Goal: Transaction & Acquisition: Purchase product/service

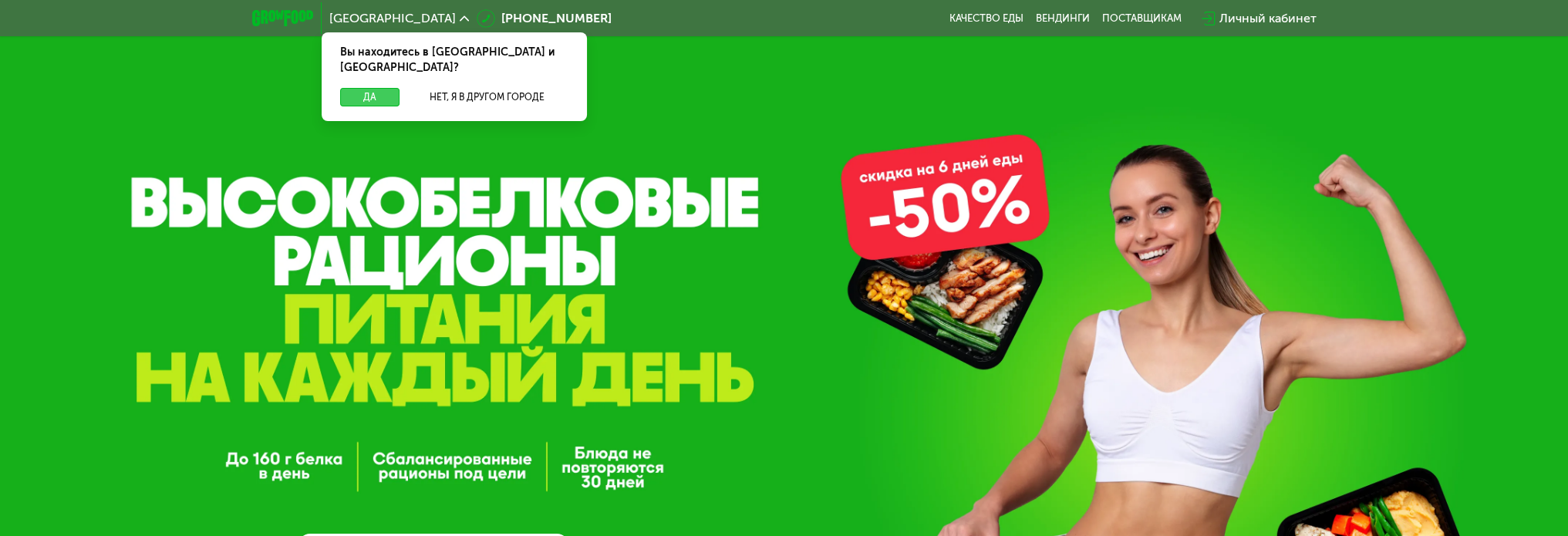
click at [379, 88] on button "Да" at bounding box center [370, 97] width 59 height 19
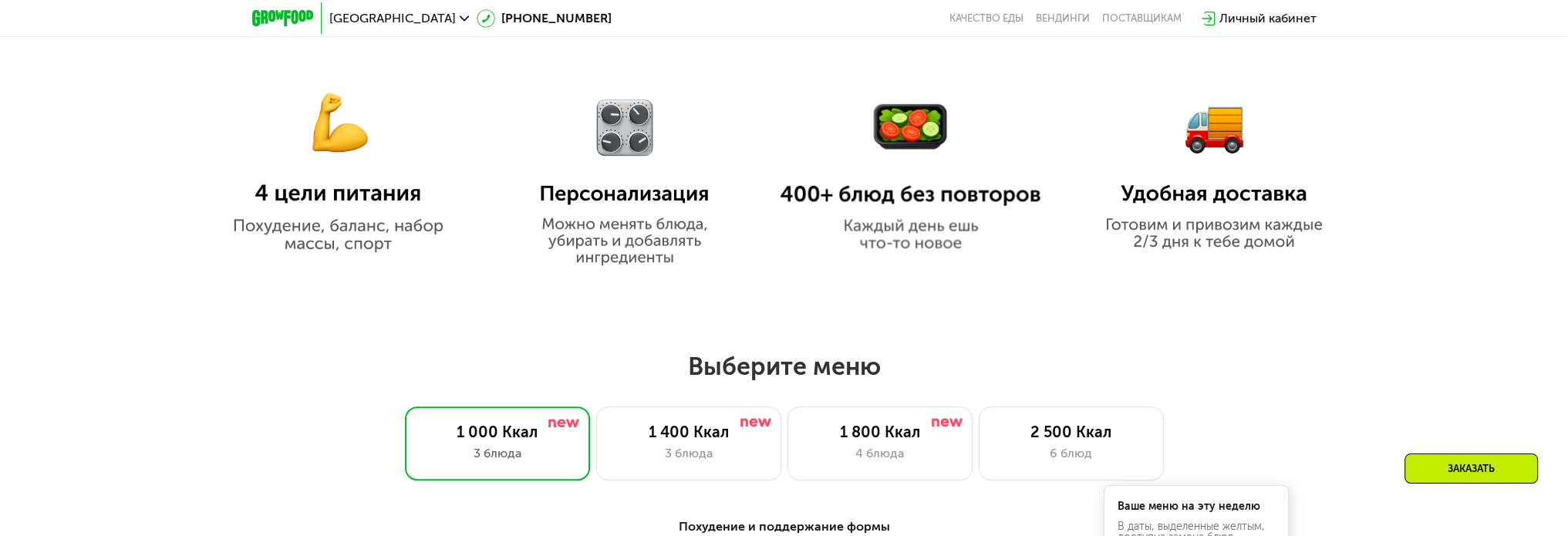
scroll to position [1080, 0]
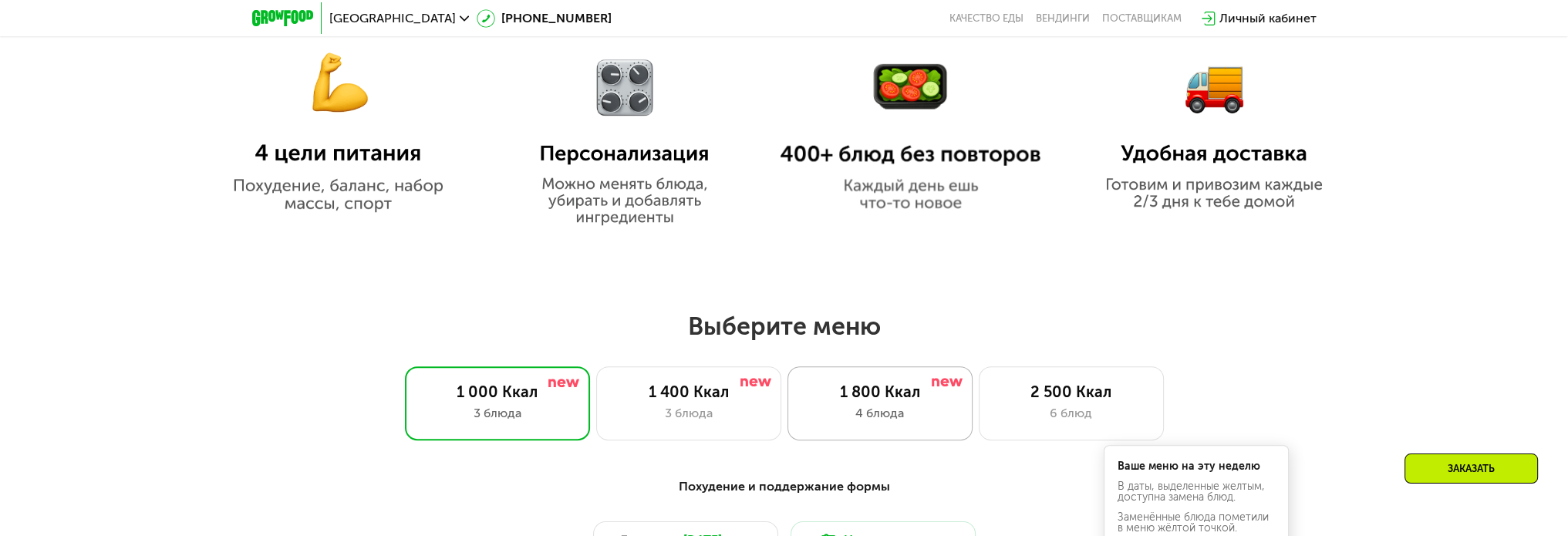
click at [869, 400] on div "1 800 Ккал" at bounding box center [879, 392] width 153 height 19
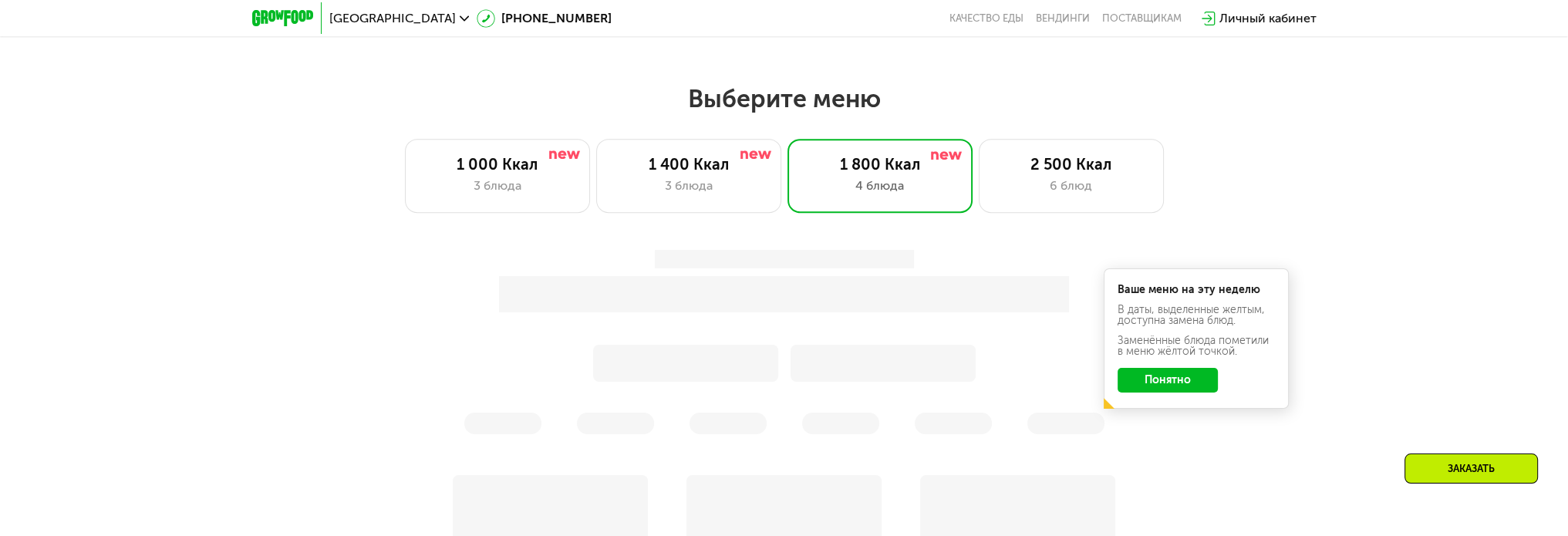
scroll to position [1311, 0]
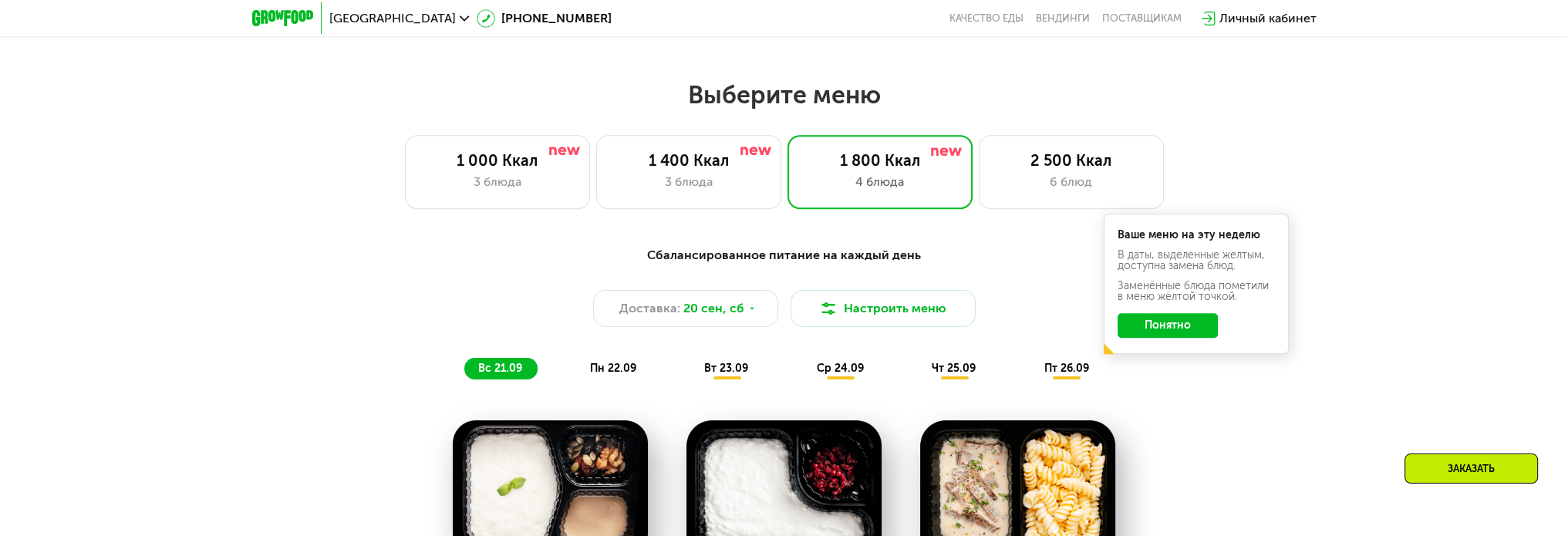
click at [1185, 332] on button "Понятно" at bounding box center [1168, 324] width 100 height 24
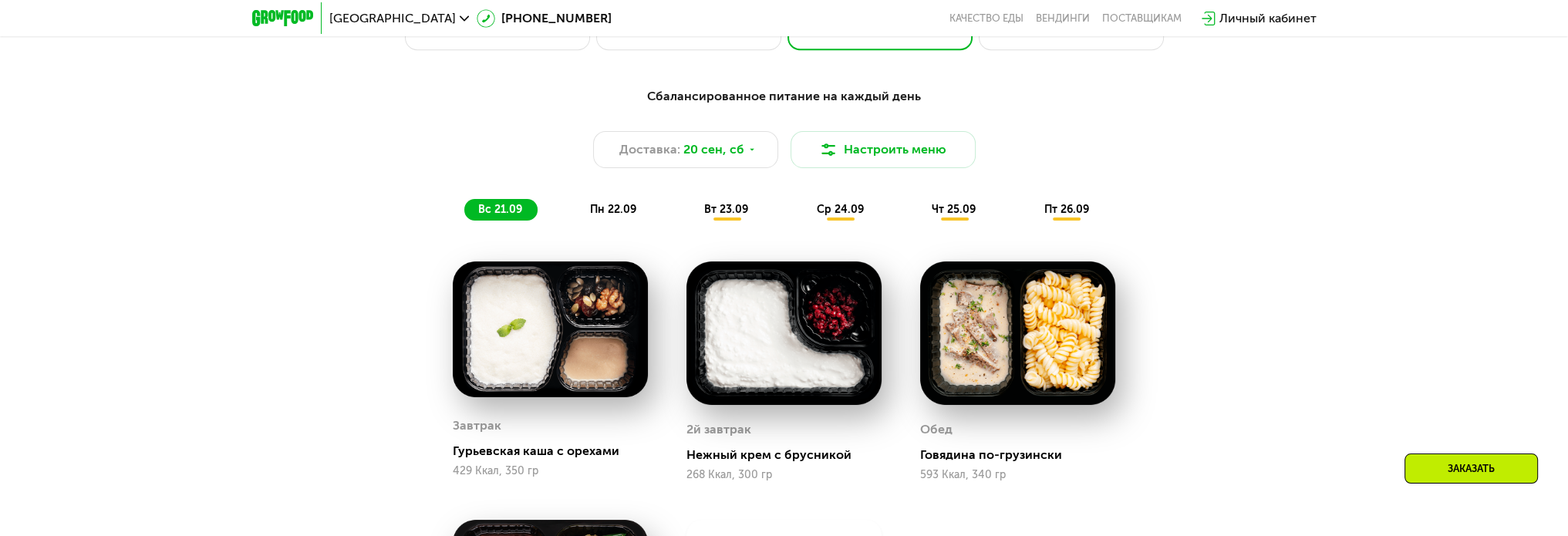
scroll to position [1465, 0]
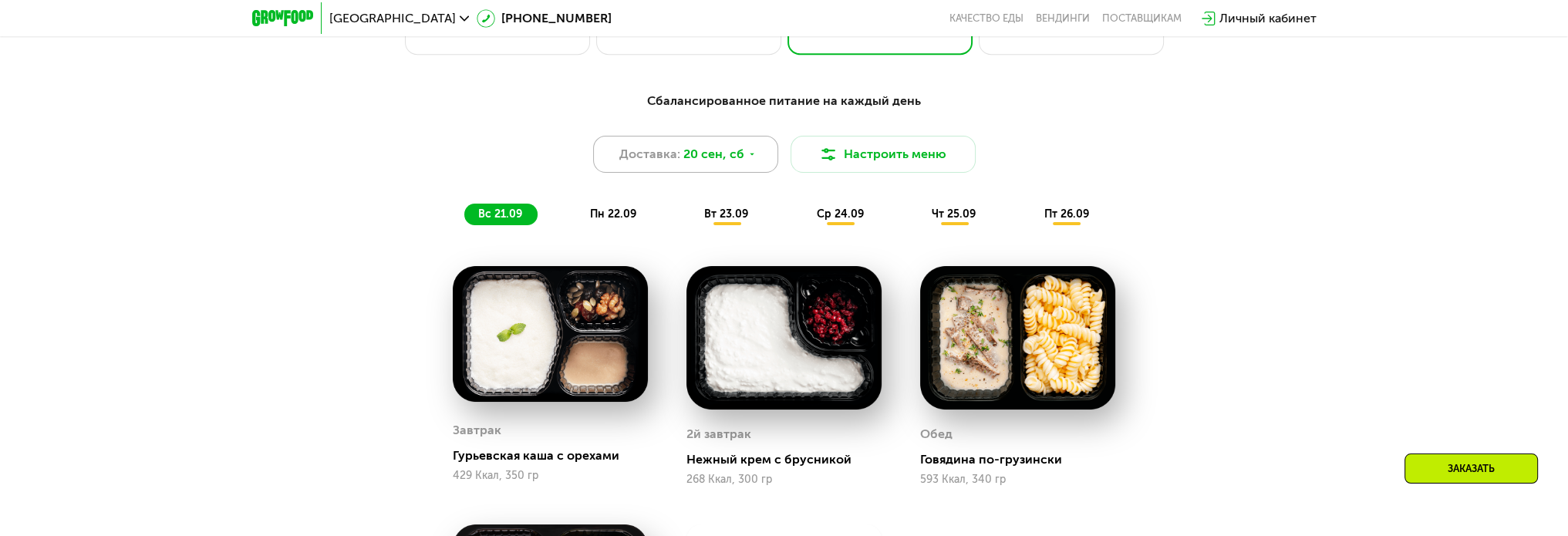
click at [733, 163] on span "20 сен, сб" at bounding box center [714, 154] width 61 height 19
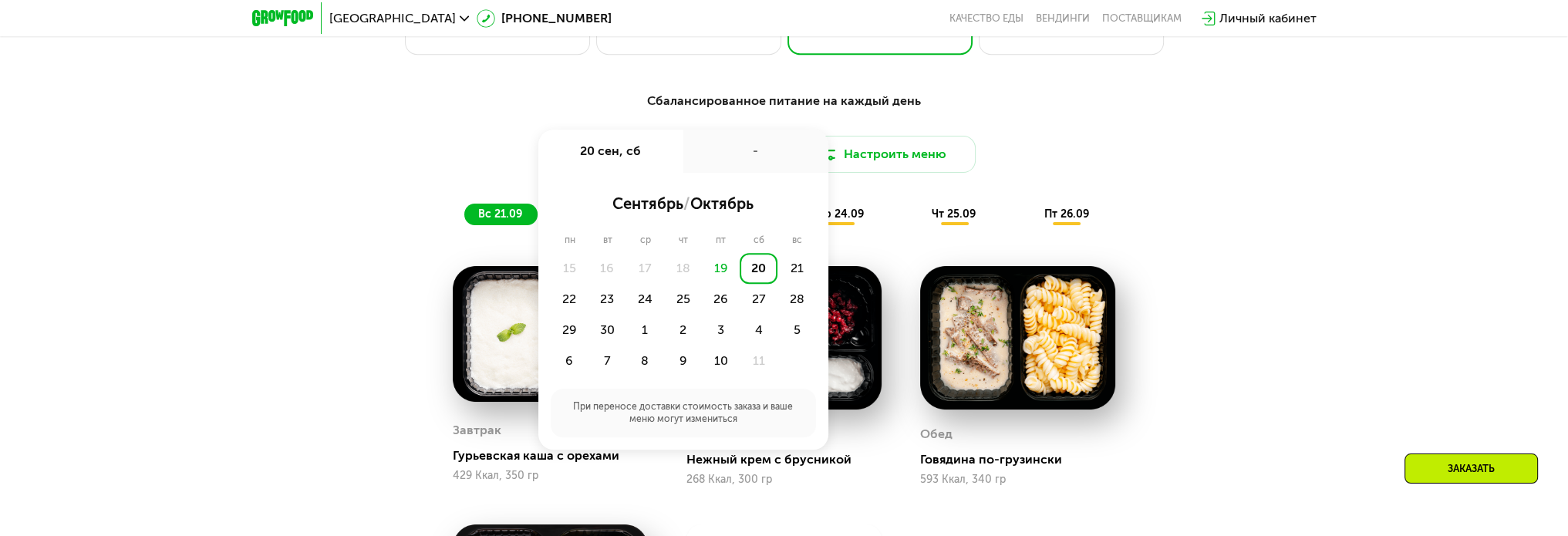
click at [1114, 165] on div "Доставка: [DATE] сен, сб - сентябрь / октябрь пн вт ср чт пт сб вс 15 16 17 18 …" at bounding box center [784, 154] width 913 height 37
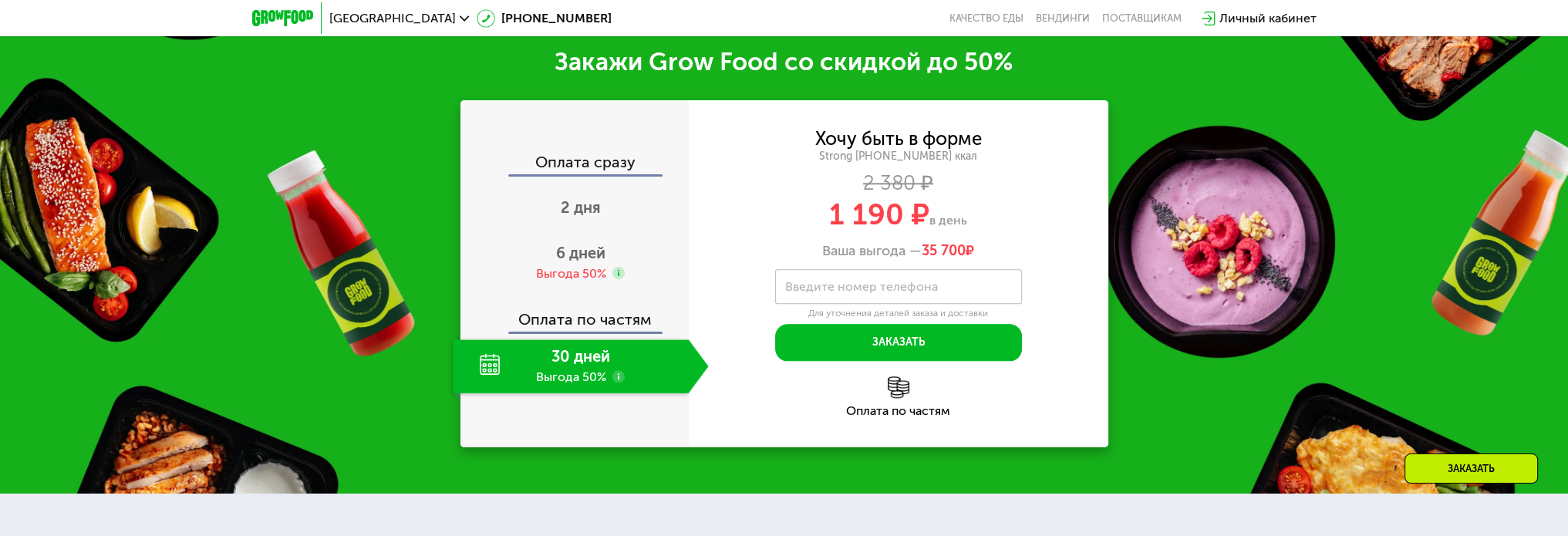
scroll to position [2313, 0]
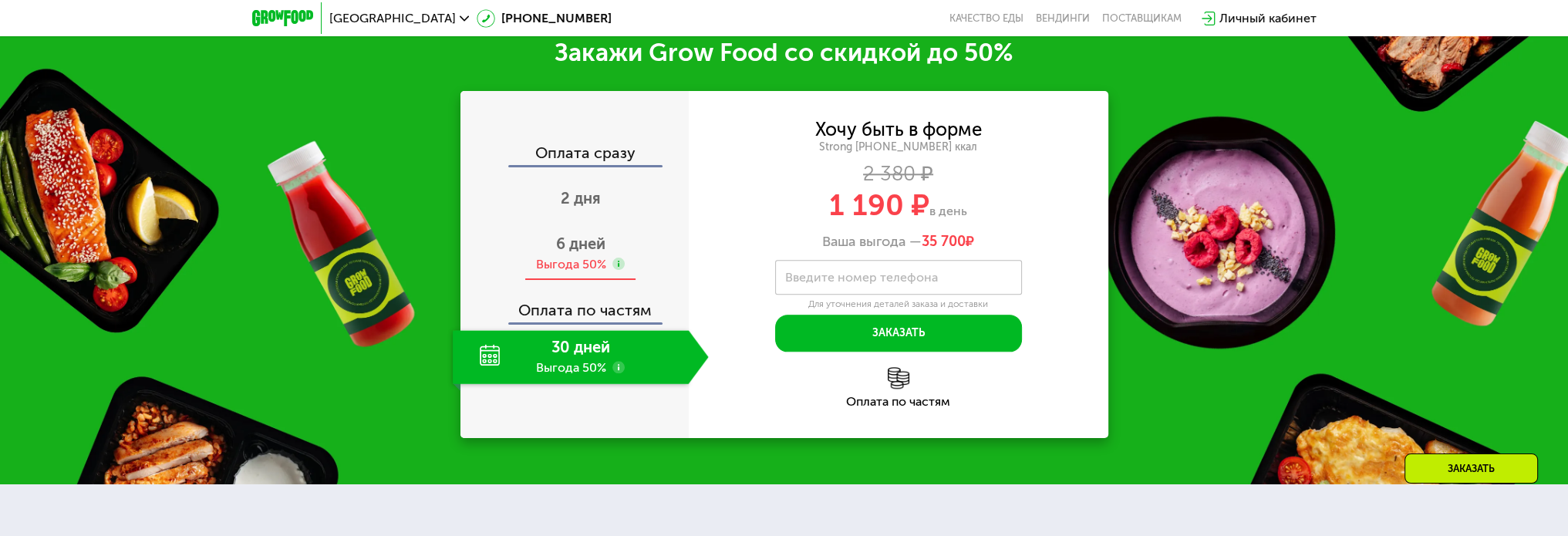
click at [601, 249] on span "6 дней" at bounding box center [581, 244] width 50 height 19
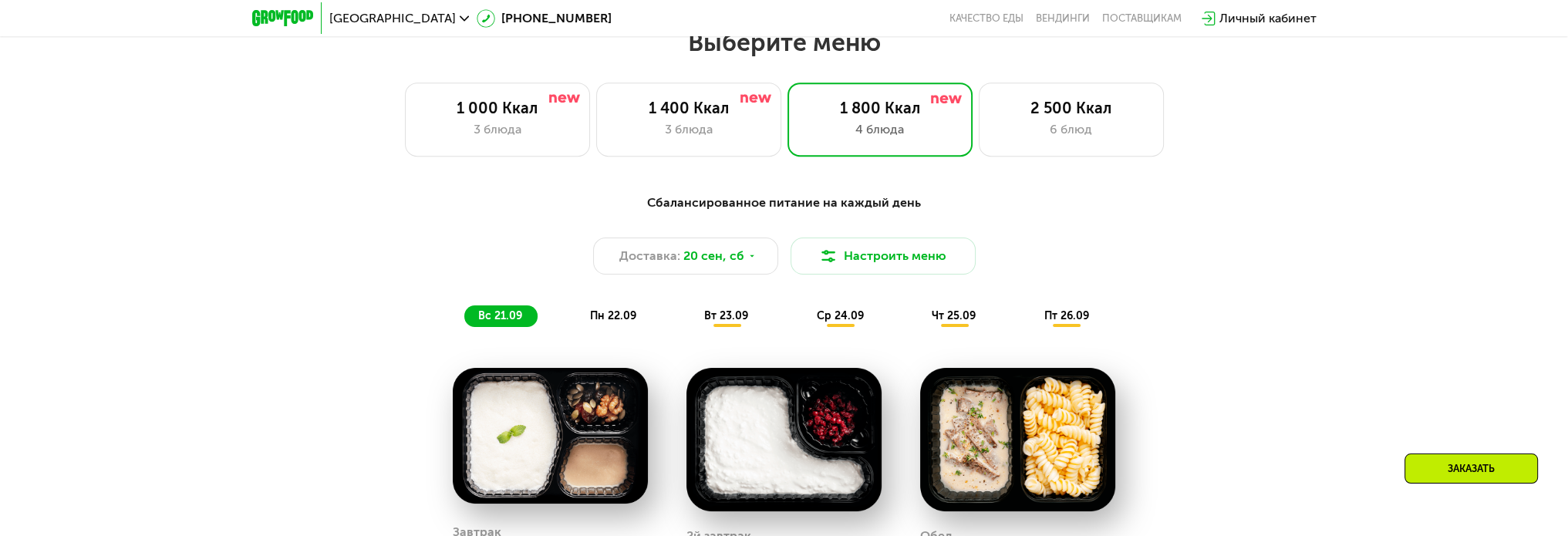
scroll to position [1311, 0]
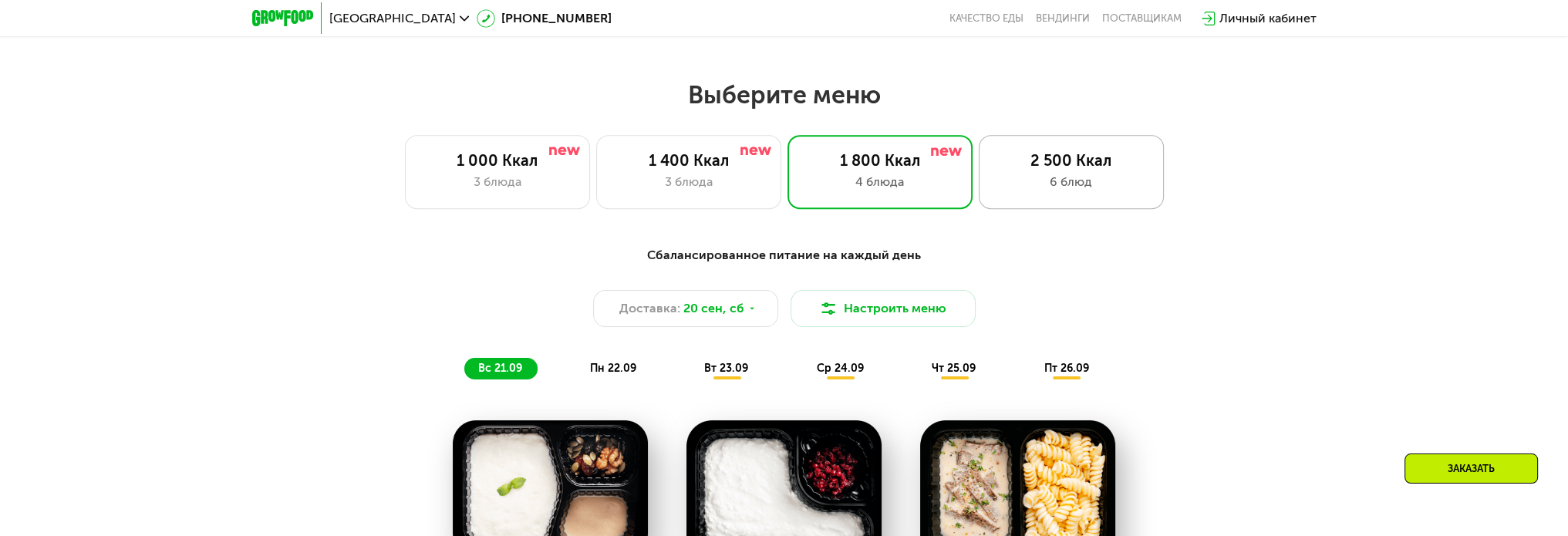
click at [1048, 159] on div "2 500 Ккал" at bounding box center [1071, 160] width 153 height 19
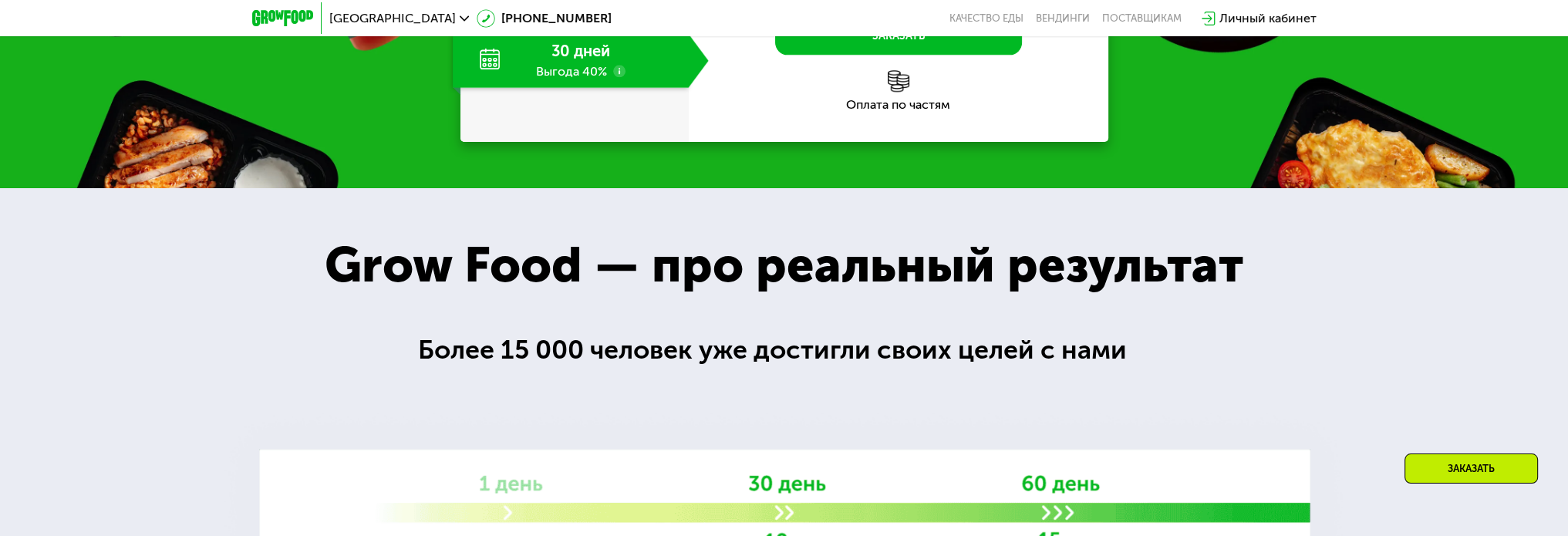
scroll to position [2544, 0]
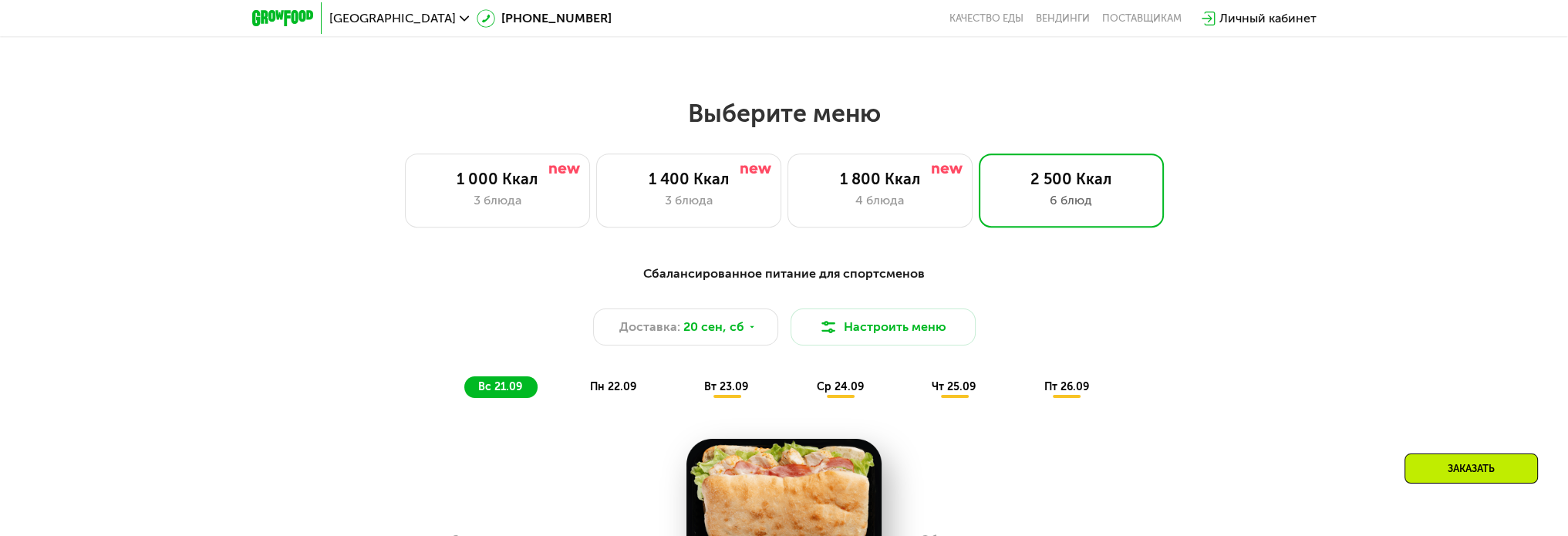
scroll to position [1311, 0]
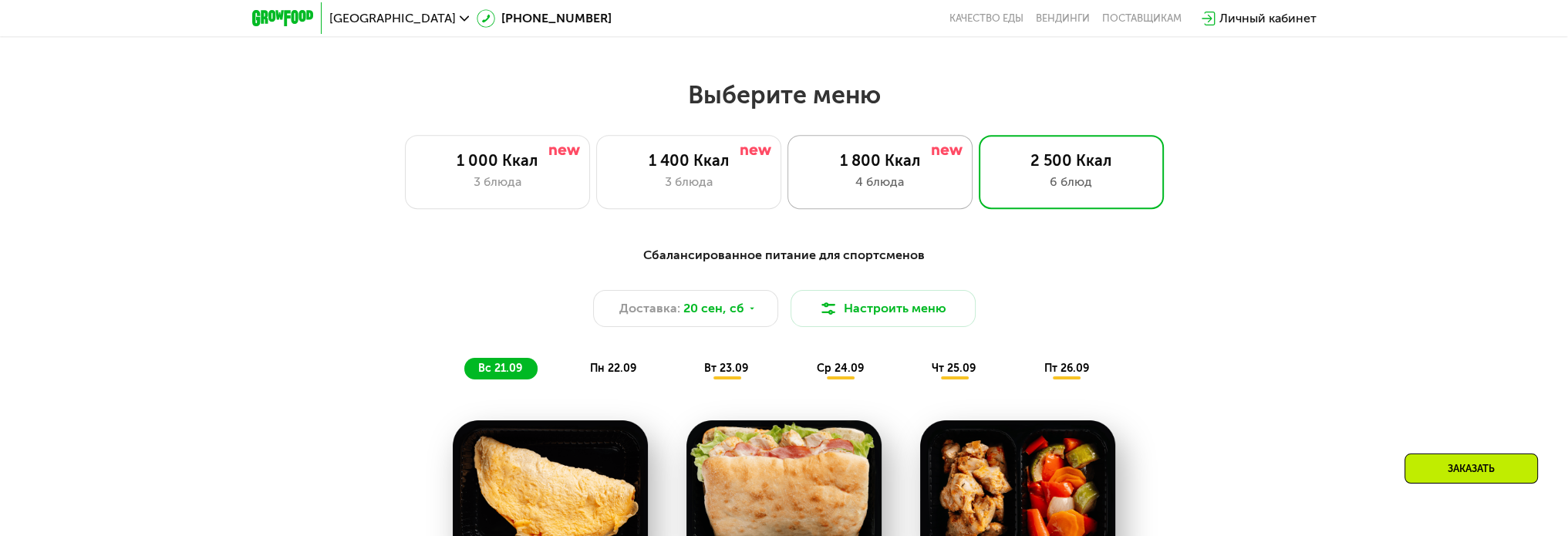
click at [885, 196] on div "1 800 Ккал 4 блюда" at bounding box center [880, 172] width 185 height 74
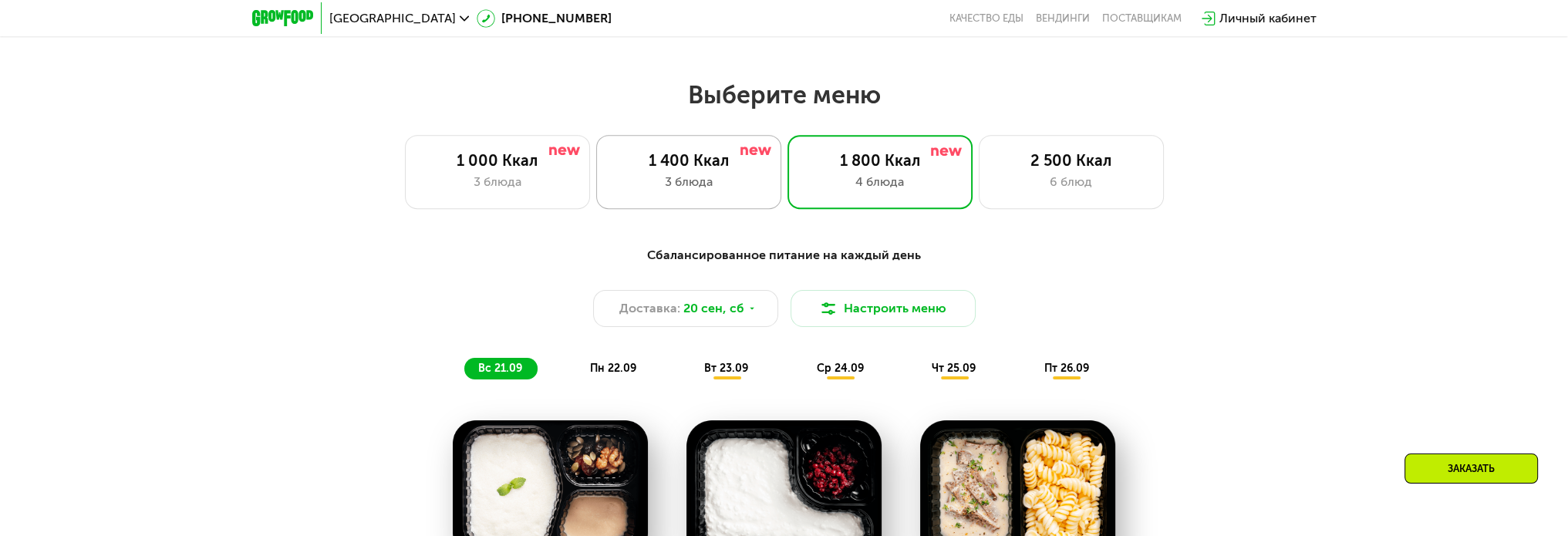
click at [765, 188] on div "1 400 Ккал 3 блюда" at bounding box center [689, 172] width 185 height 74
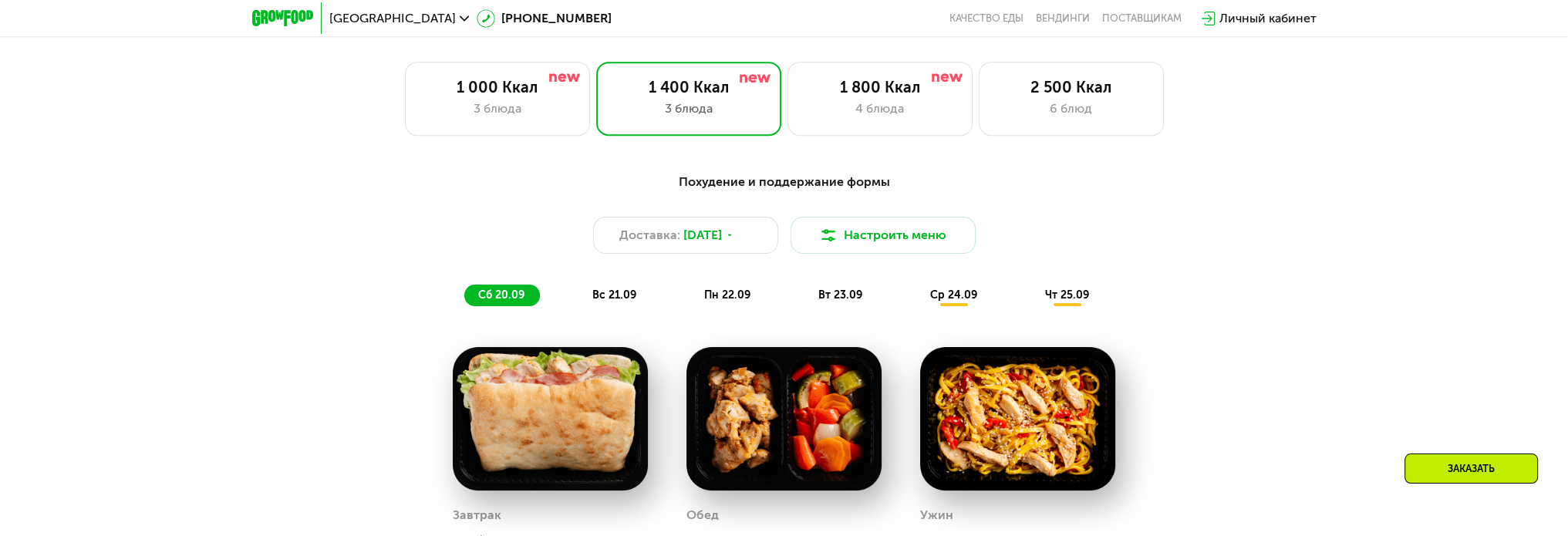
scroll to position [1388, 0]
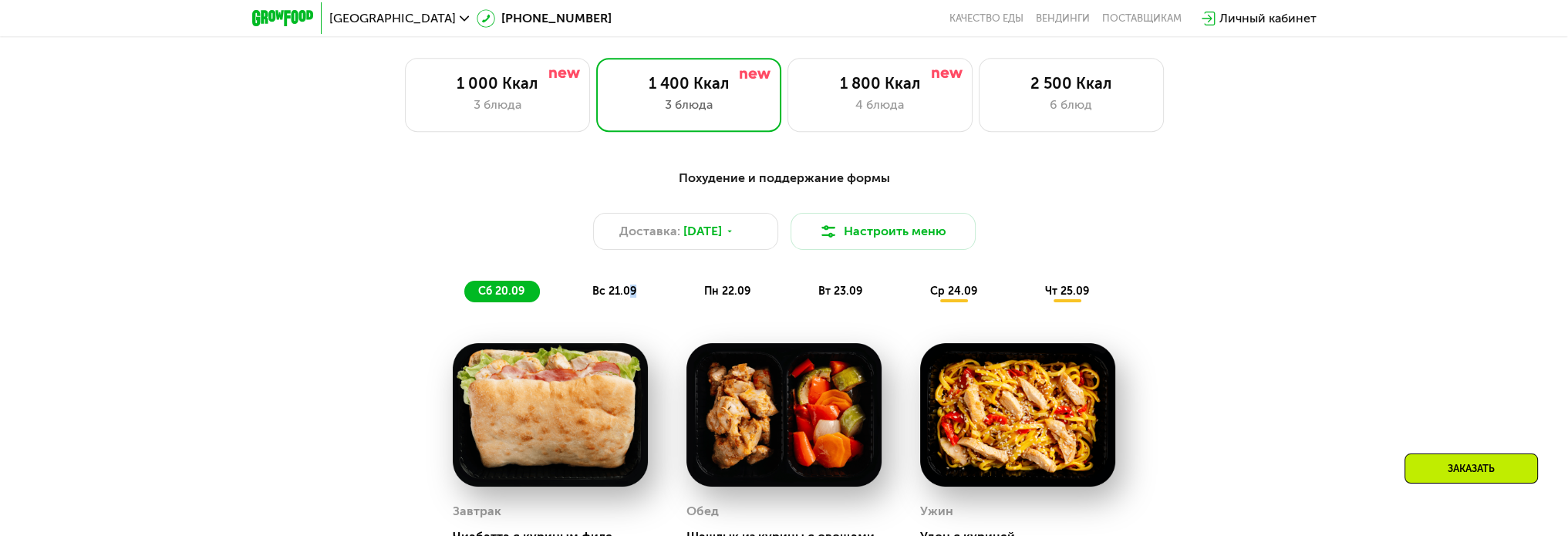
click at [631, 292] on span "вс 21.09" at bounding box center [615, 292] width 44 height 13
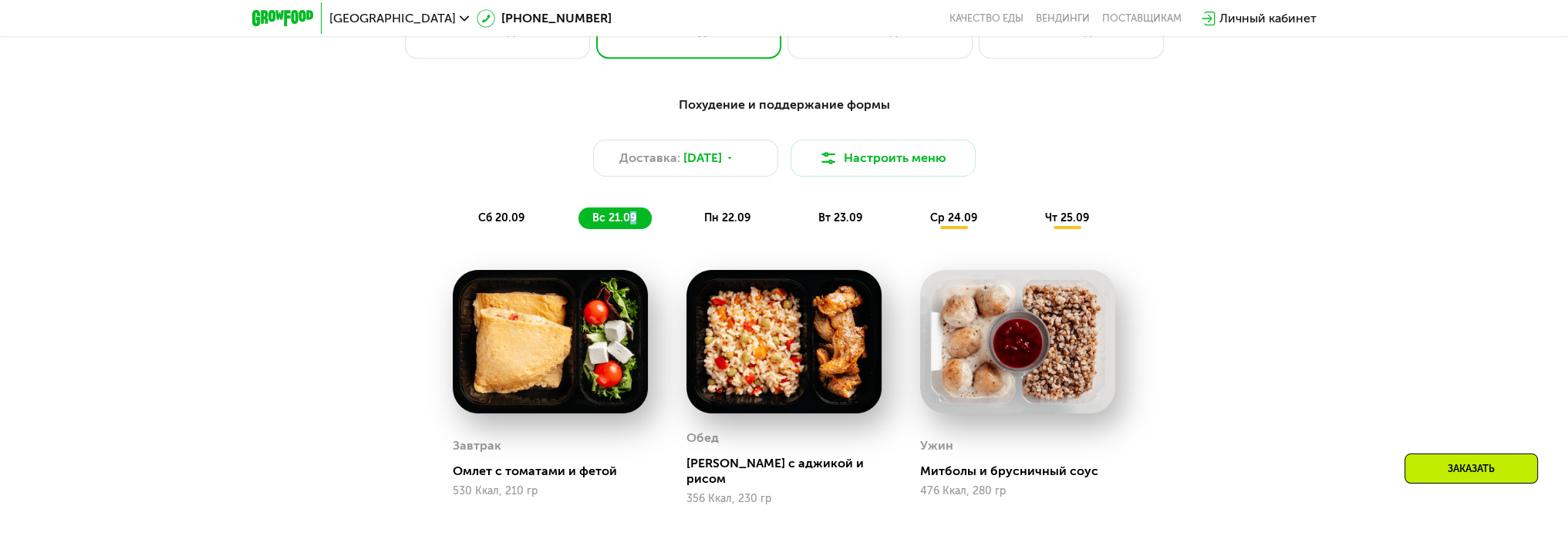
scroll to position [1465, 0]
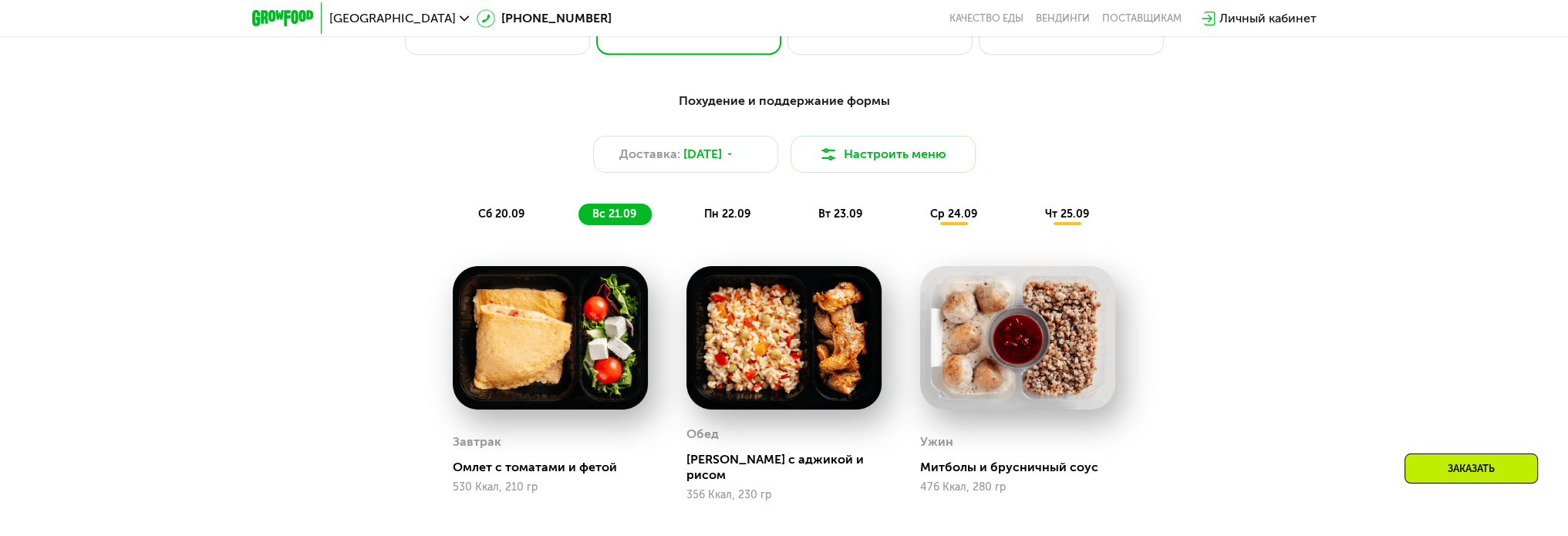
click at [740, 212] on span "пн 22.09" at bounding box center [727, 214] width 46 height 13
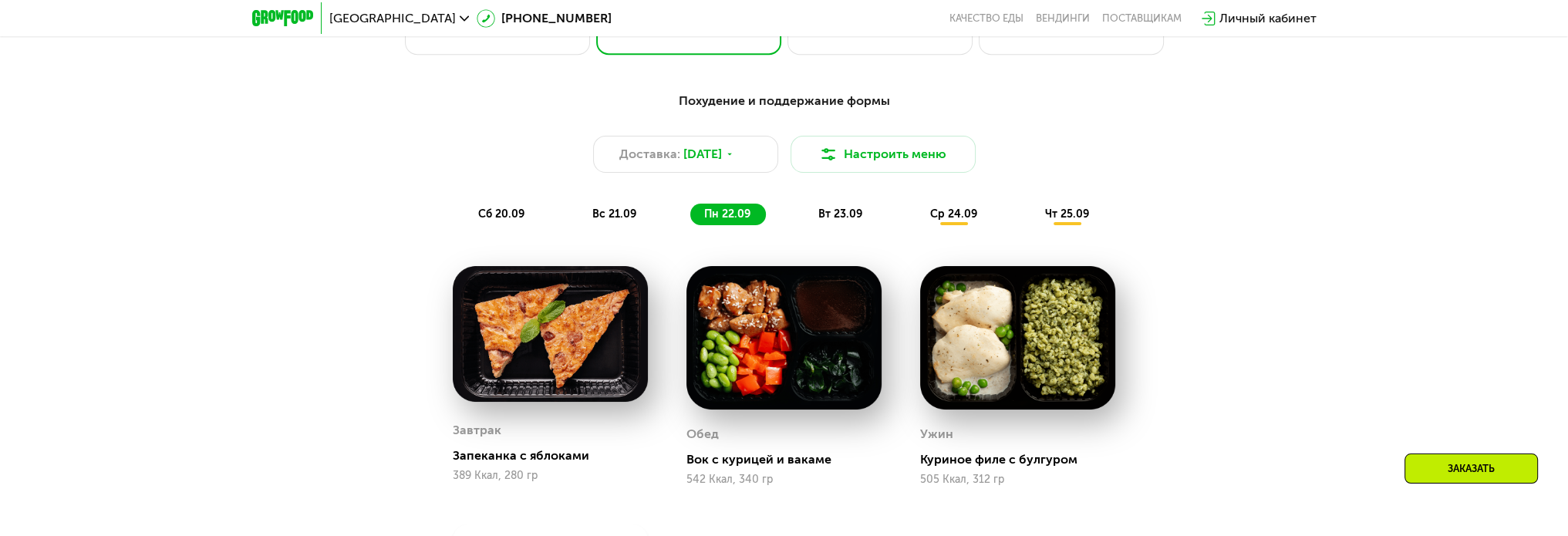
click at [830, 219] on span "вт 23.09" at bounding box center [840, 214] width 44 height 13
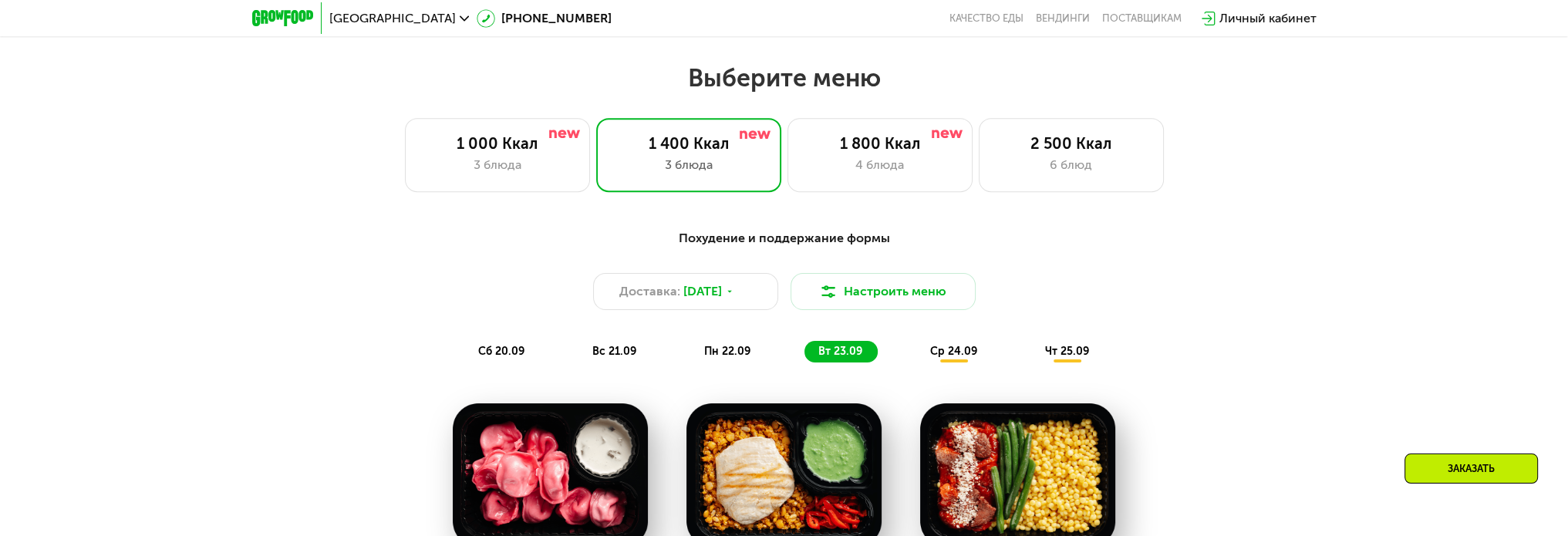
scroll to position [1311, 0]
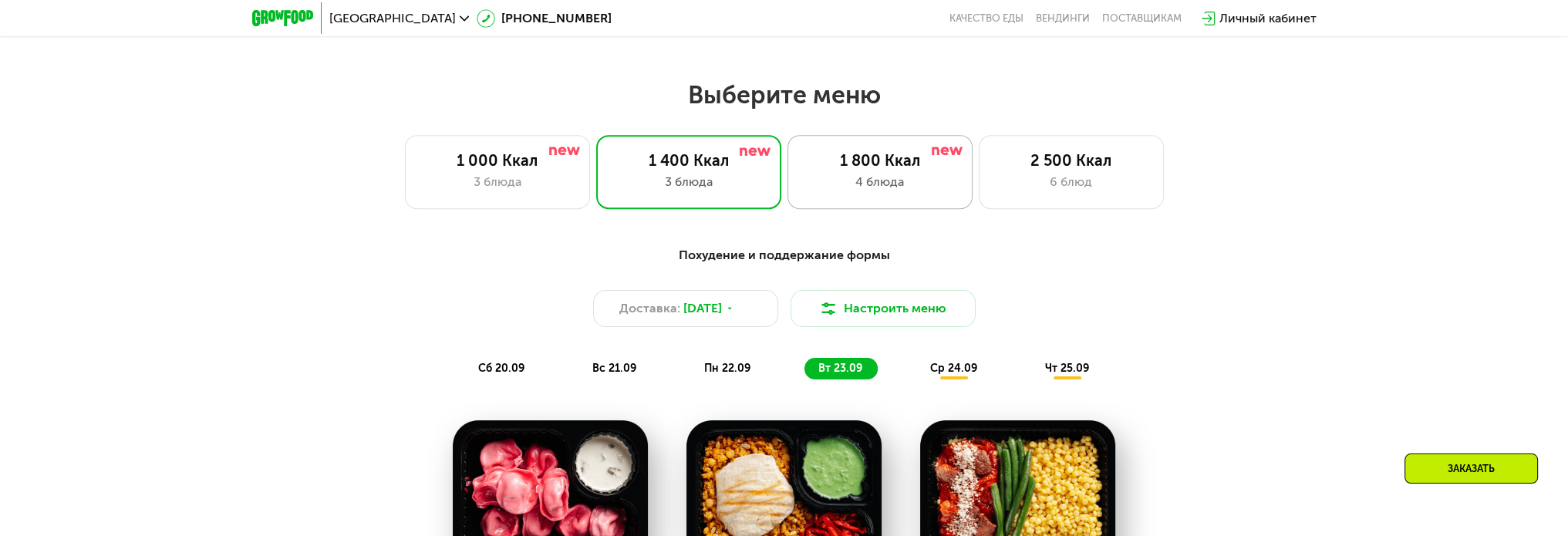
click at [914, 191] on div "4 блюда" at bounding box center [879, 182] width 153 height 19
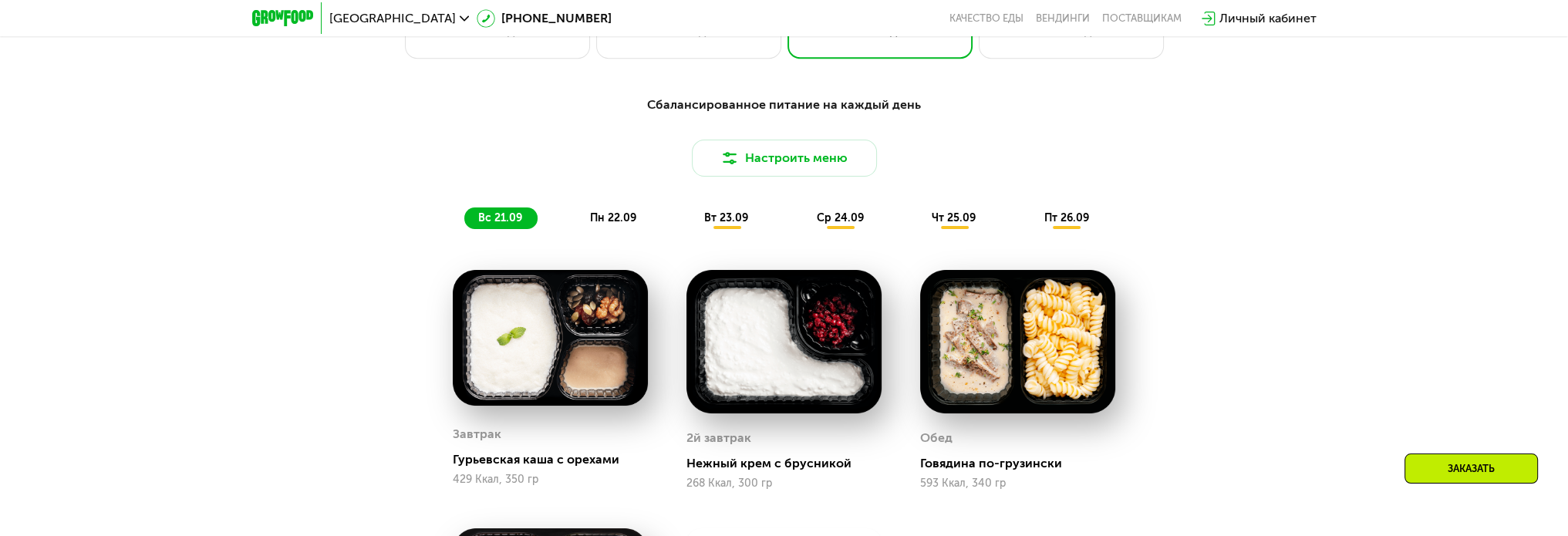
scroll to position [1465, 0]
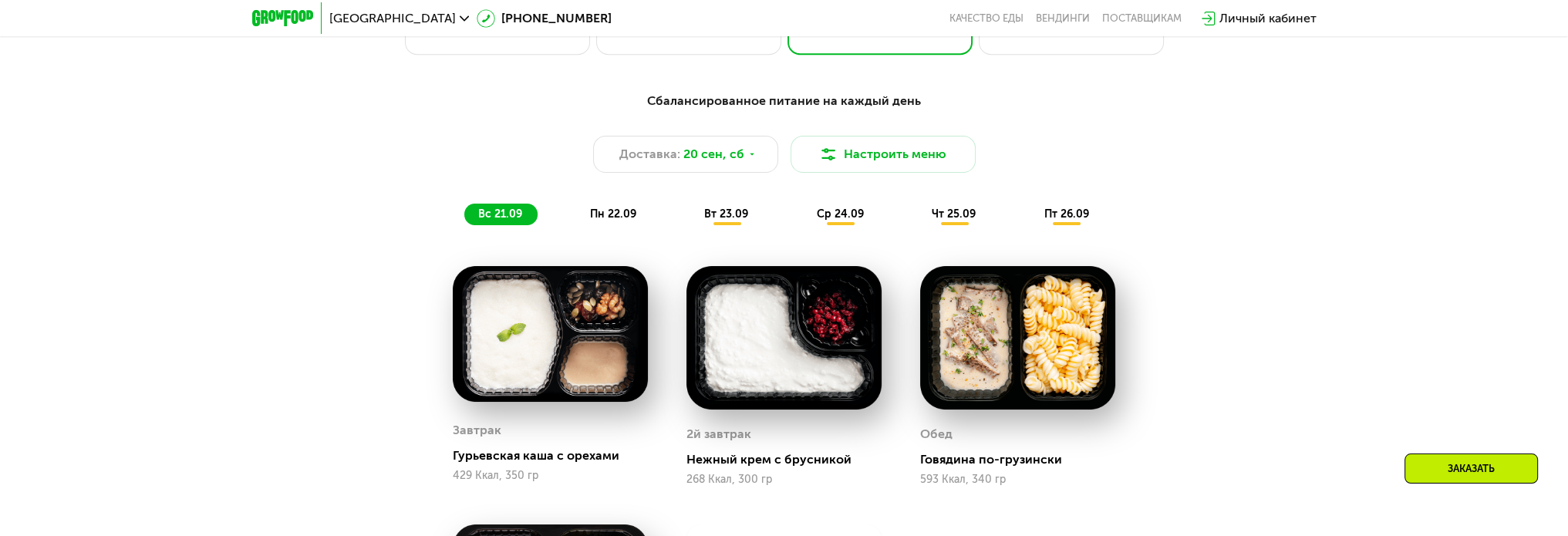
click at [630, 218] on span "пн 22.09" at bounding box center [613, 214] width 46 height 13
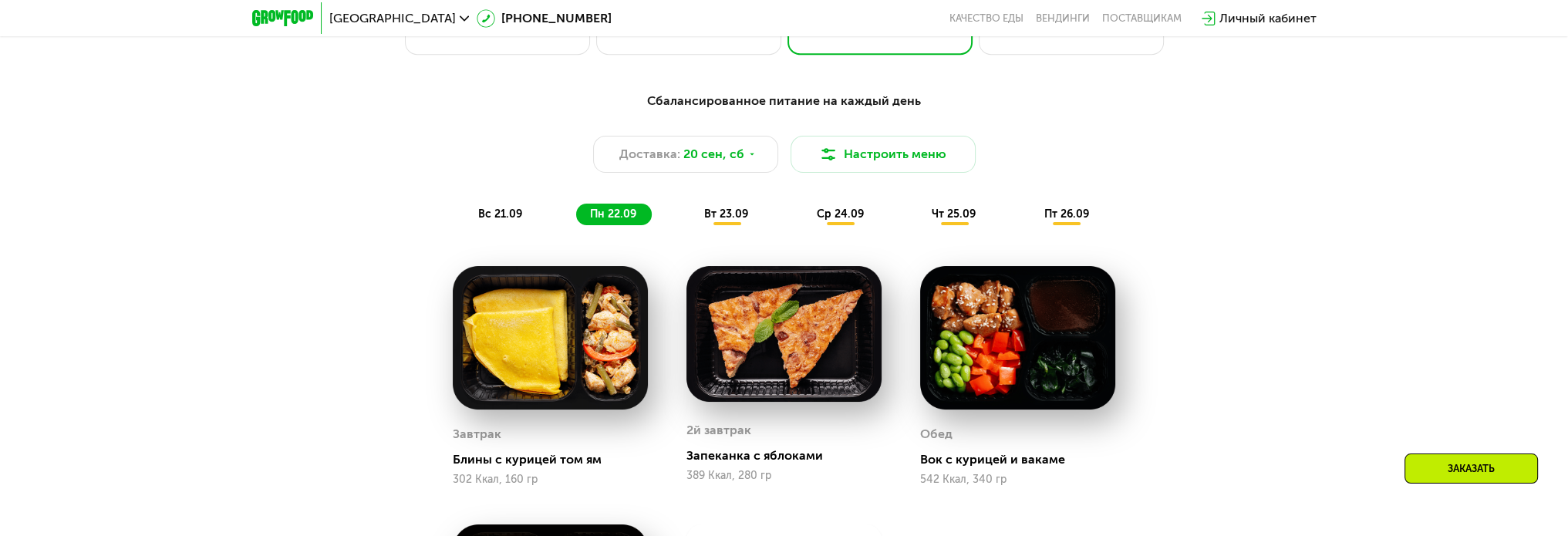
click at [740, 221] on span "вт 23.09" at bounding box center [726, 214] width 44 height 13
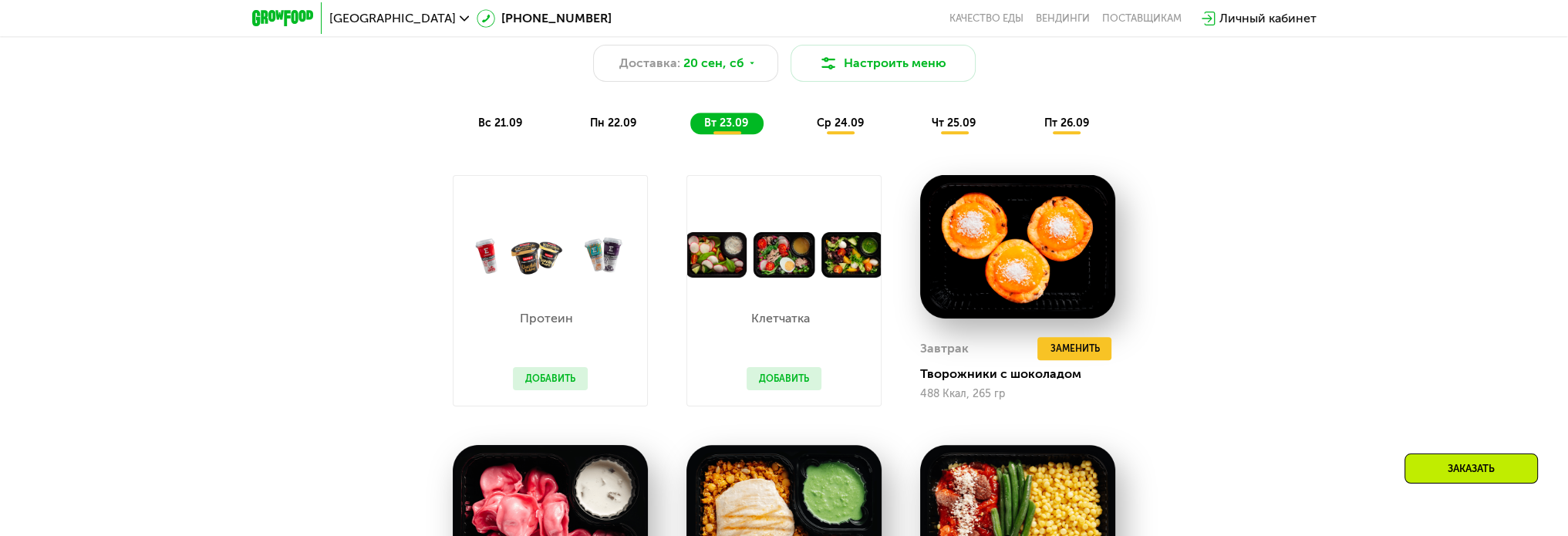
scroll to position [1542, 0]
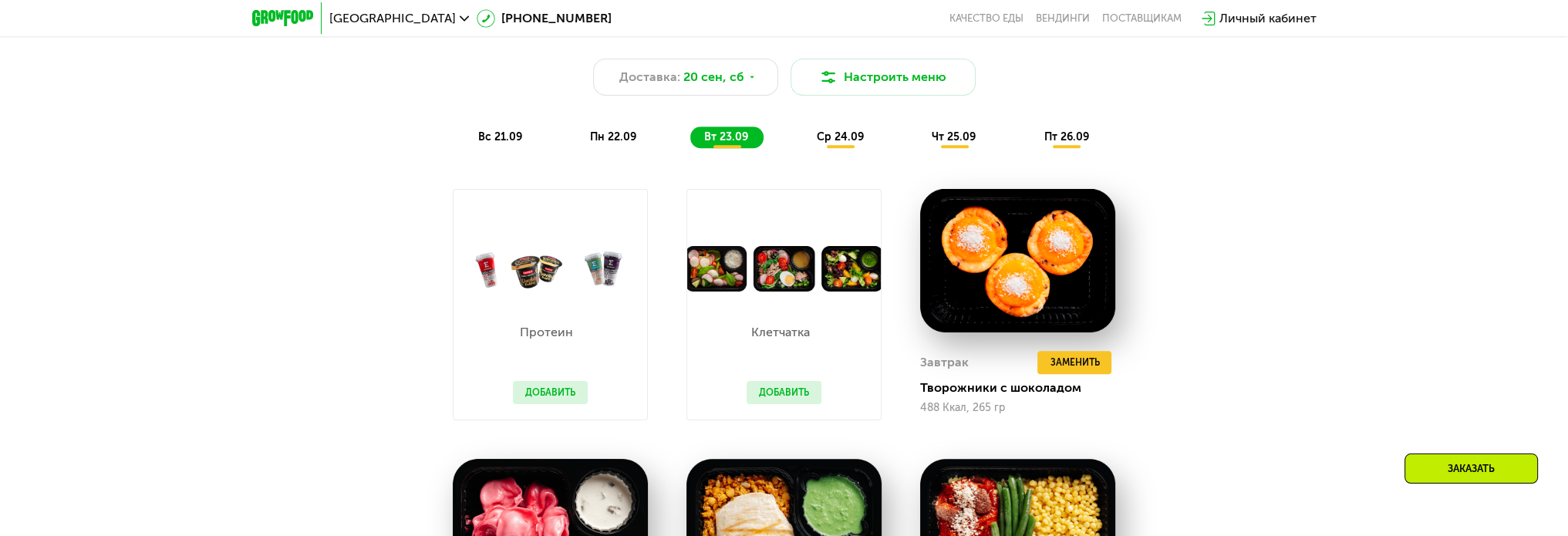
click at [855, 143] on span "ср 24.09" at bounding box center [840, 137] width 47 height 13
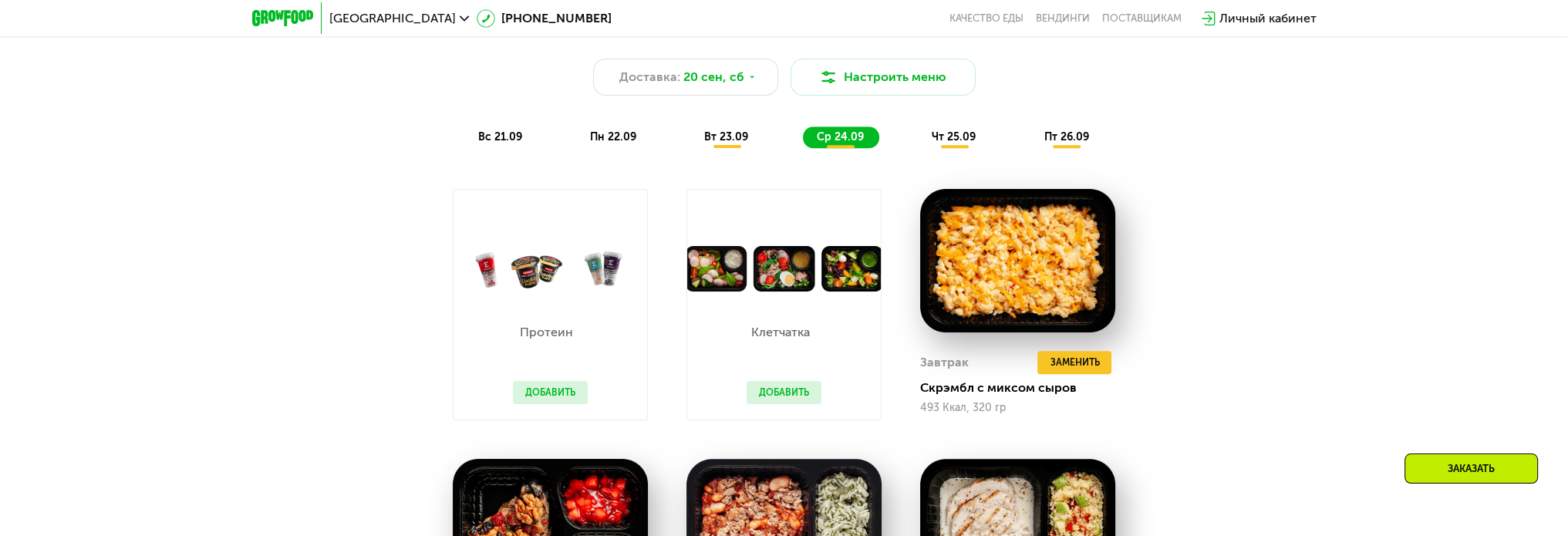
click at [944, 143] on span "чт 25.09" at bounding box center [953, 137] width 44 height 13
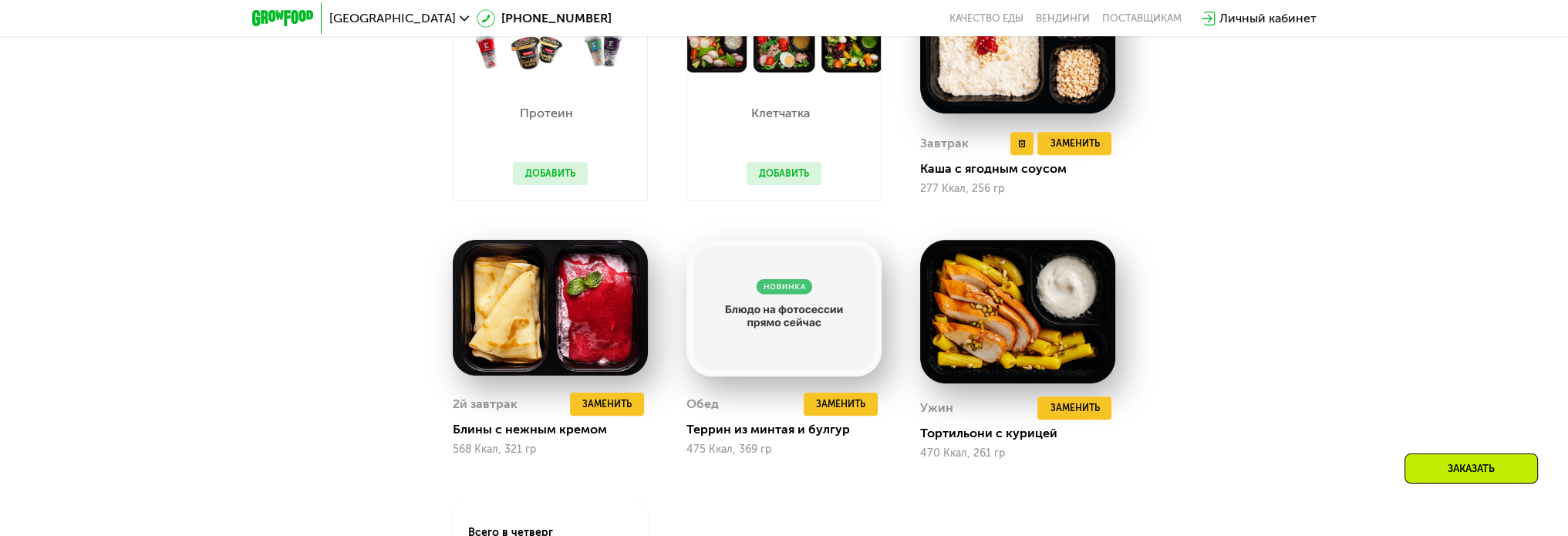
scroll to position [1773, 0]
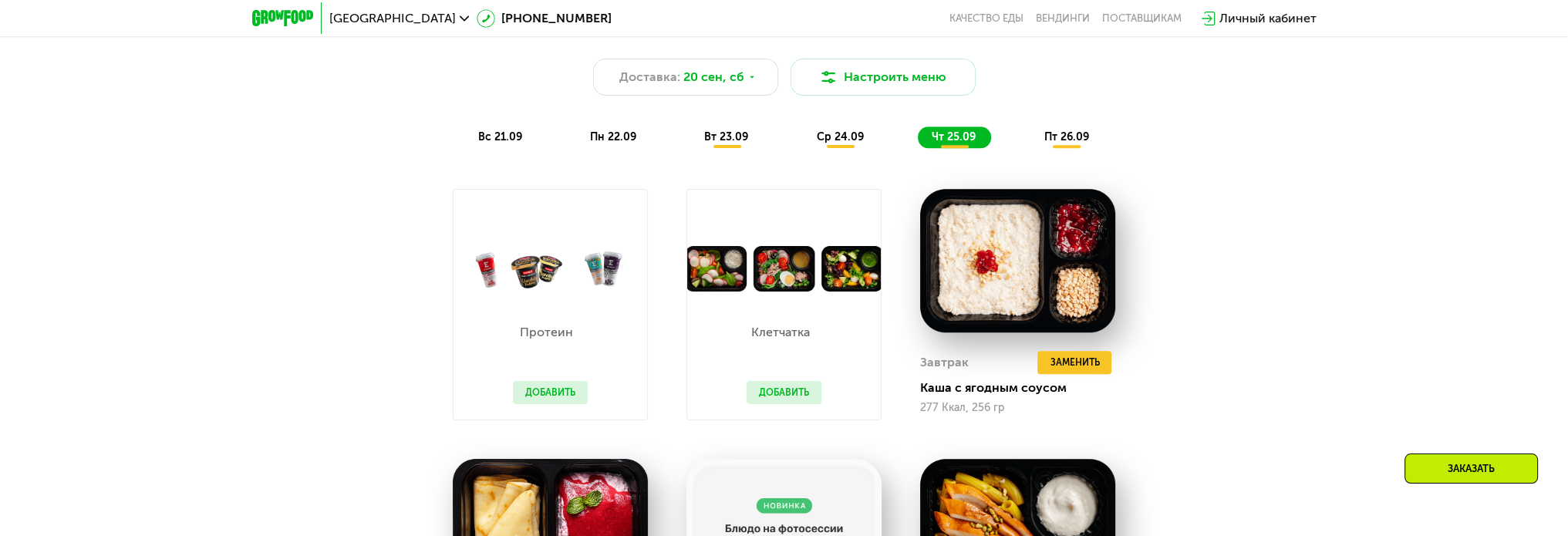
click at [1066, 148] on div "пт 26.09" at bounding box center [1066, 137] width 74 height 22
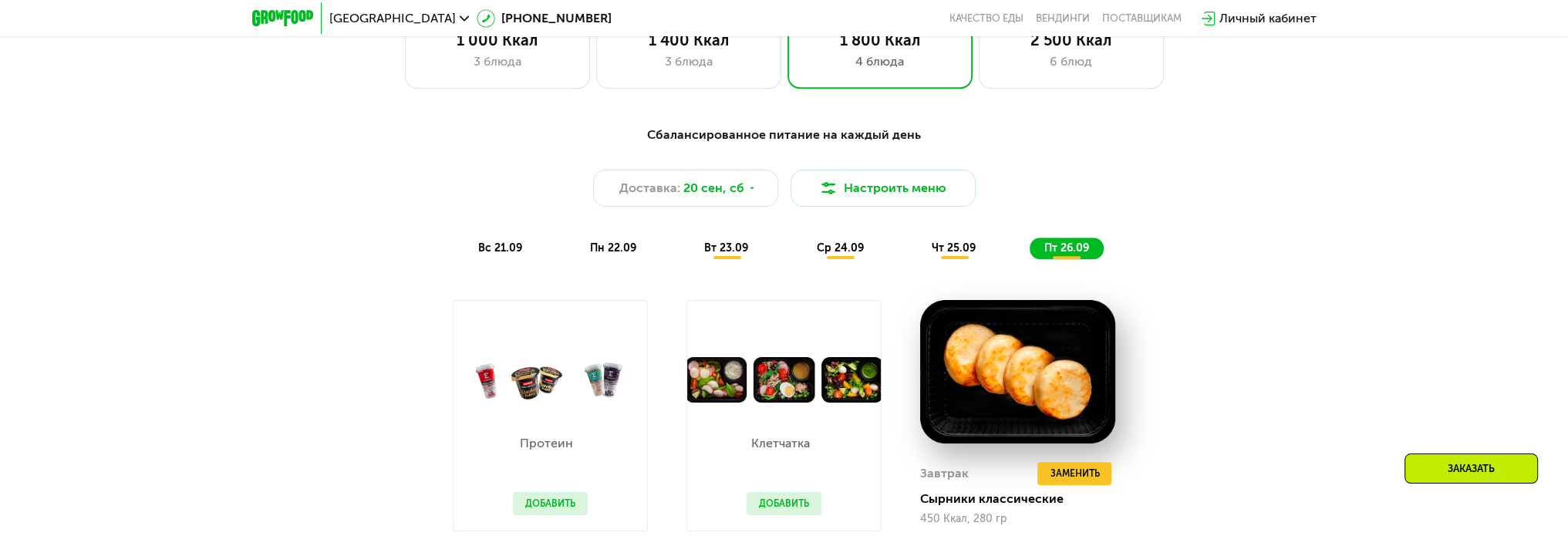
scroll to position [1311, 0]
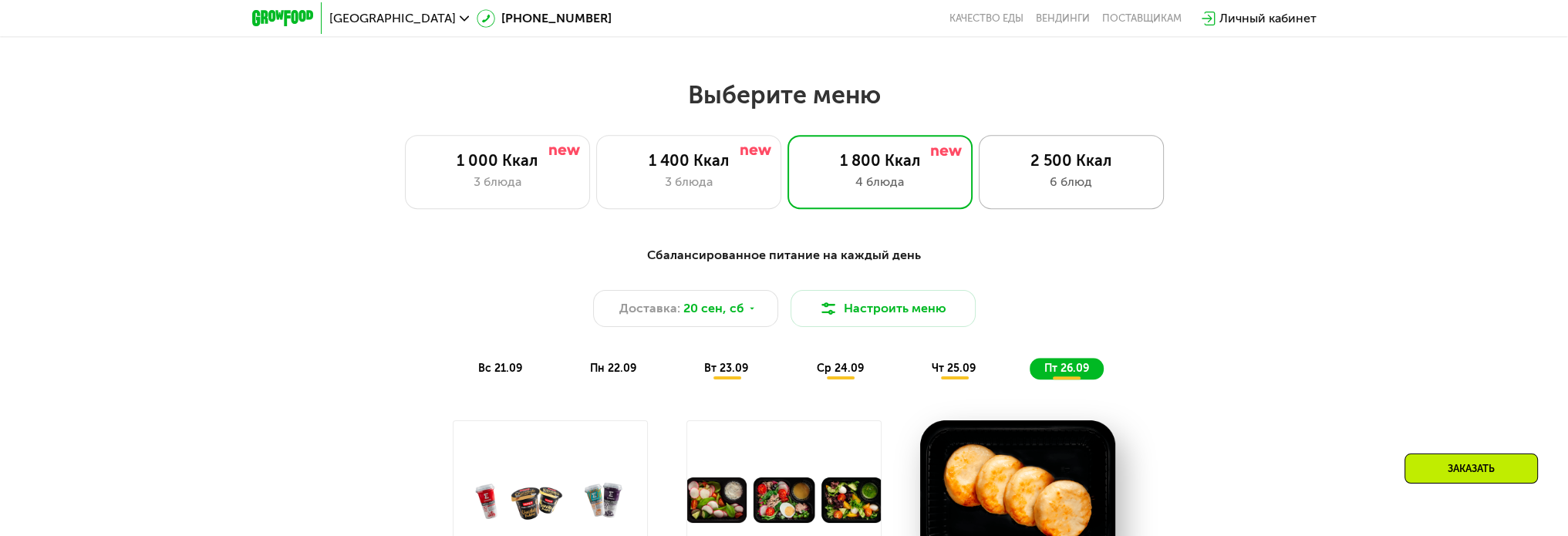
click at [1103, 185] on div "6 блюд" at bounding box center [1071, 182] width 153 height 19
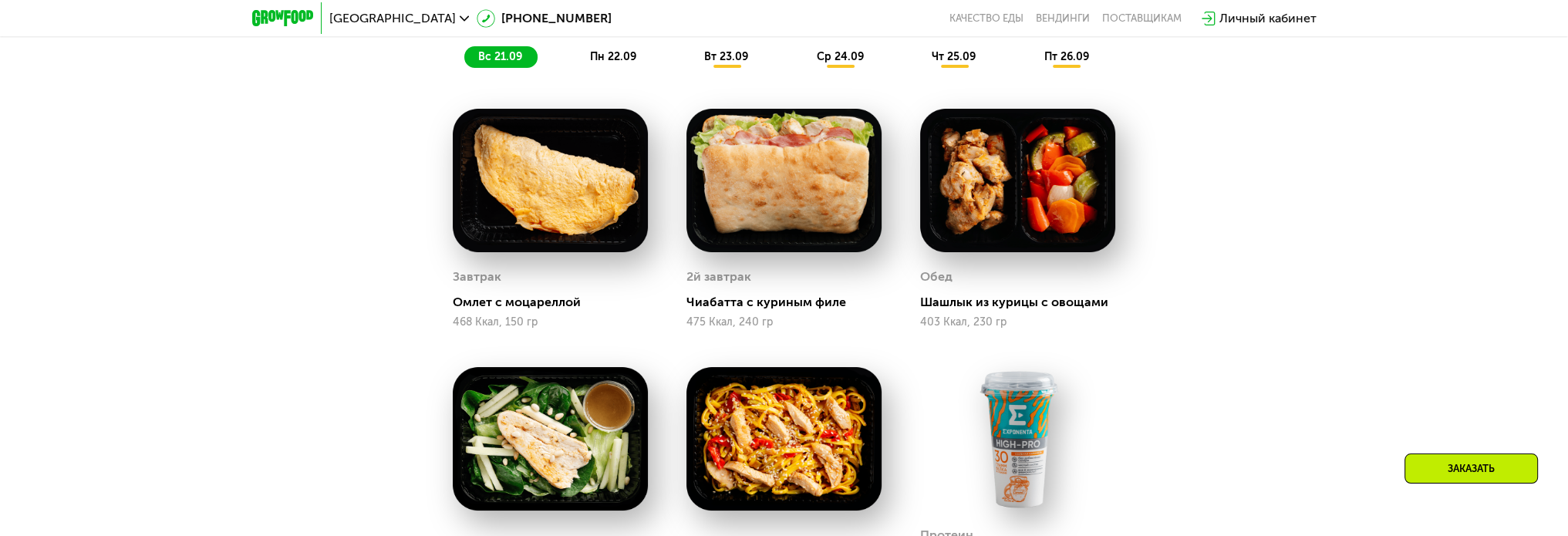
scroll to position [1619, 0]
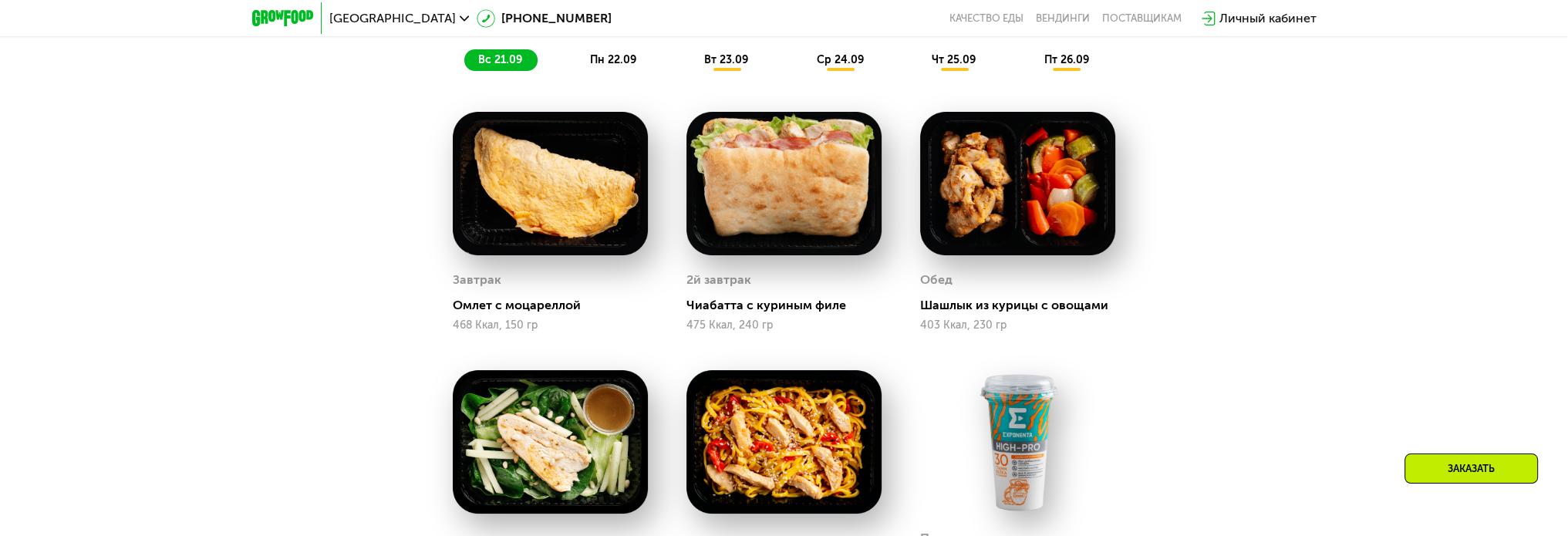
click at [631, 67] on span "пн 22.09" at bounding box center [613, 60] width 46 height 13
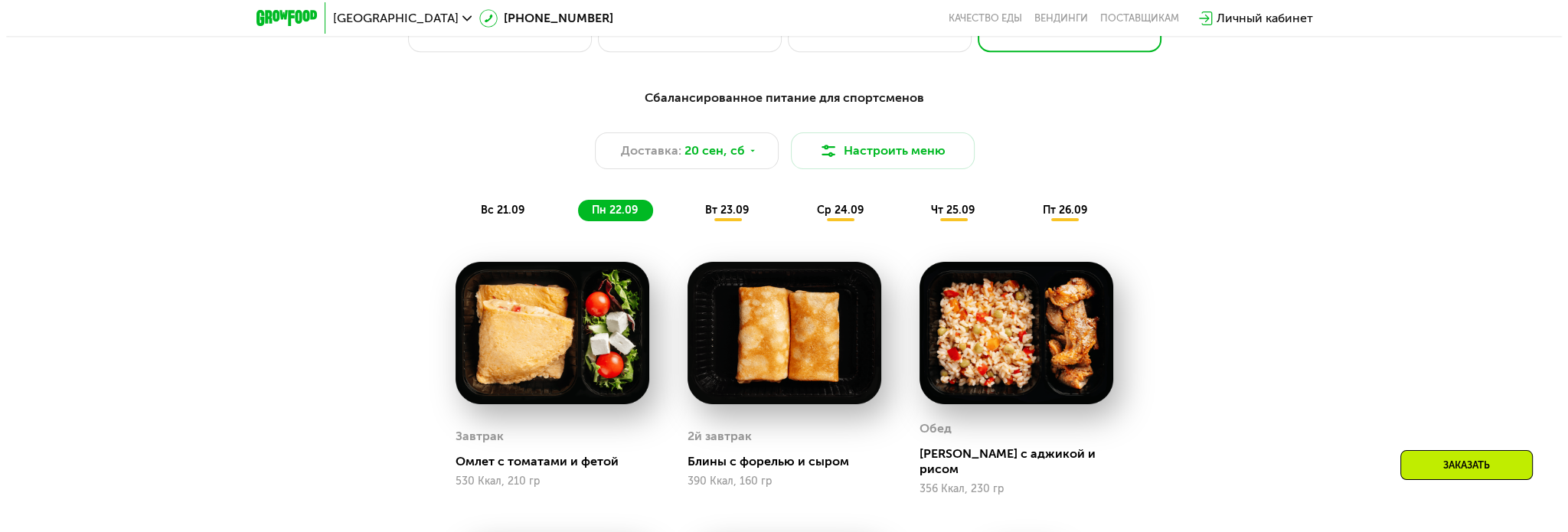
scroll to position [1454, 0]
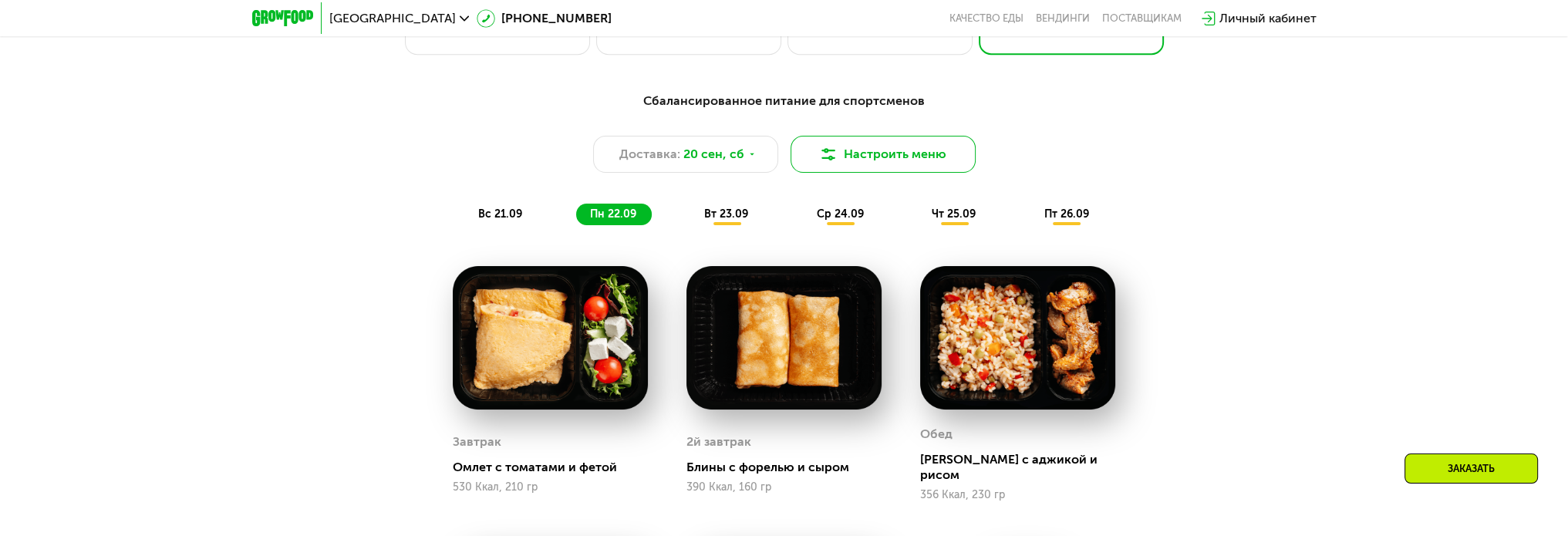
click at [878, 141] on button "Настроить меню" at bounding box center [883, 154] width 185 height 37
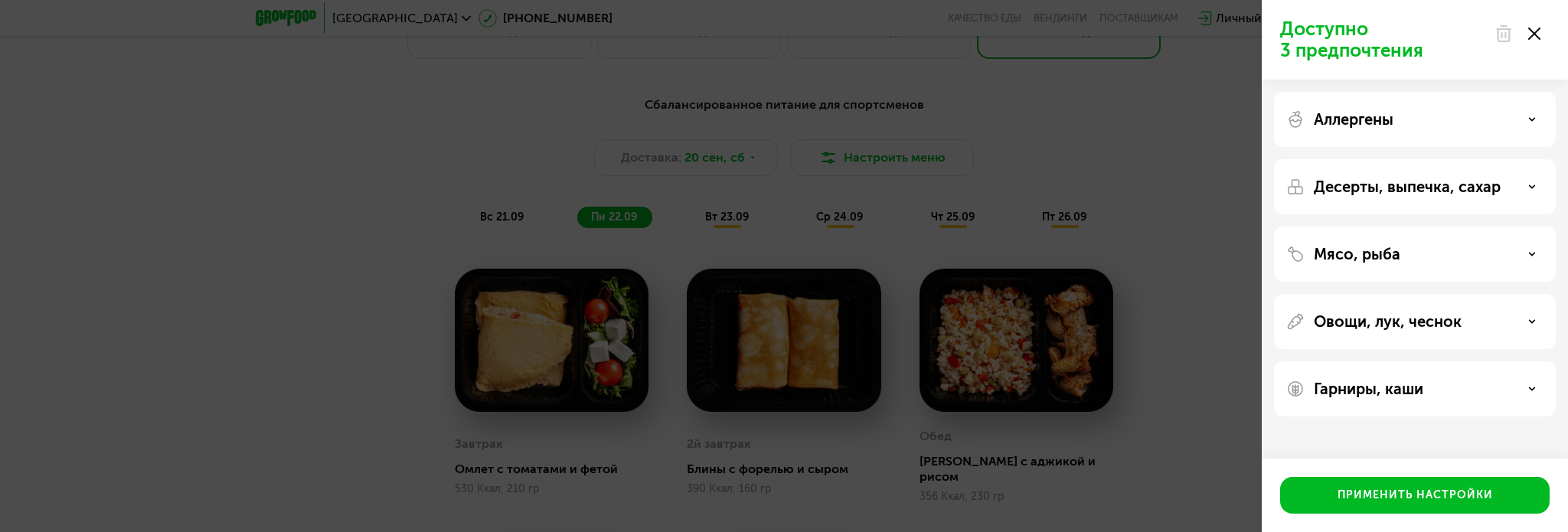
click at [1432, 385] on div "Гарниры, каши" at bounding box center [1414, 389] width 257 height 18
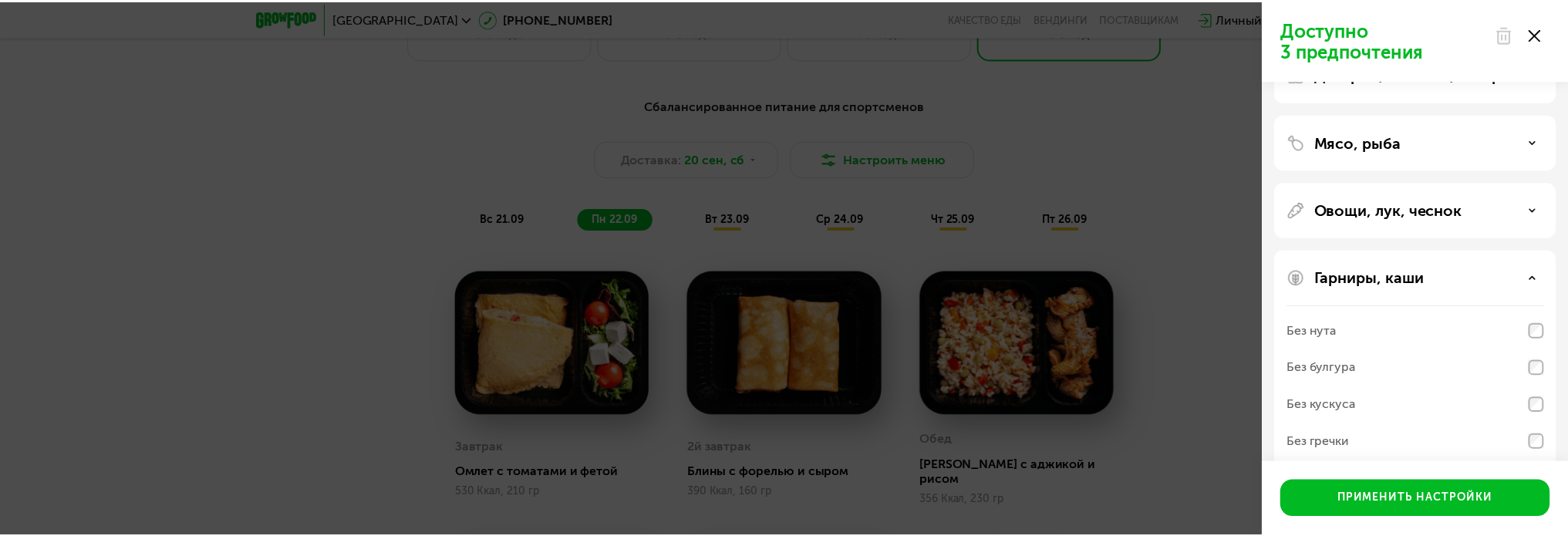
scroll to position [170, 0]
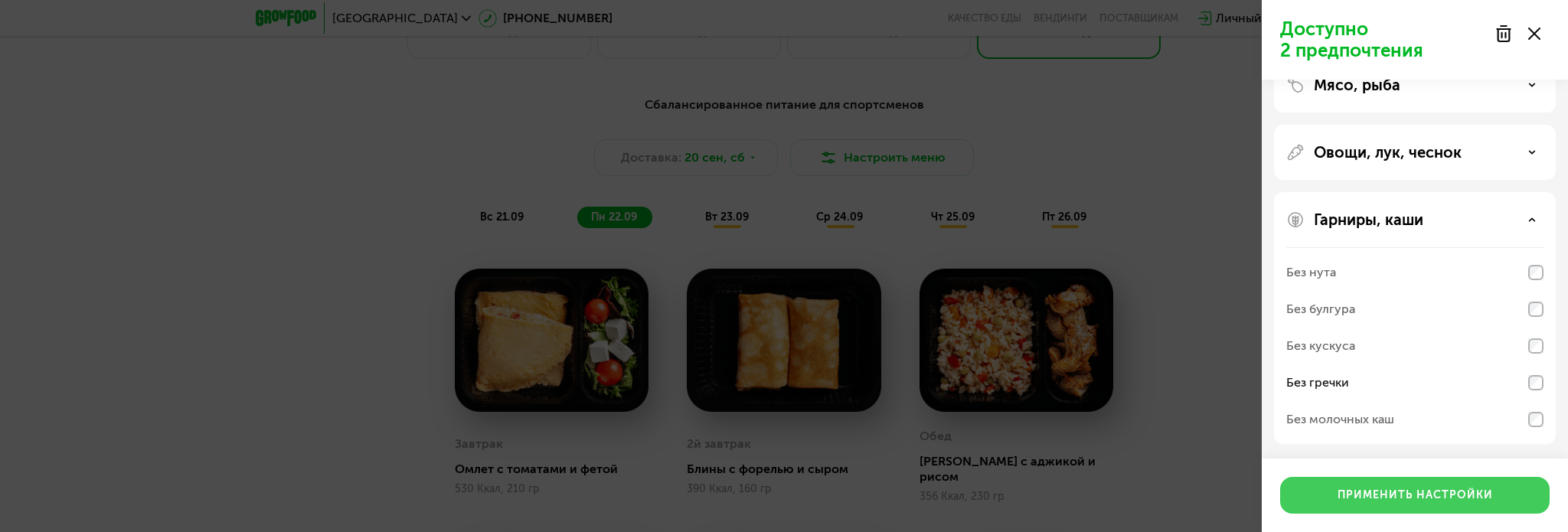
click at [1433, 496] on div "Применить настройки" at bounding box center [1415, 495] width 156 height 15
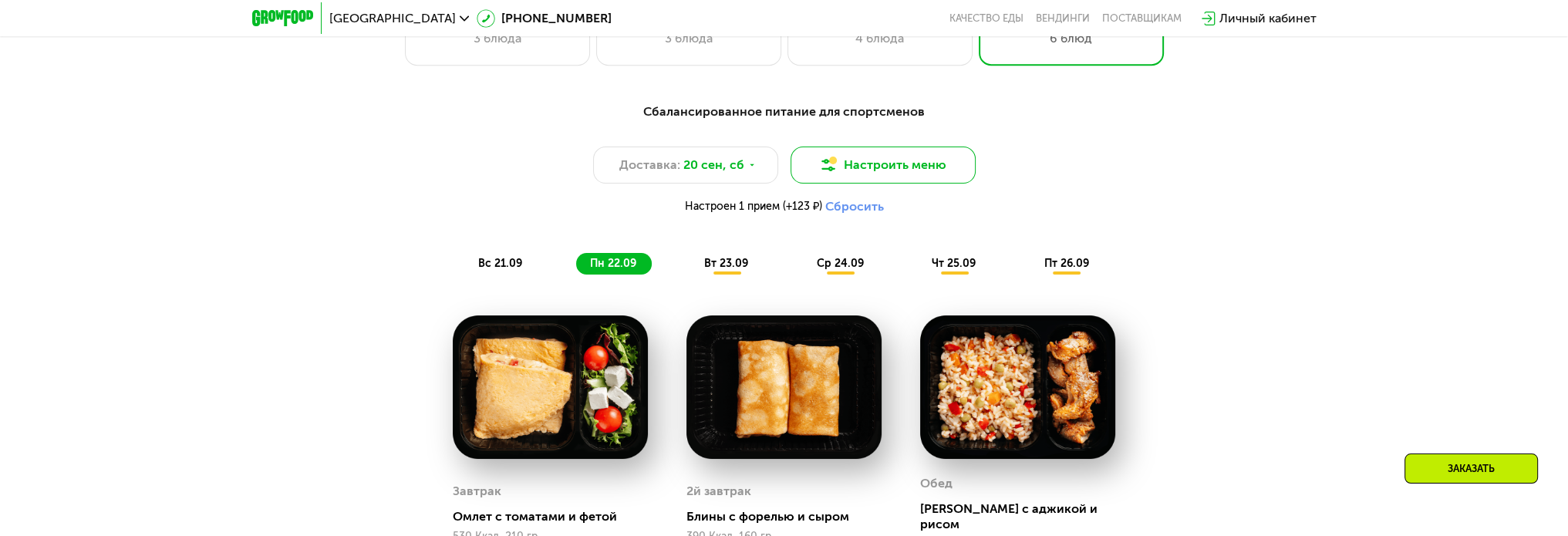
scroll to position [1388, 0]
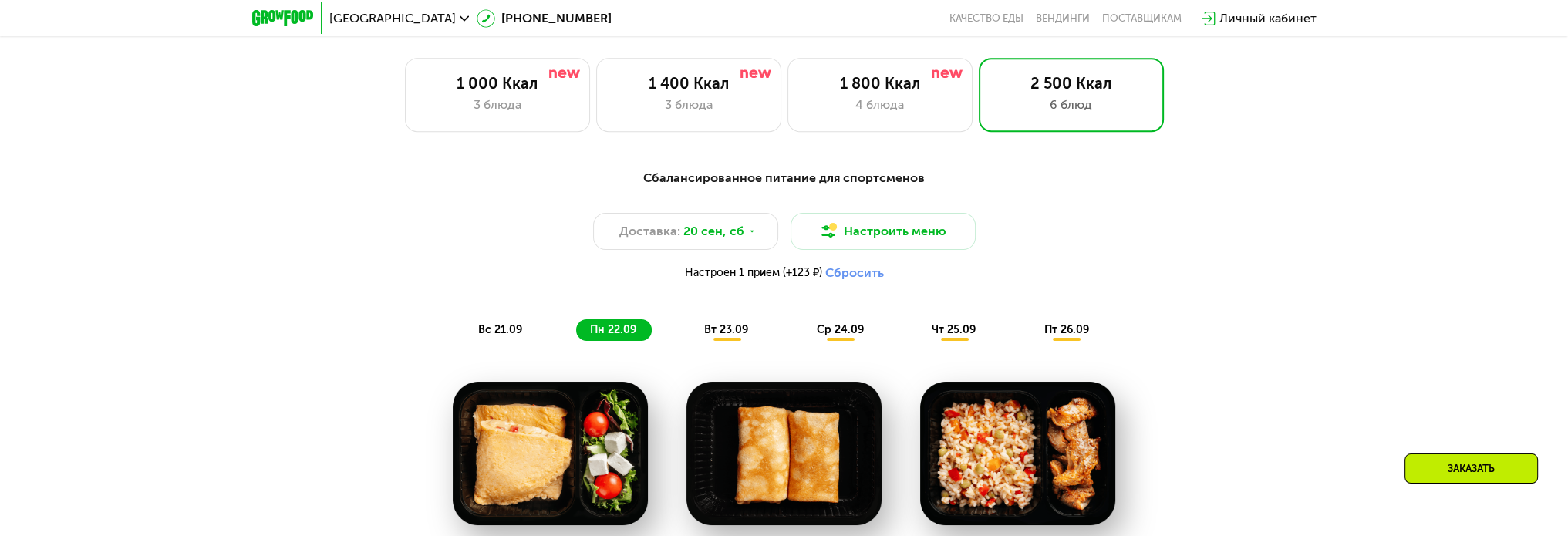
click at [835, 335] on span "ср 24.09" at bounding box center [840, 330] width 47 height 13
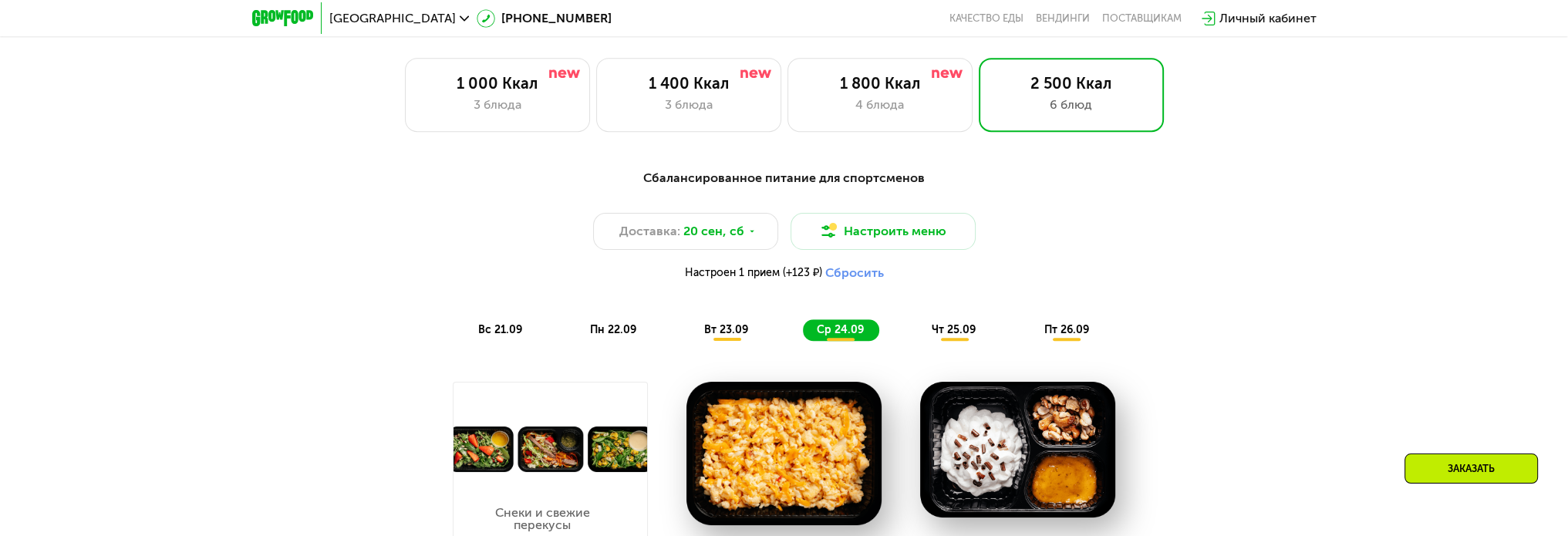
click at [740, 329] on span "вт 23.09" at bounding box center [726, 330] width 44 height 13
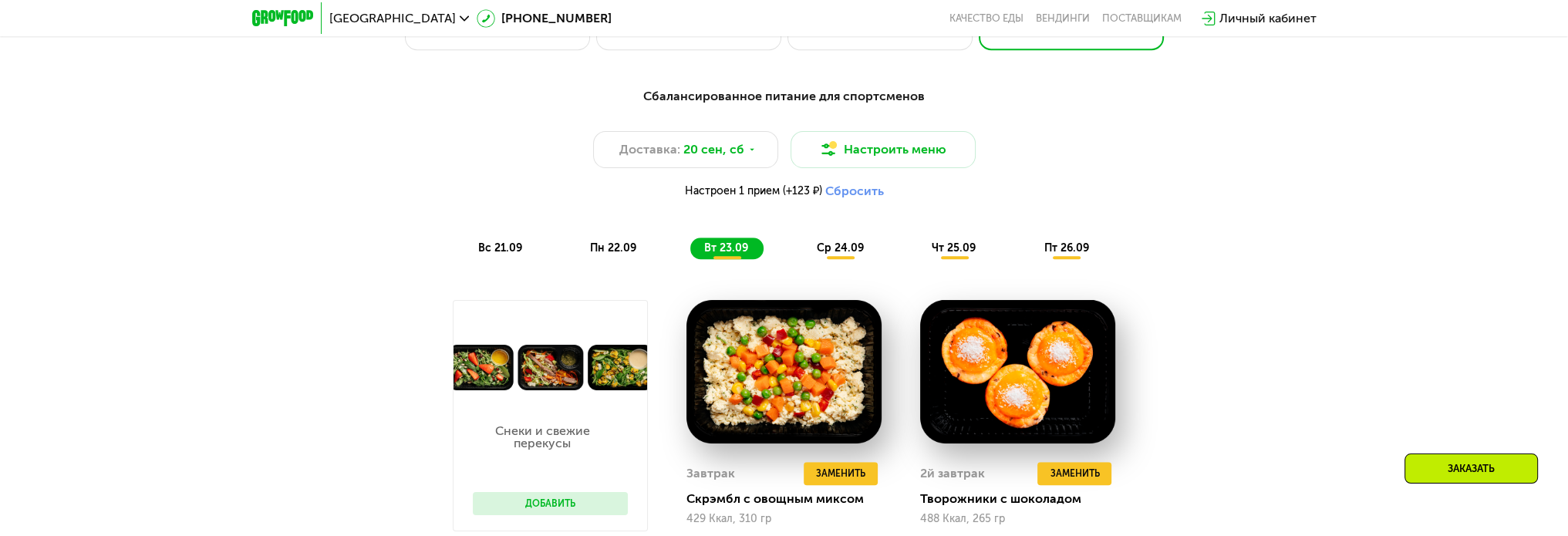
scroll to position [1465, 0]
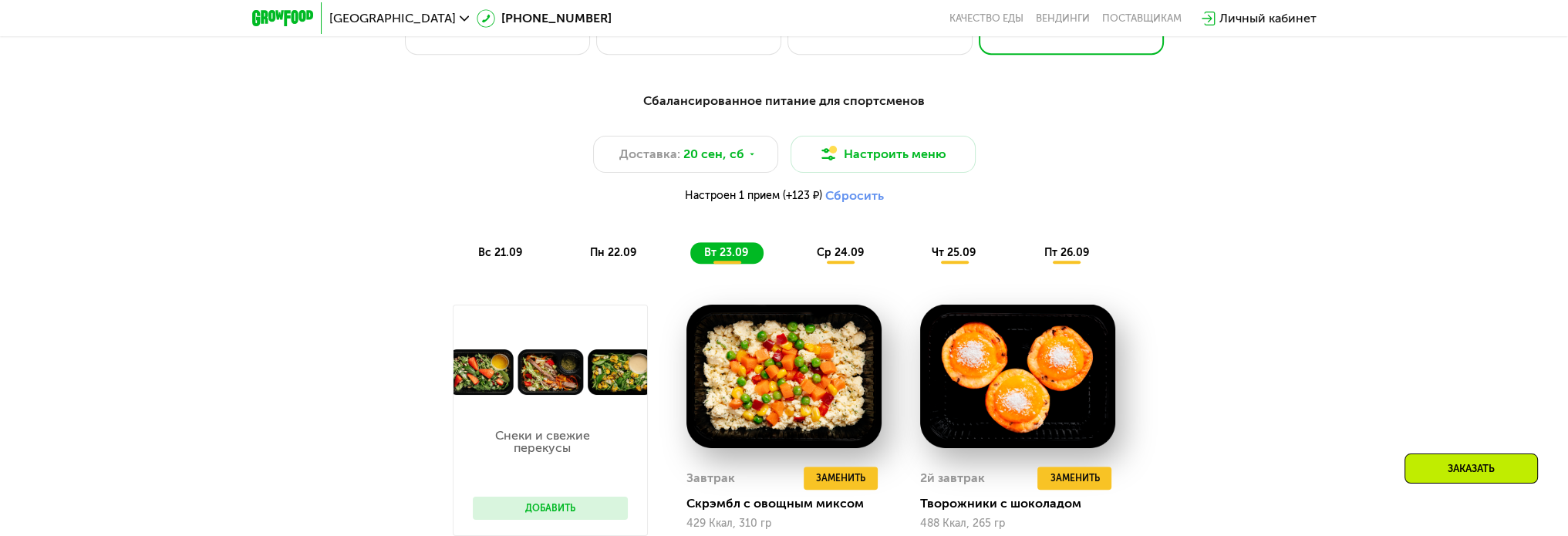
click at [852, 250] on span "ср 24.09" at bounding box center [840, 253] width 47 height 13
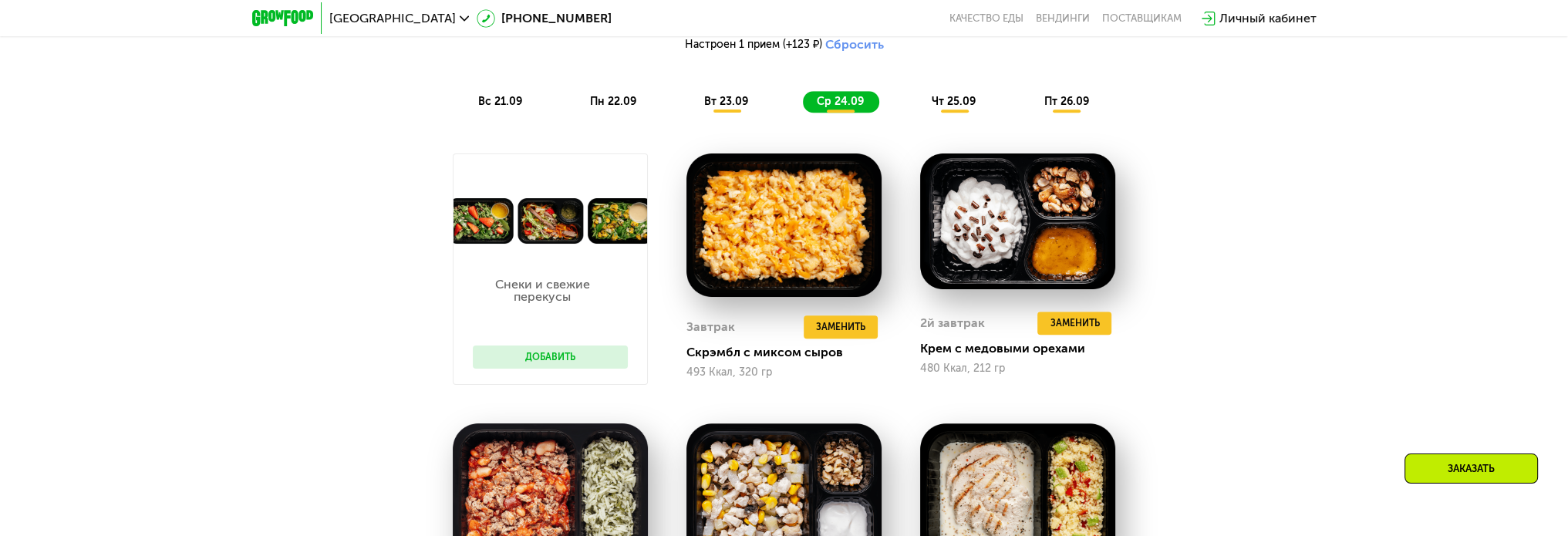
scroll to position [1542, 0]
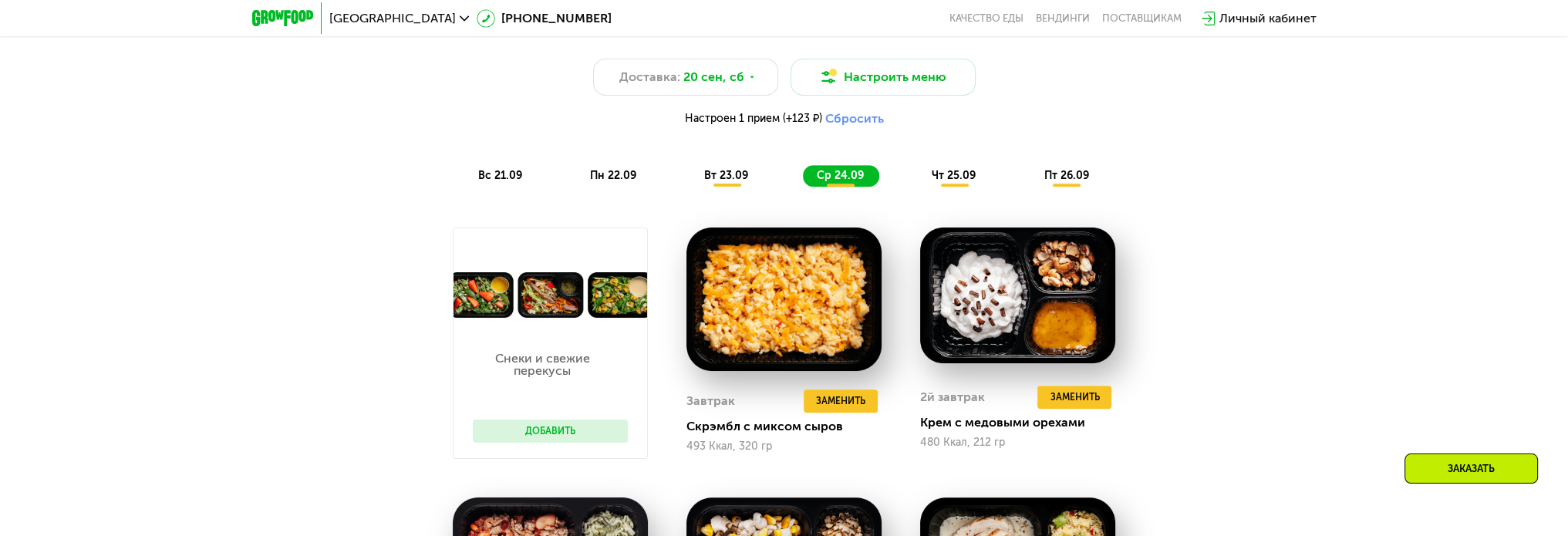
click at [962, 186] on div "чт 25.09" at bounding box center [954, 176] width 73 height 22
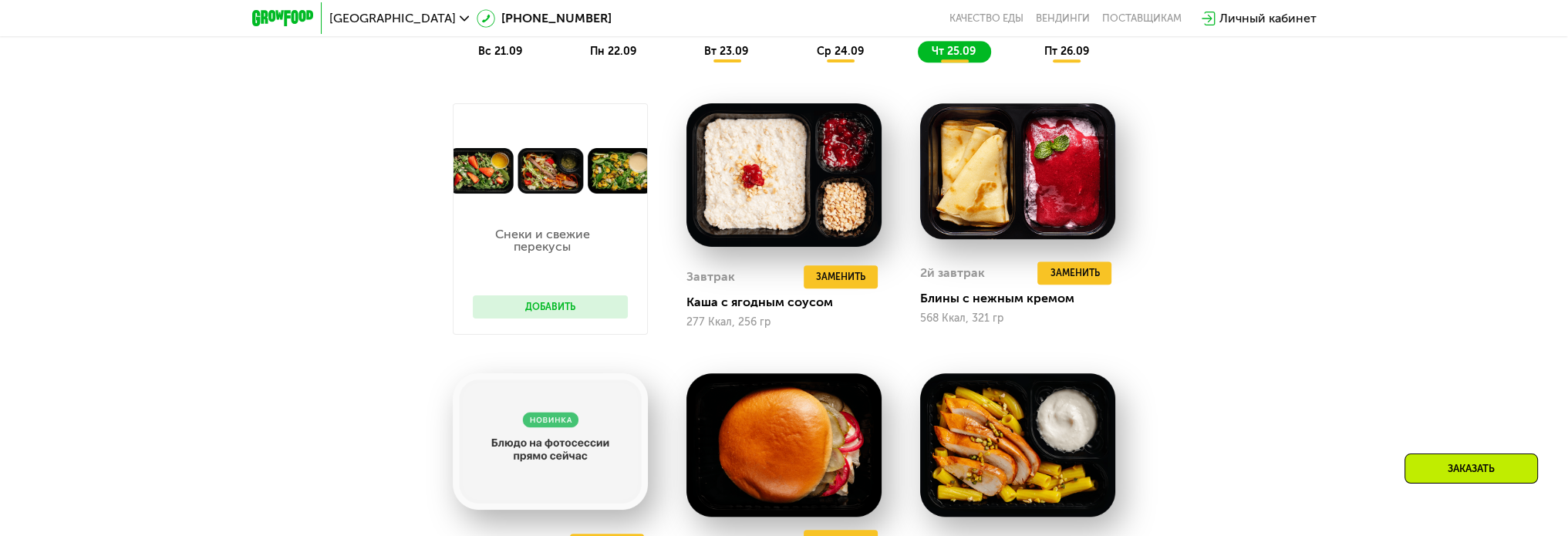
scroll to position [1619, 0]
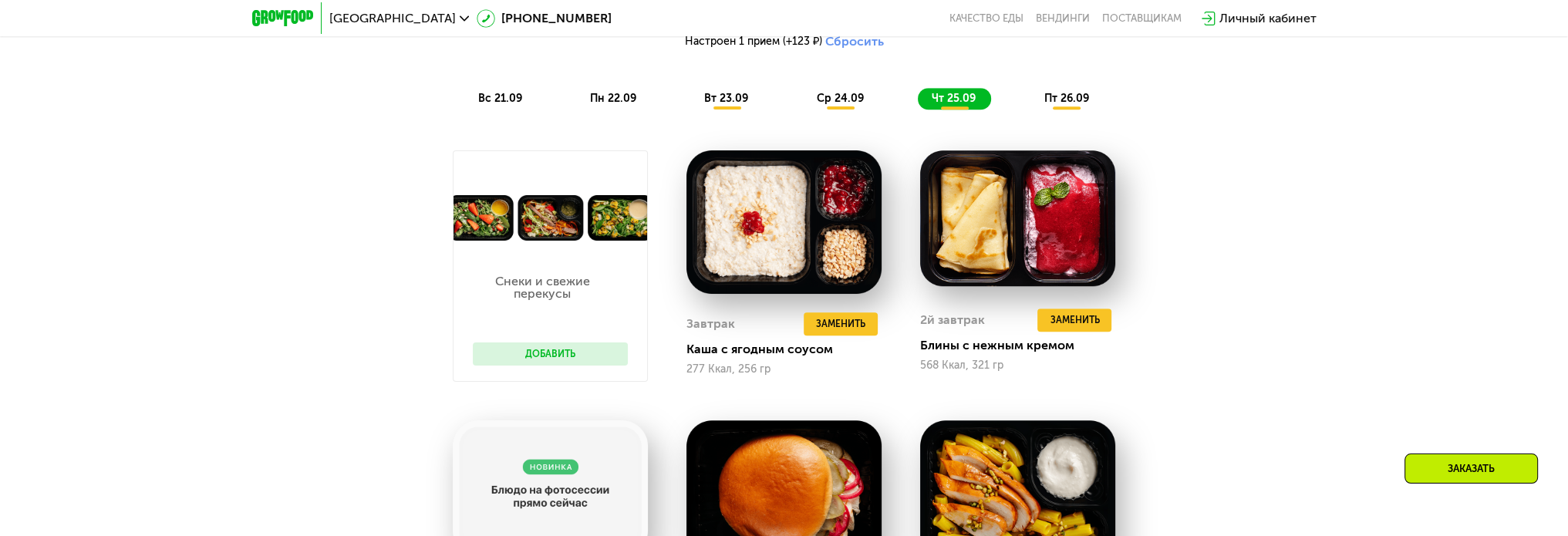
click at [1051, 110] on div "пт 26.09" at bounding box center [1066, 99] width 74 height 22
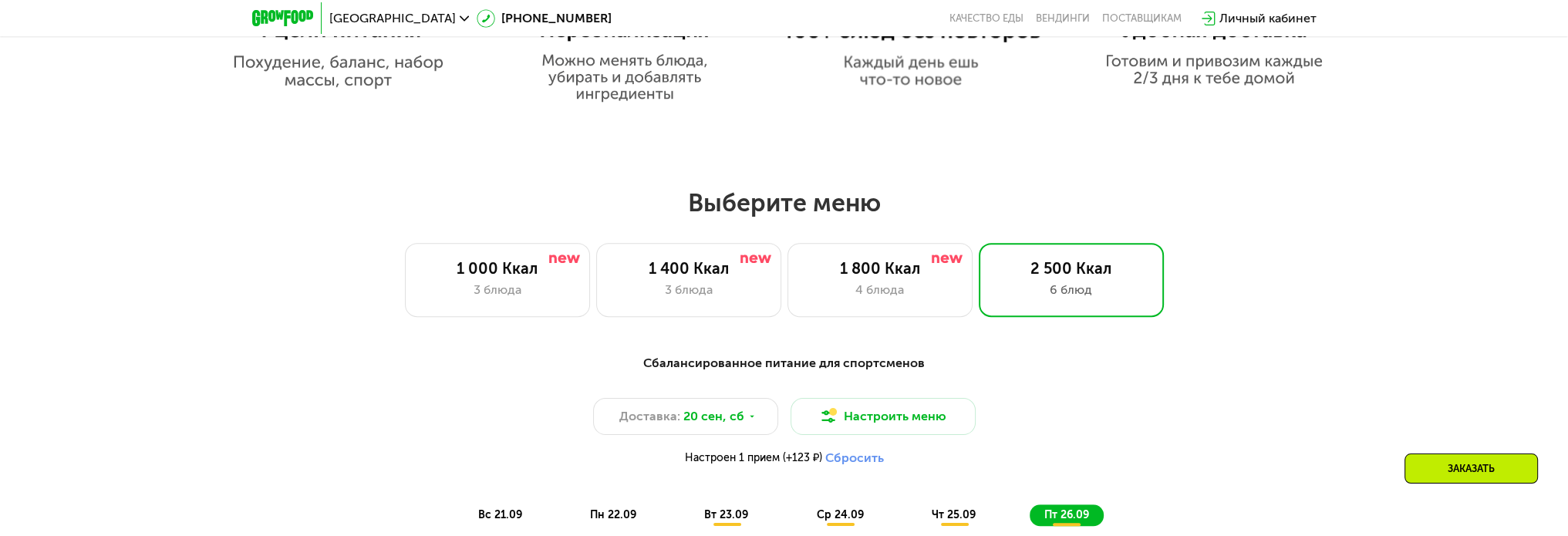
scroll to position [1156, 0]
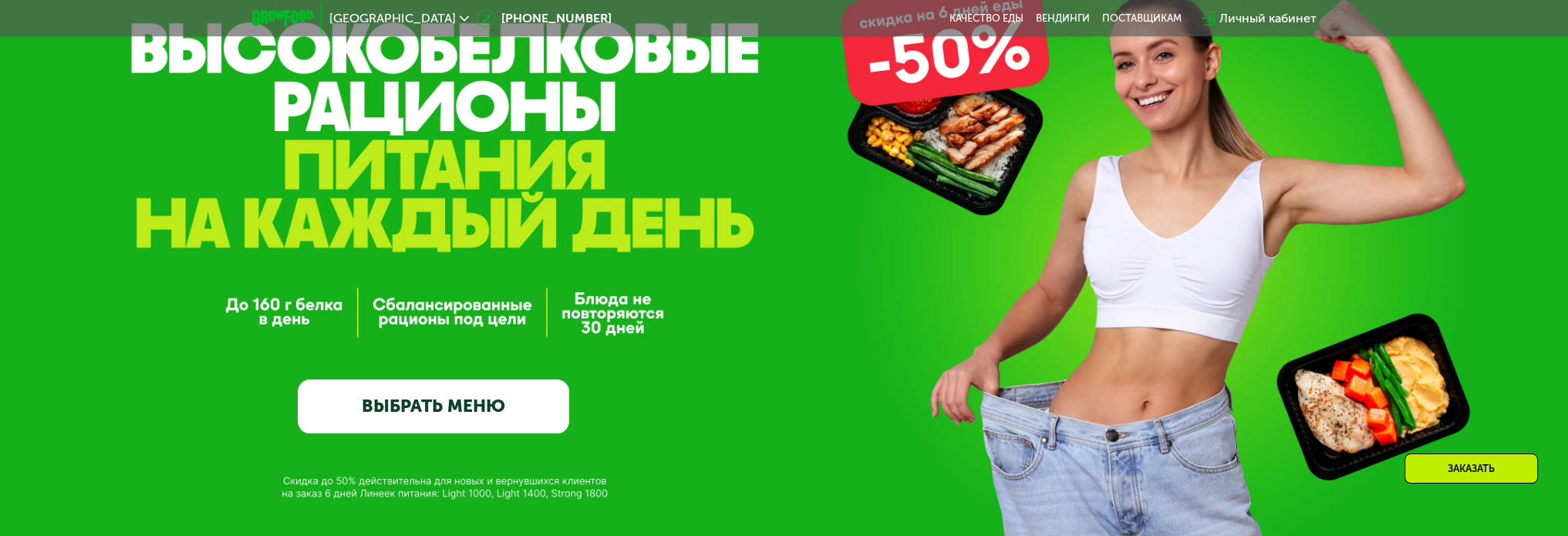
click at [510, 399] on link "ВЫБРАТЬ МЕНЮ" at bounding box center [433, 406] width 271 height 55
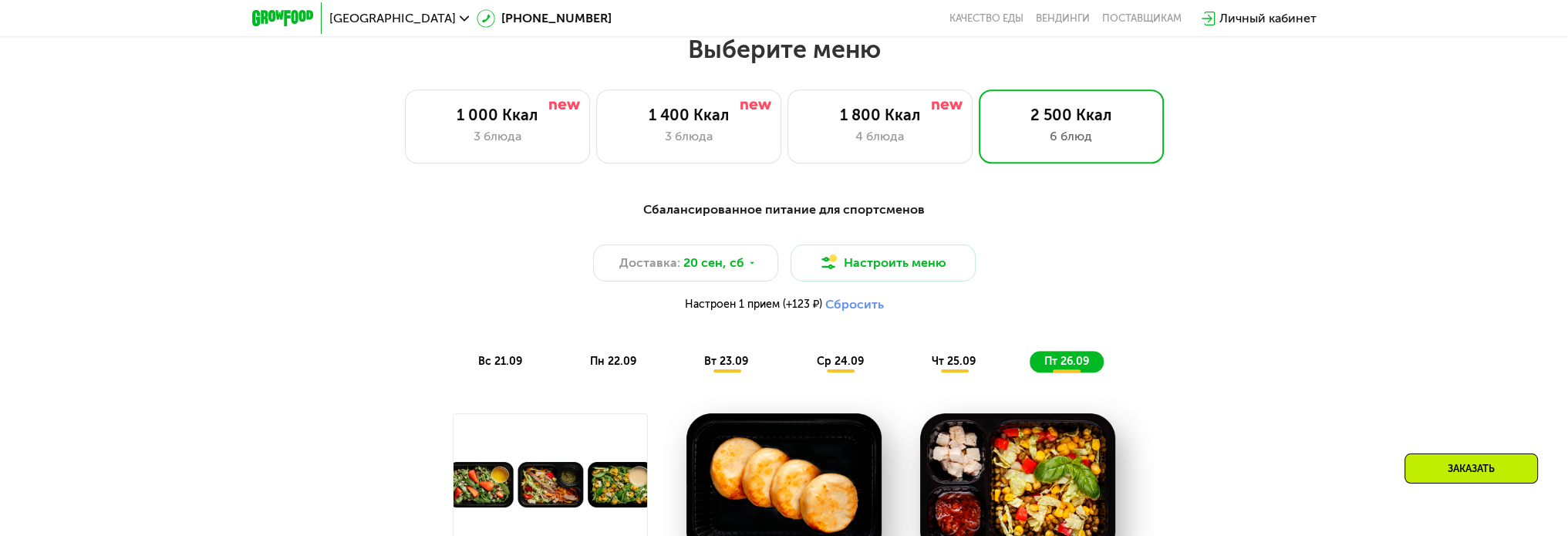
scroll to position [1359, 0]
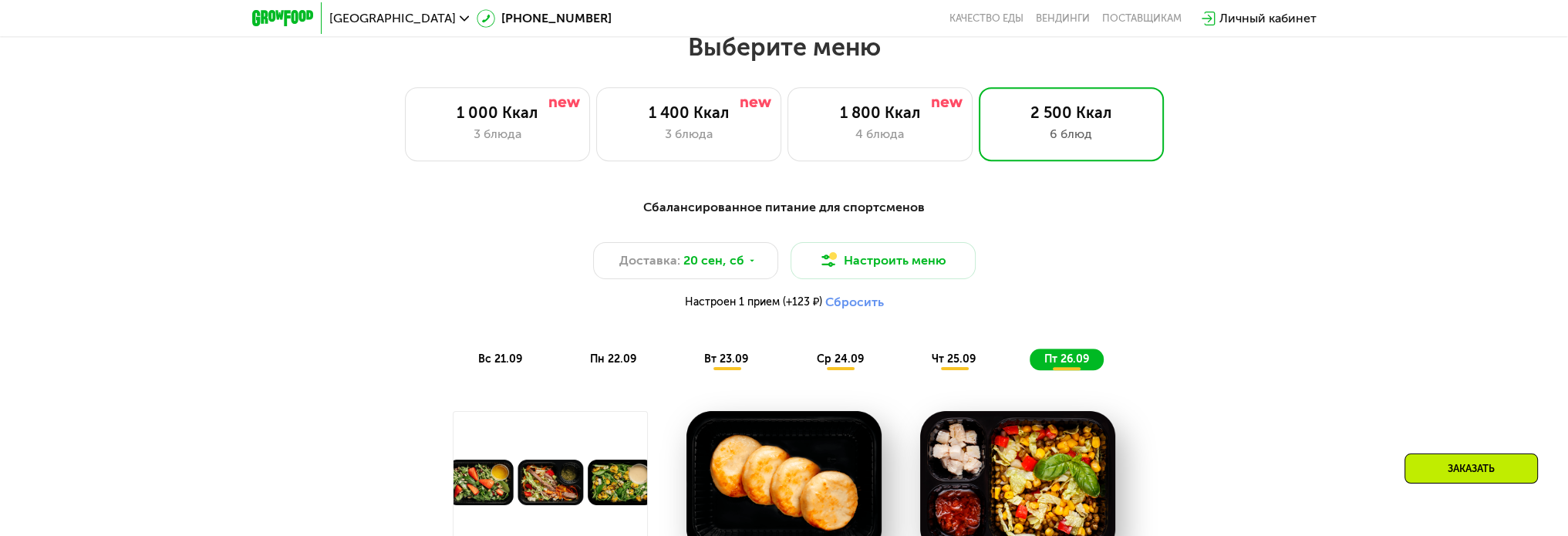
click at [1258, 18] on div "Личный кабинет" at bounding box center [1268, 19] width 97 height 19
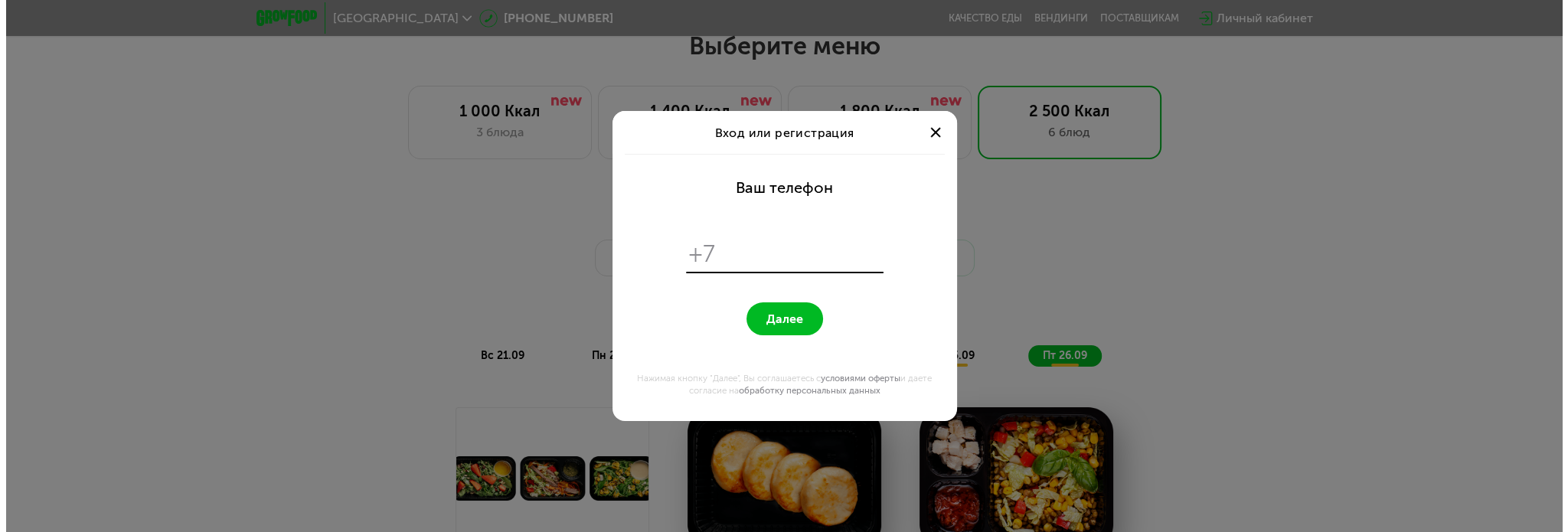
scroll to position [0, 0]
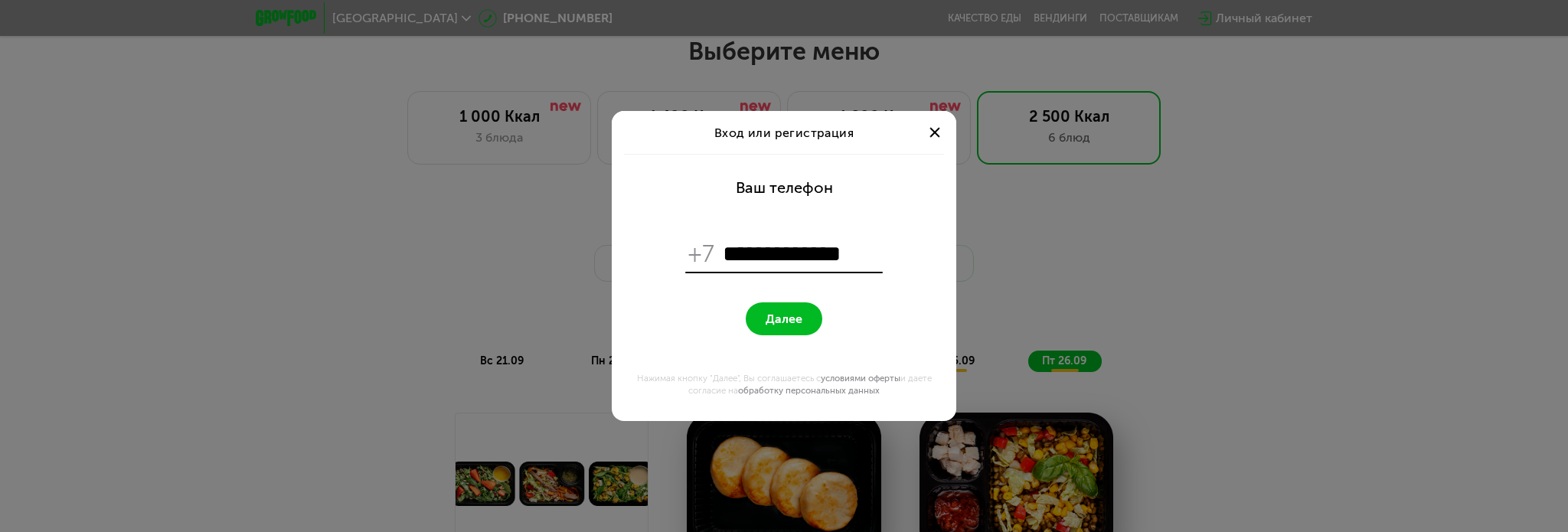
type input "**********"
click at [815, 325] on button "Далее" at bounding box center [783, 318] width 76 height 33
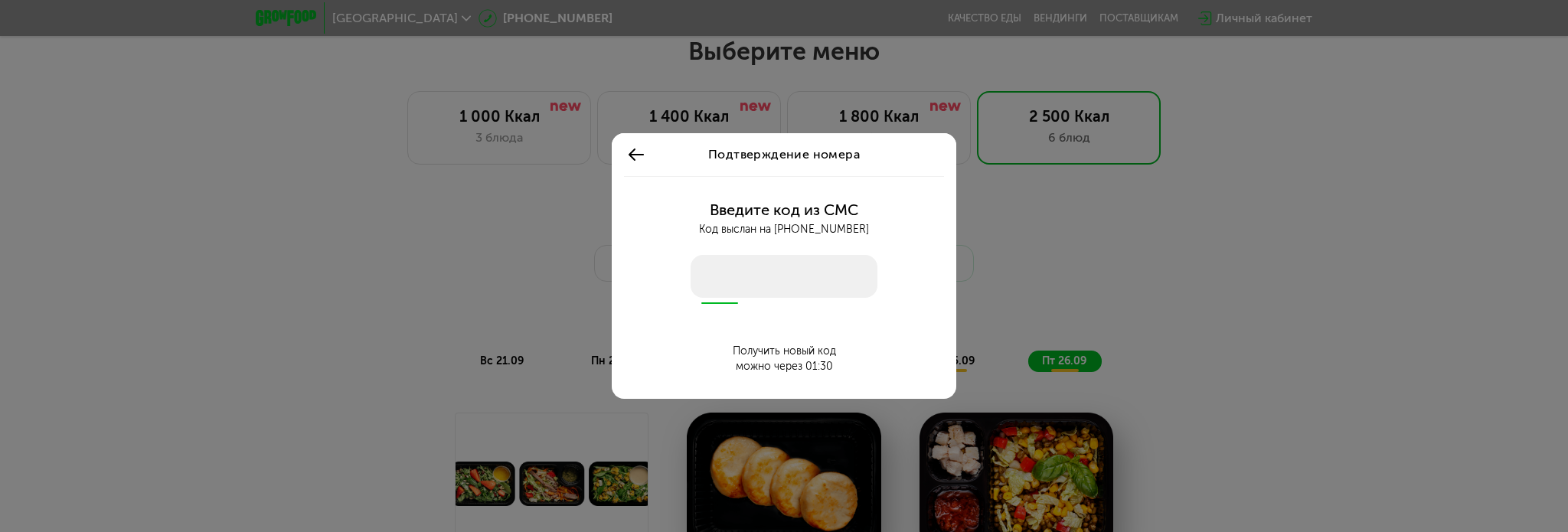
click at [784, 284] on input "number" at bounding box center [783, 276] width 187 height 43
click at [781, 281] on input "number" at bounding box center [783, 276] width 187 height 43
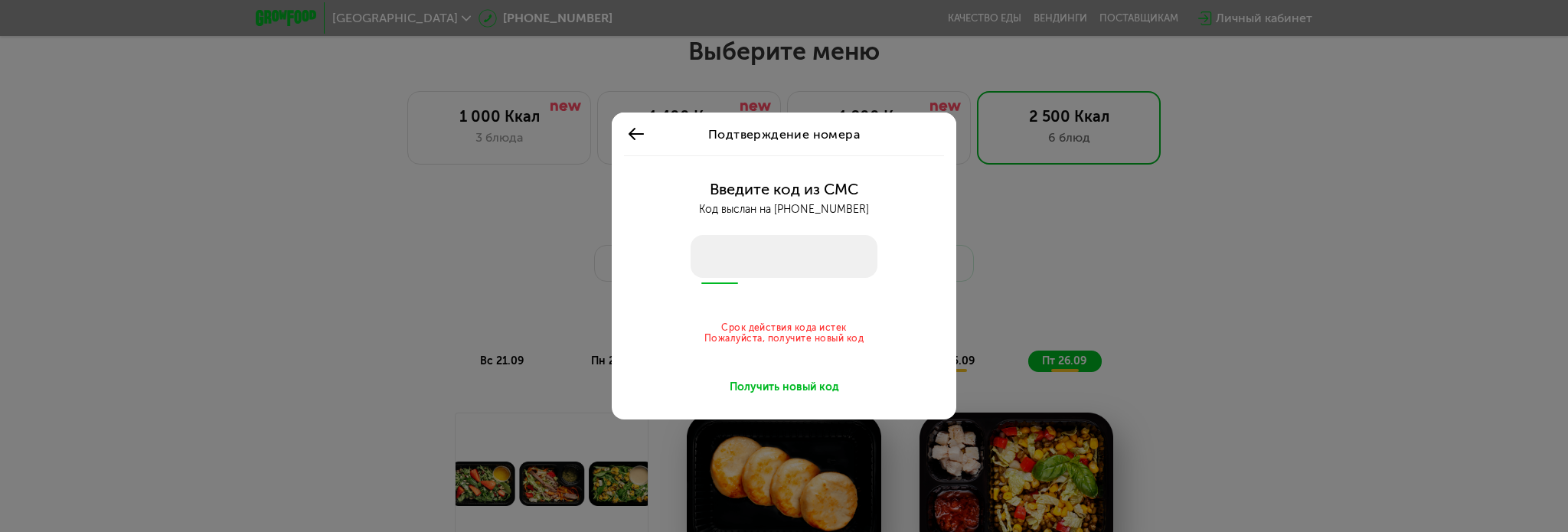
click at [815, 385] on div "Получить новый код" at bounding box center [784, 387] width 110 height 15
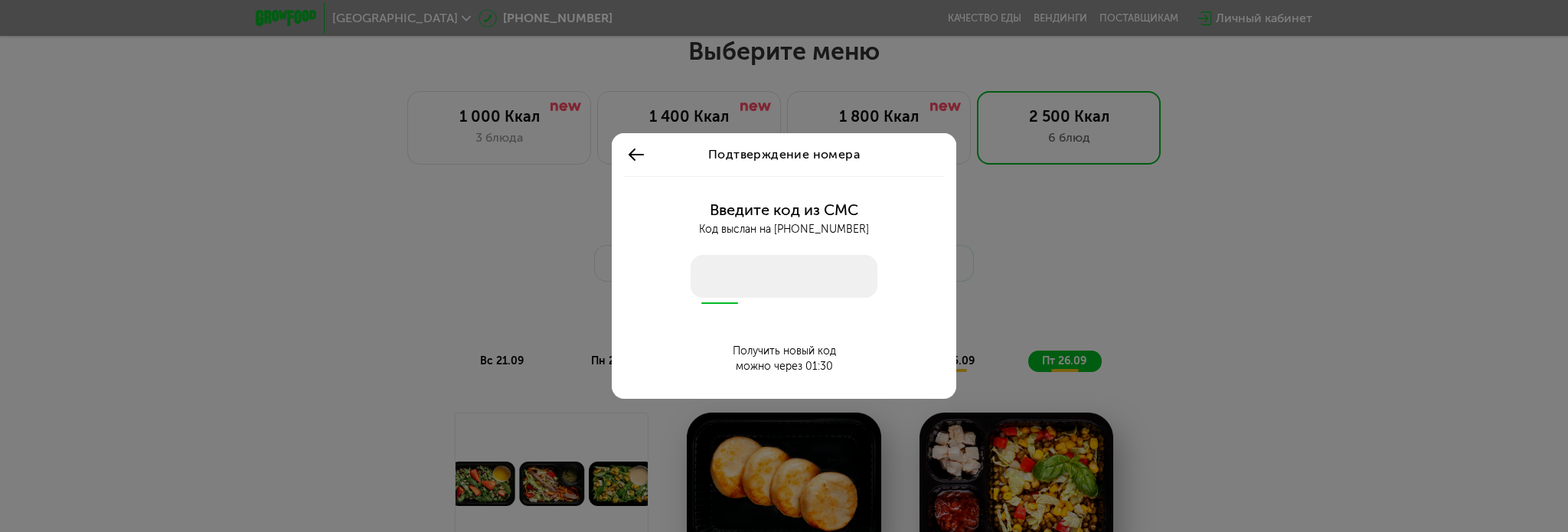
click at [774, 266] on input "number" at bounding box center [783, 276] width 187 height 43
type input "****"
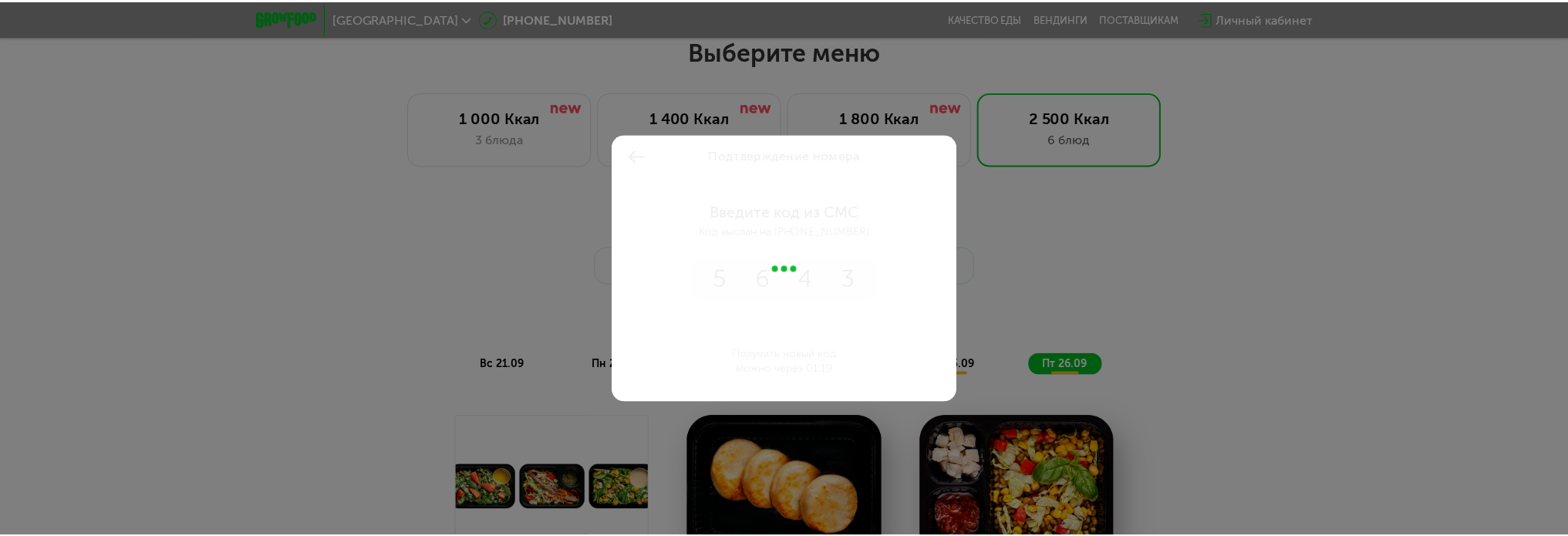
scroll to position [1359, 0]
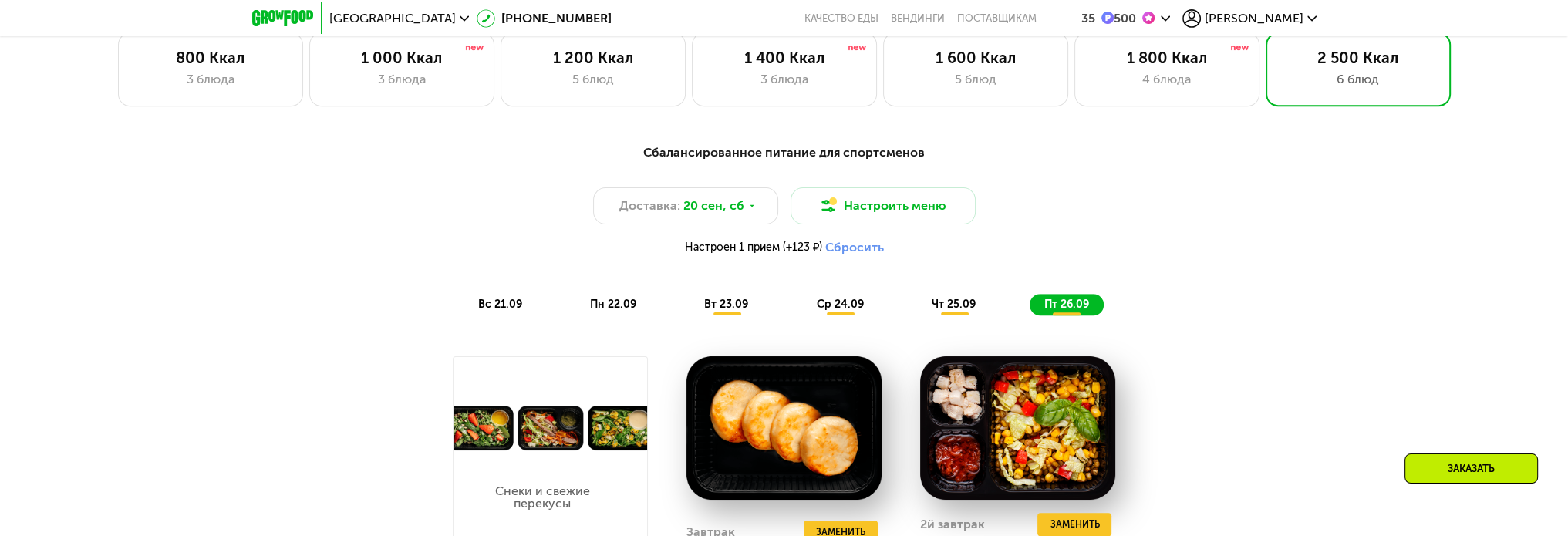
click at [1170, 19] on use at bounding box center [1165, 18] width 9 height 5
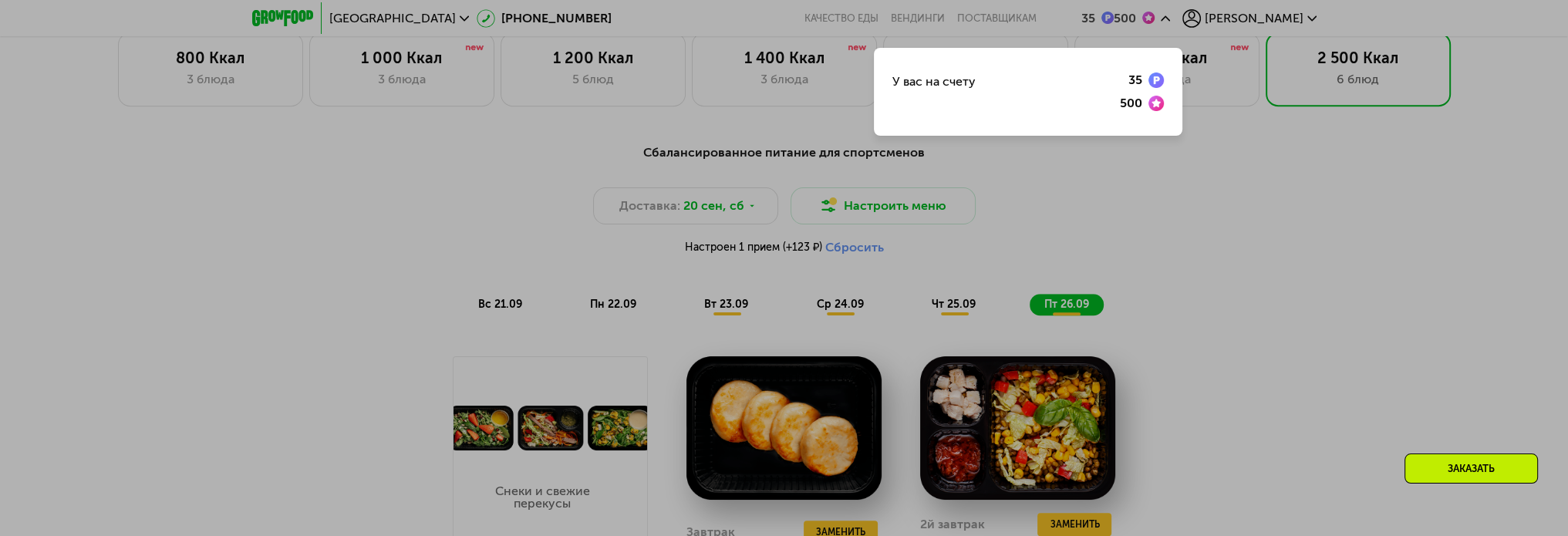
click at [1186, 176] on div at bounding box center [784, 268] width 1568 height 536
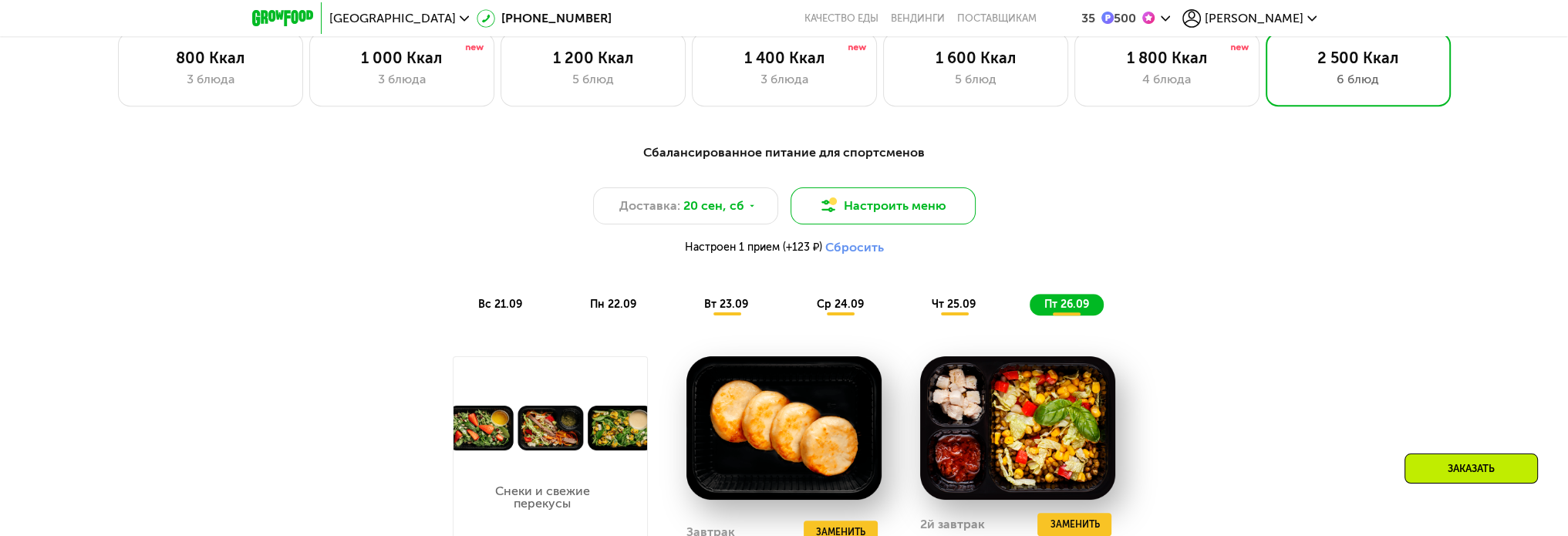
click at [899, 212] on button "Настроить меню" at bounding box center [883, 206] width 185 height 37
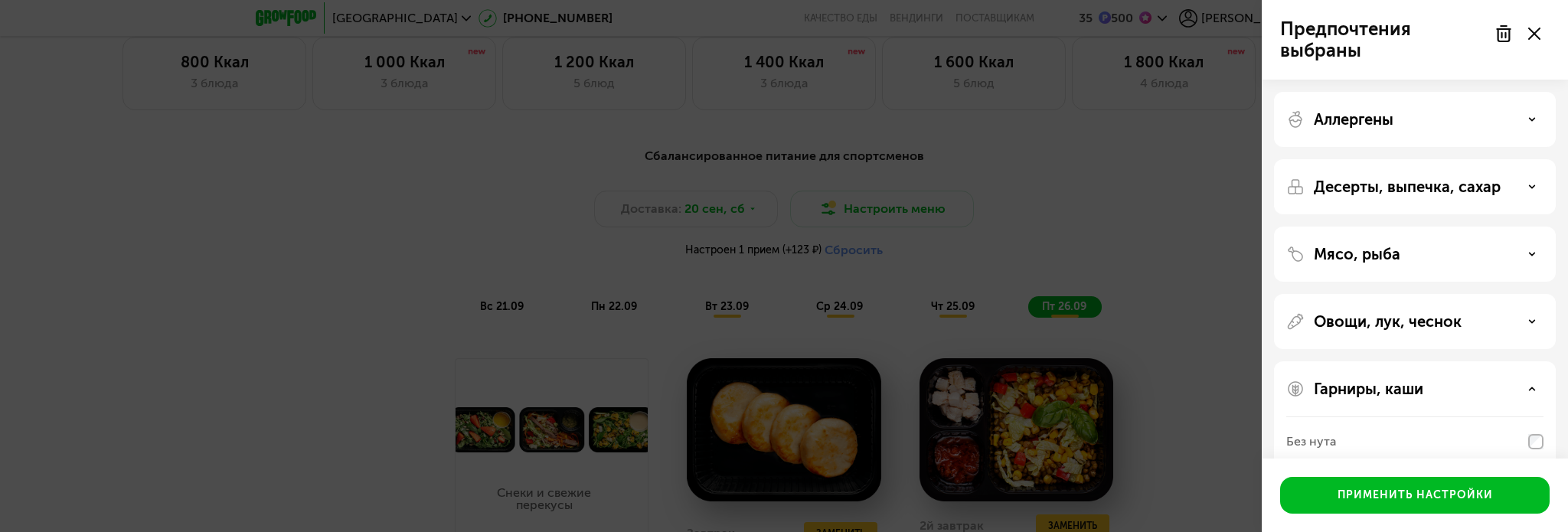
click at [1095, 176] on div "Предпочтения выбраны Аллергены Десерты, выпечка, сахар Мясо, рыба Овощи, лук, ч…" at bounding box center [784, 266] width 1568 height 532
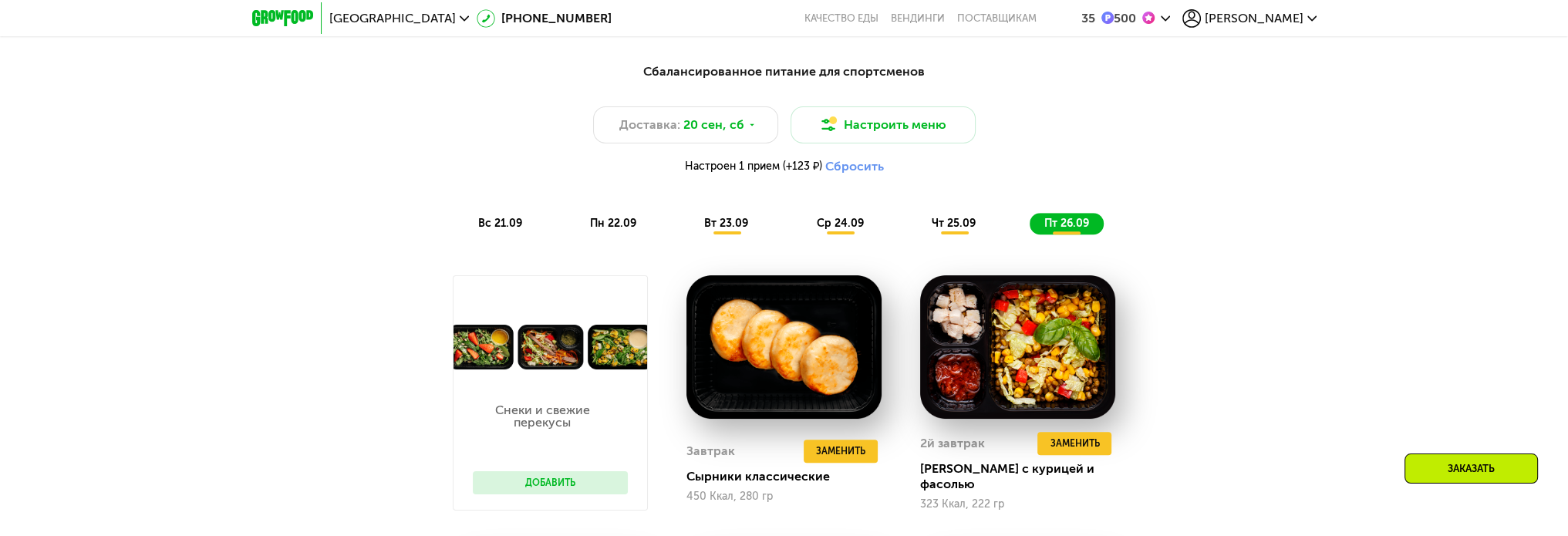
scroll to position [1436, 0]
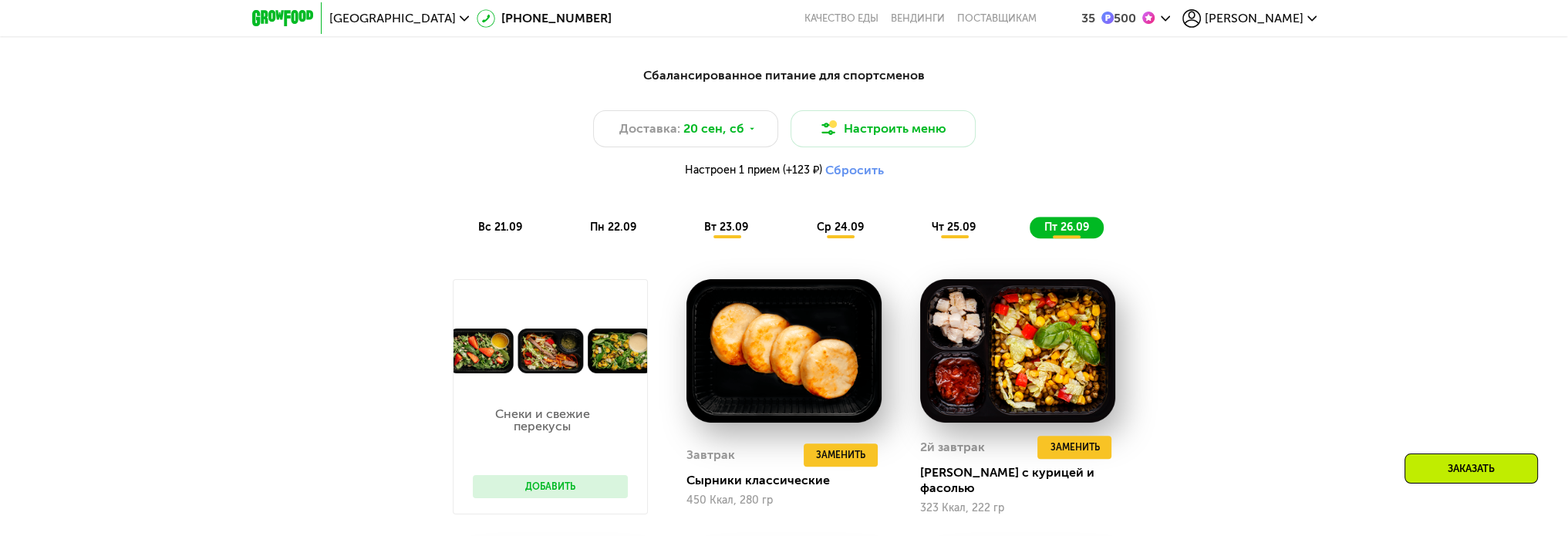
click at [502, 227] on span "вс 21.09" at bounding box center [500, 228] width 44 height 13
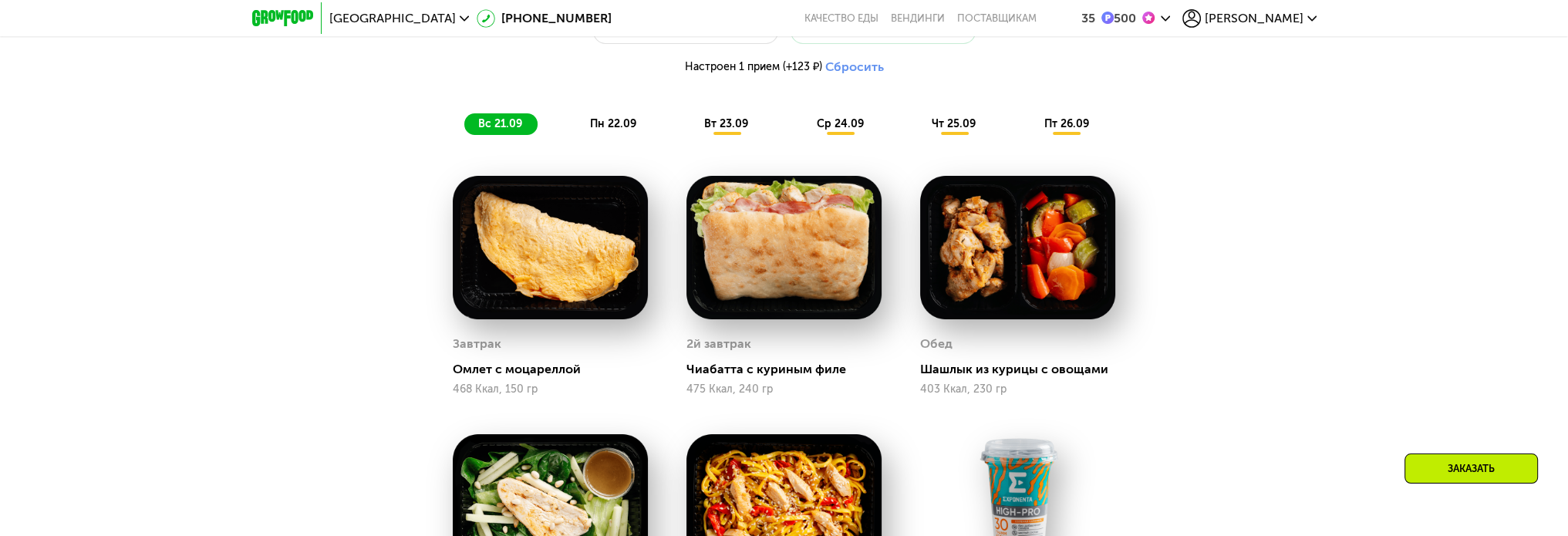
scroll to position [1513, 0]
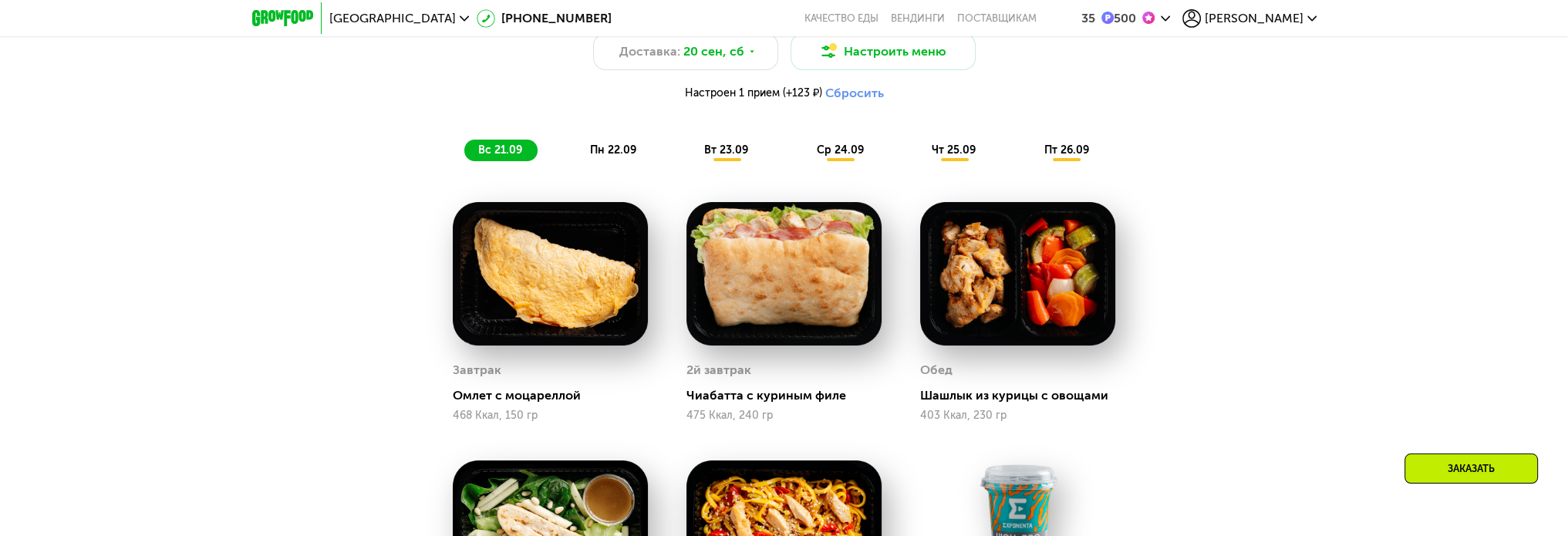
click at [625, 154] on span "пн 22.09" at bounding box center [613, 150] width 46 height 13
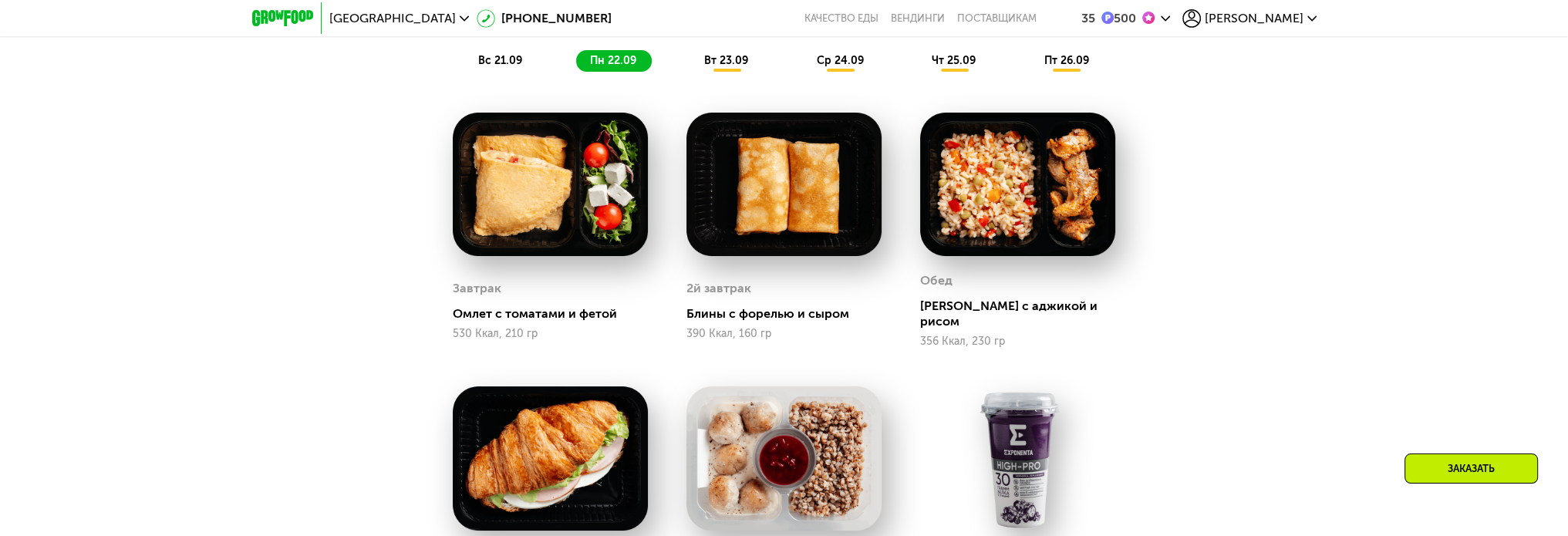
scroll to position [1590, 0]
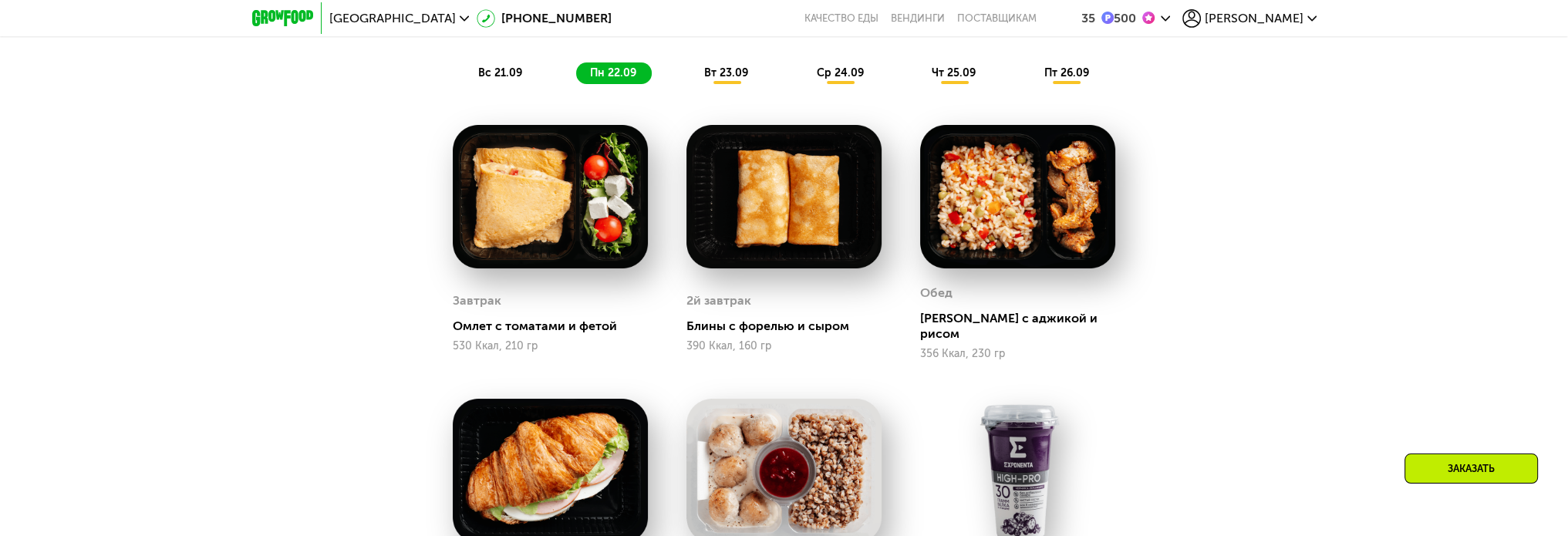
click at [510, 79] on span "вс 21.09" at bounding box center [500, 73] width 44 height 13
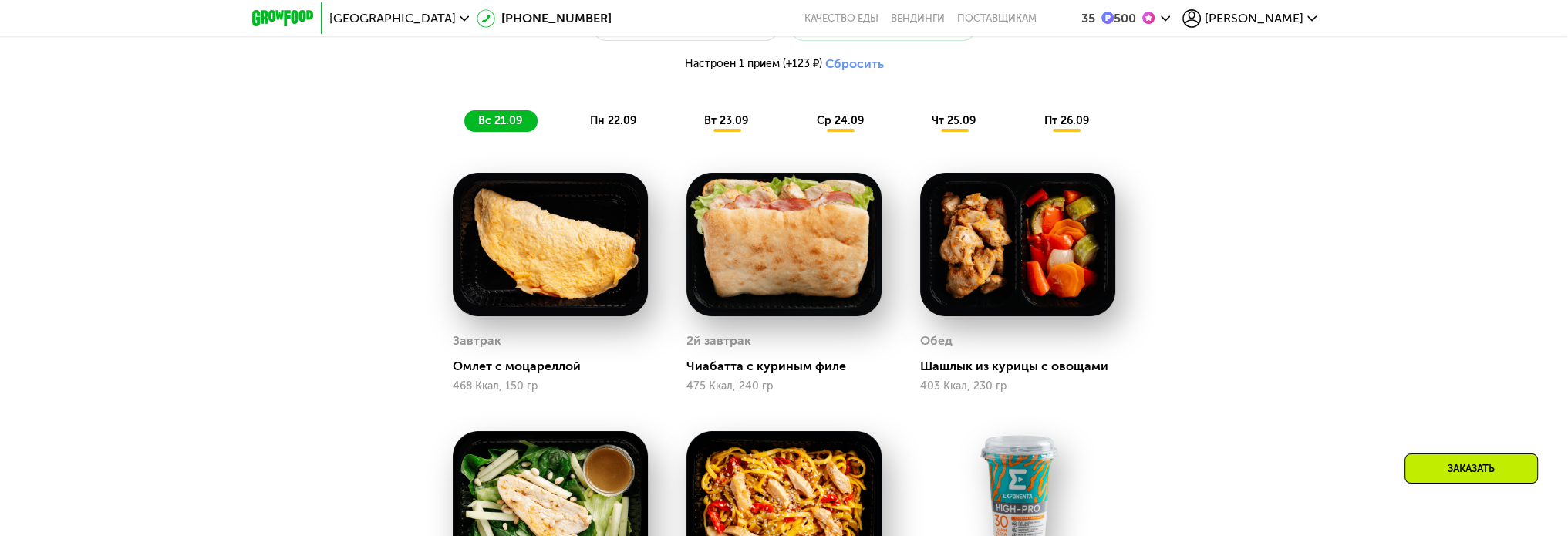
scroll to position [1513, 0]
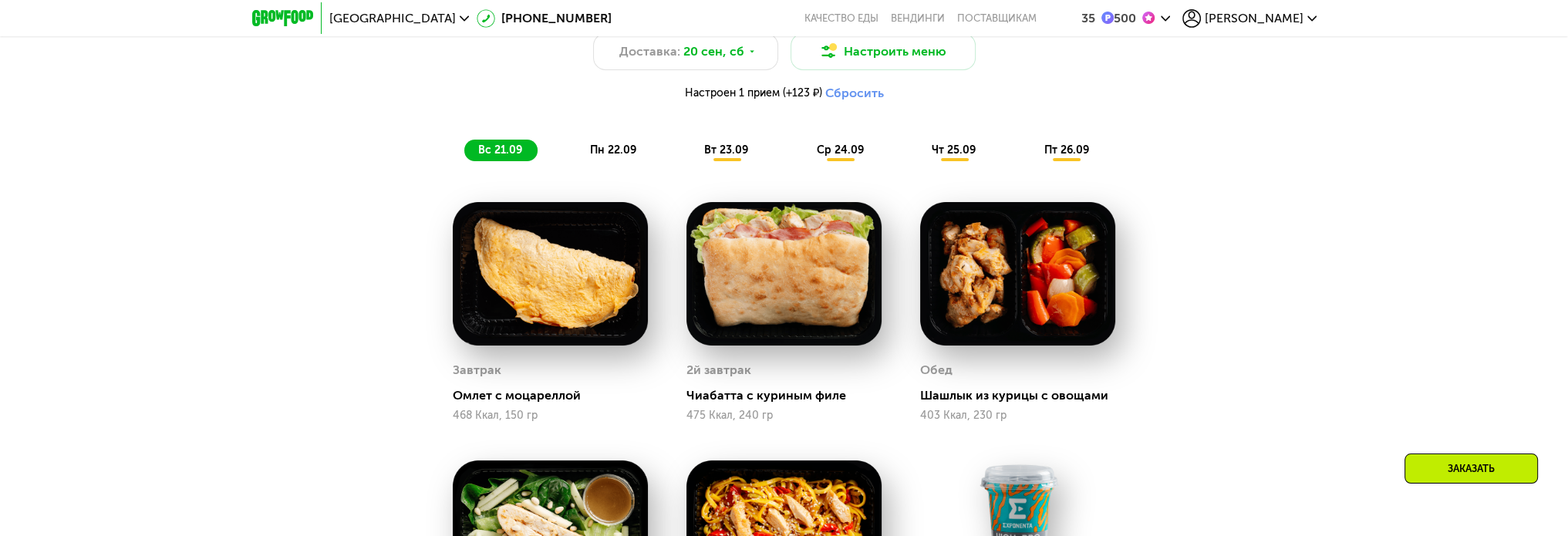
click at [956, 147] on div "чт 25.09" at bounding box center [954, 151] width 73 height 22
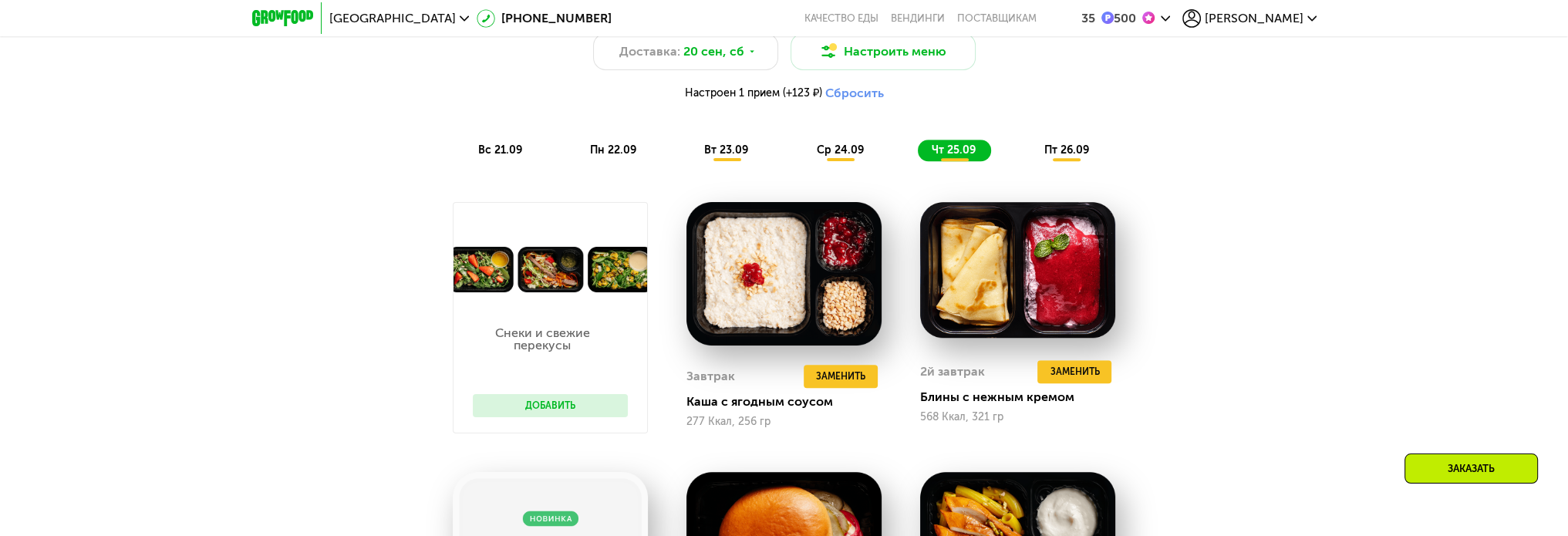
click at [620, 151] on span "пн 22.09" at bounding box center [613, 150] width 46 height 13
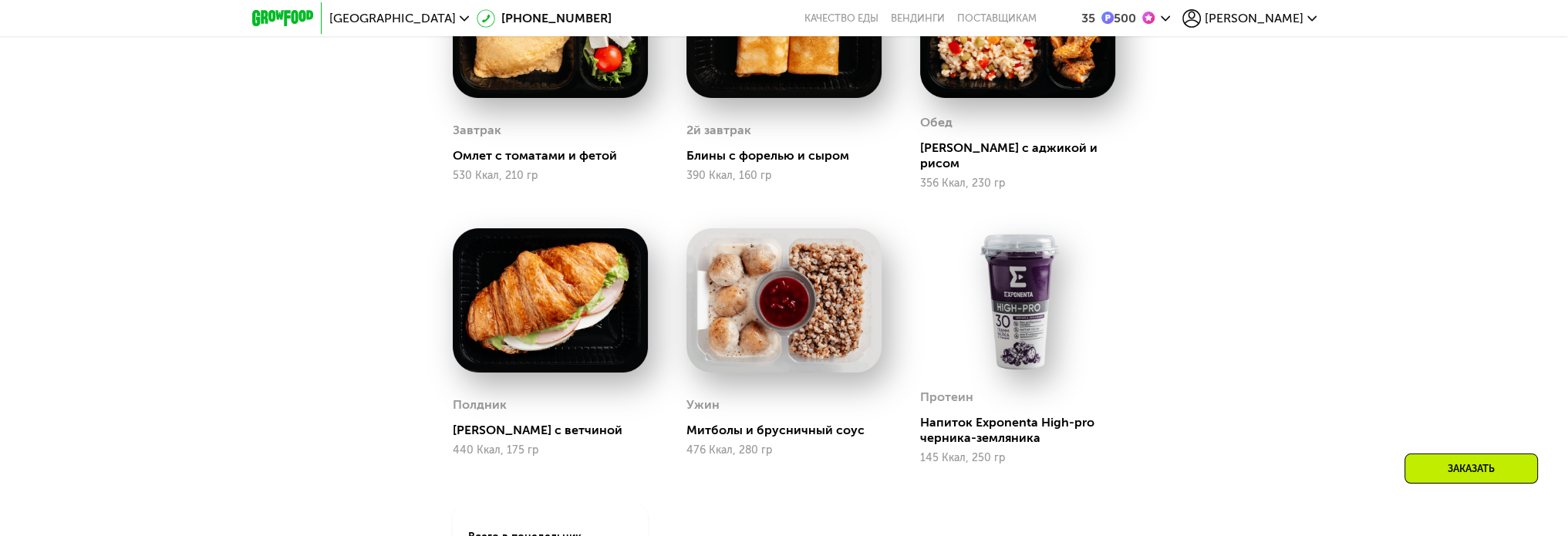
scroll to position [1821, 0]
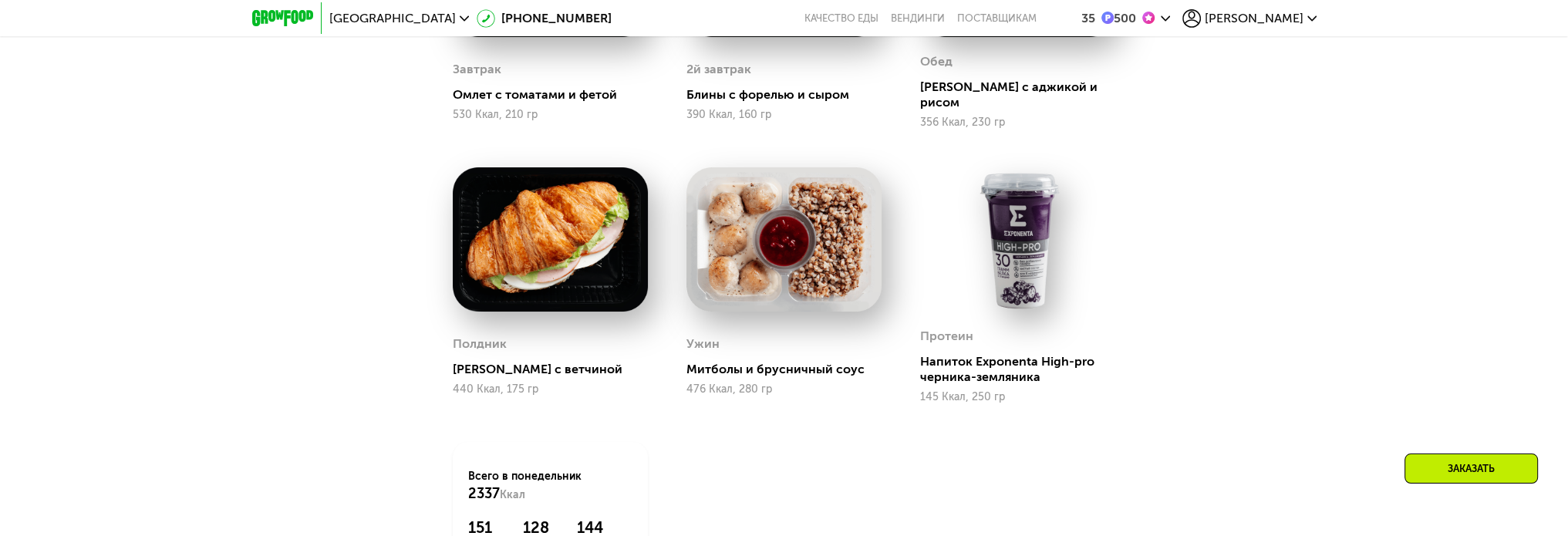
click at [821, 234] on img at bounding box center [783, 239] width 195 height 143
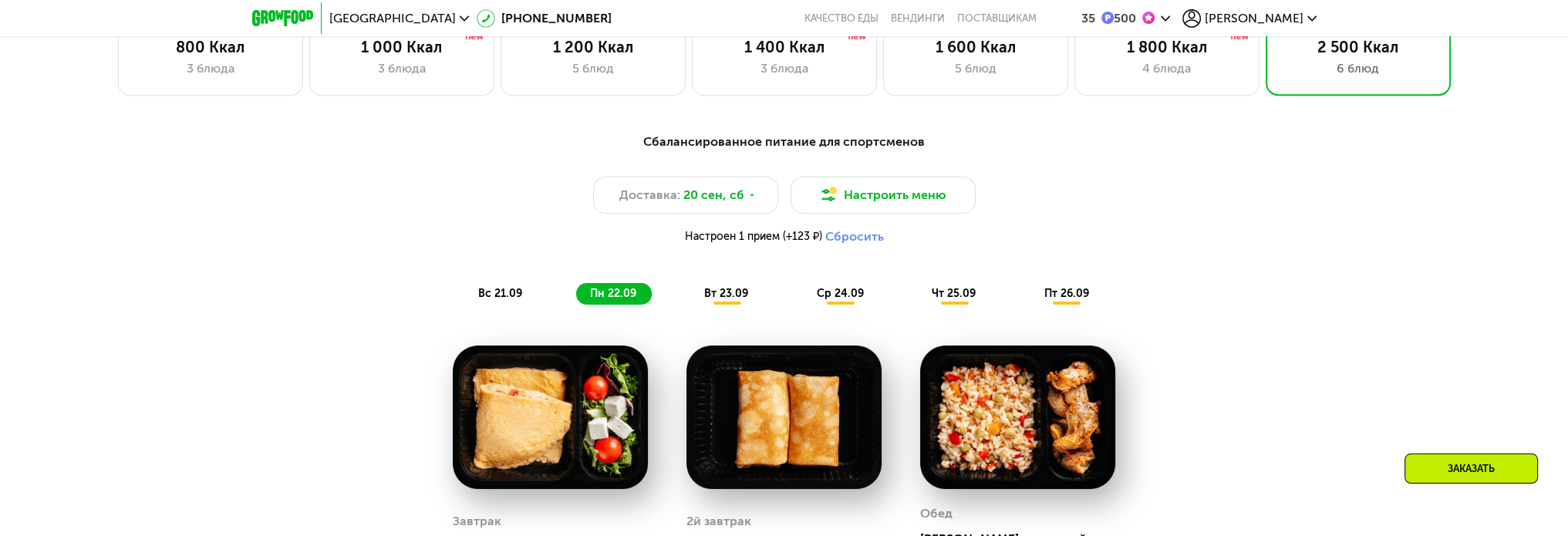
scroll to position [1359, 0]
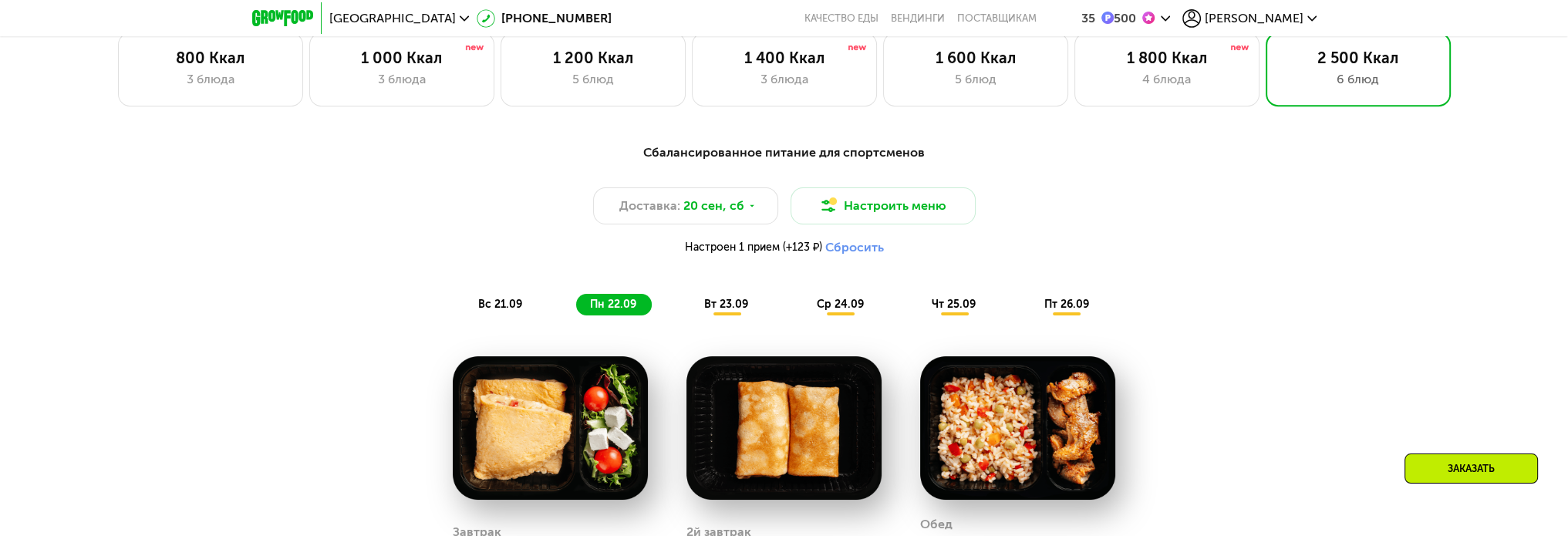
click at [736, 310] on span "вт 23.09" at bounding box center [726, 304] width 44 height 13
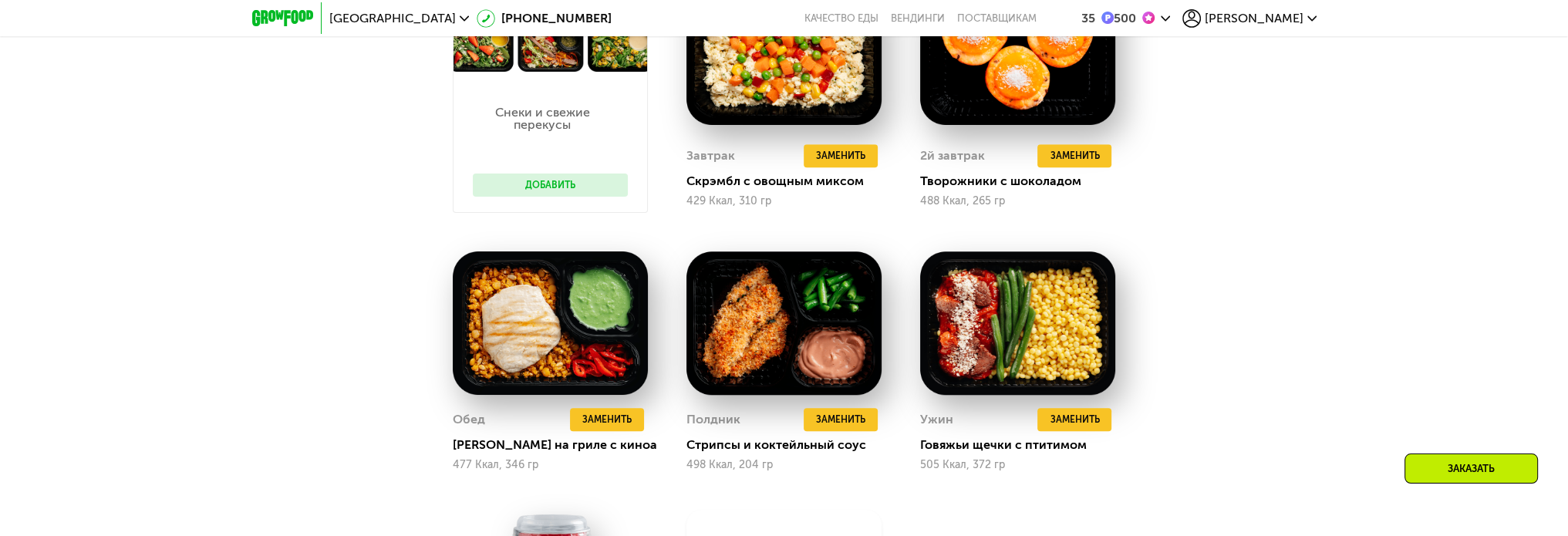
scroll to position [1745, 0]
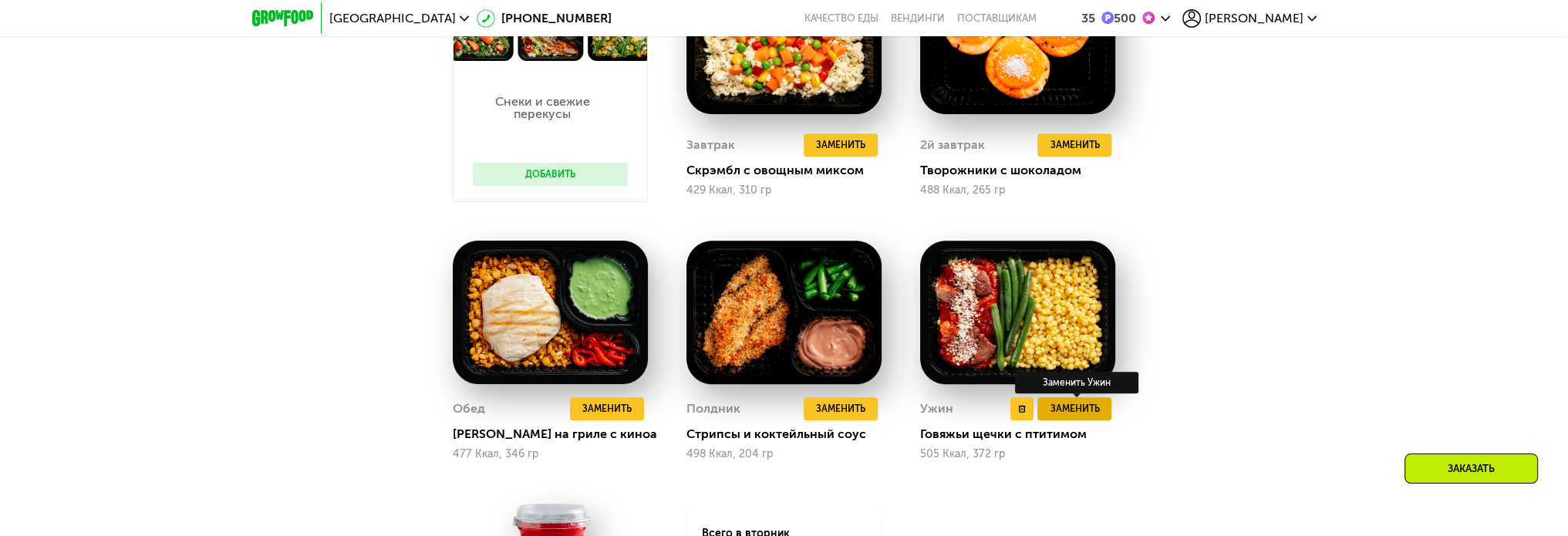
click at [1068, 413] on span "Заменить" at bounding box center [1074, 409] width 50 height 15
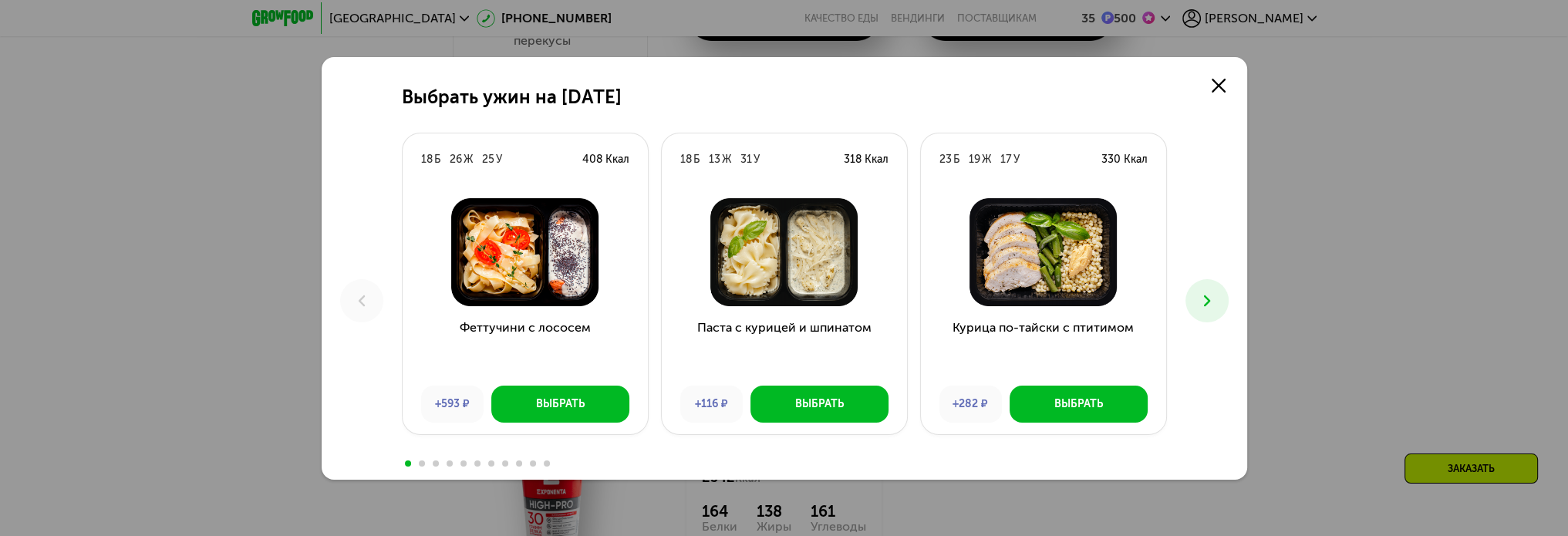
scroll to position [1821, 0]
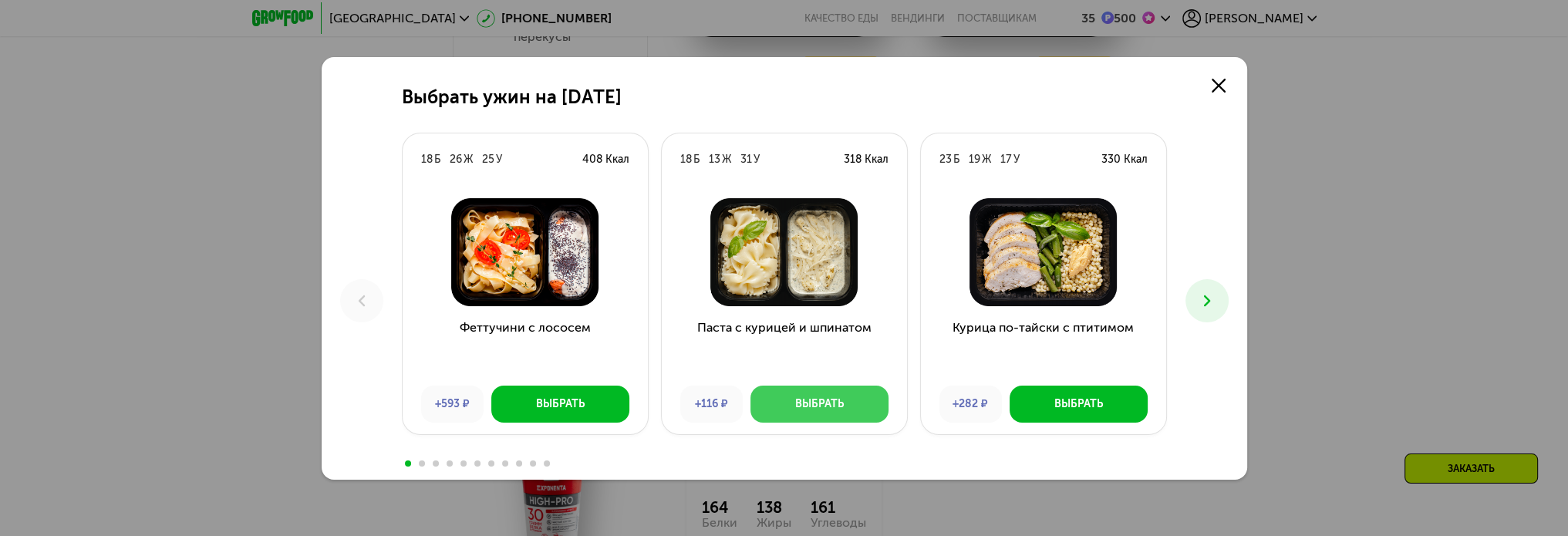
click at [835, 403] on div "Выбрать" at bounding box center [819, 404] width 49 height 15
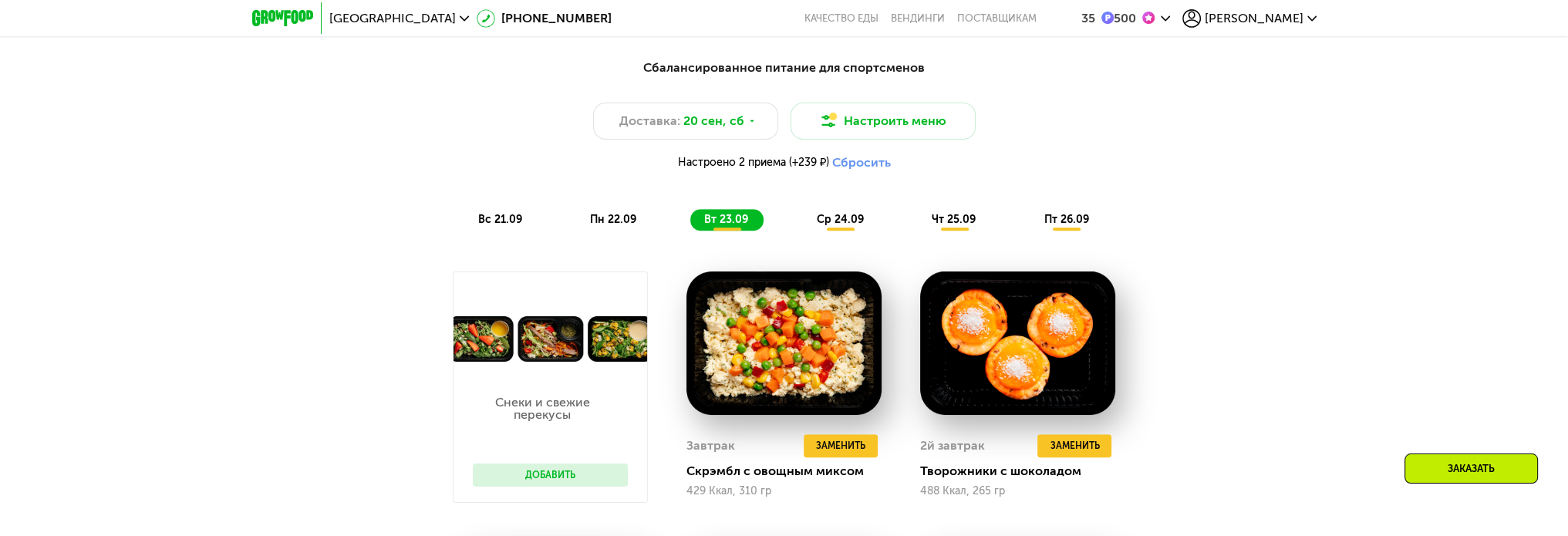
scroll to position [1436, 0]
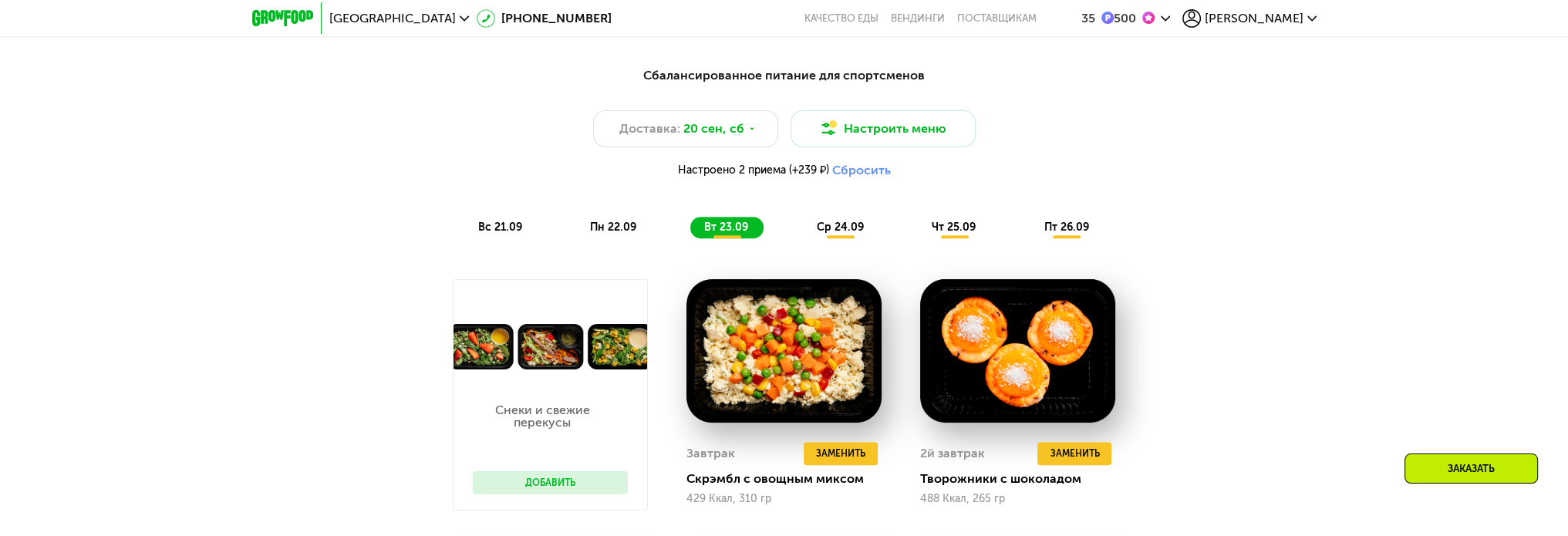
click at [849, 228] on span "ср 24.09" at bounding box center [840, 228] width 47 height 13
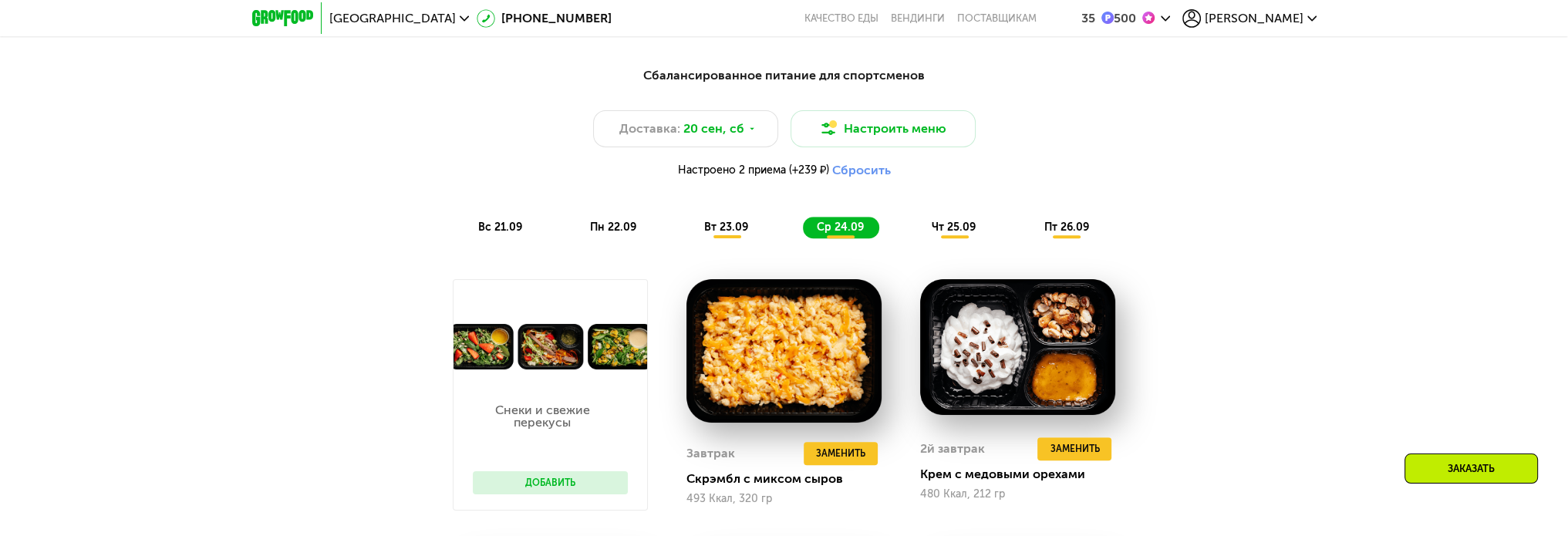
click at [957, 222] on div "чт 25.09" at bounding box center [954, 228] width 73 height 22
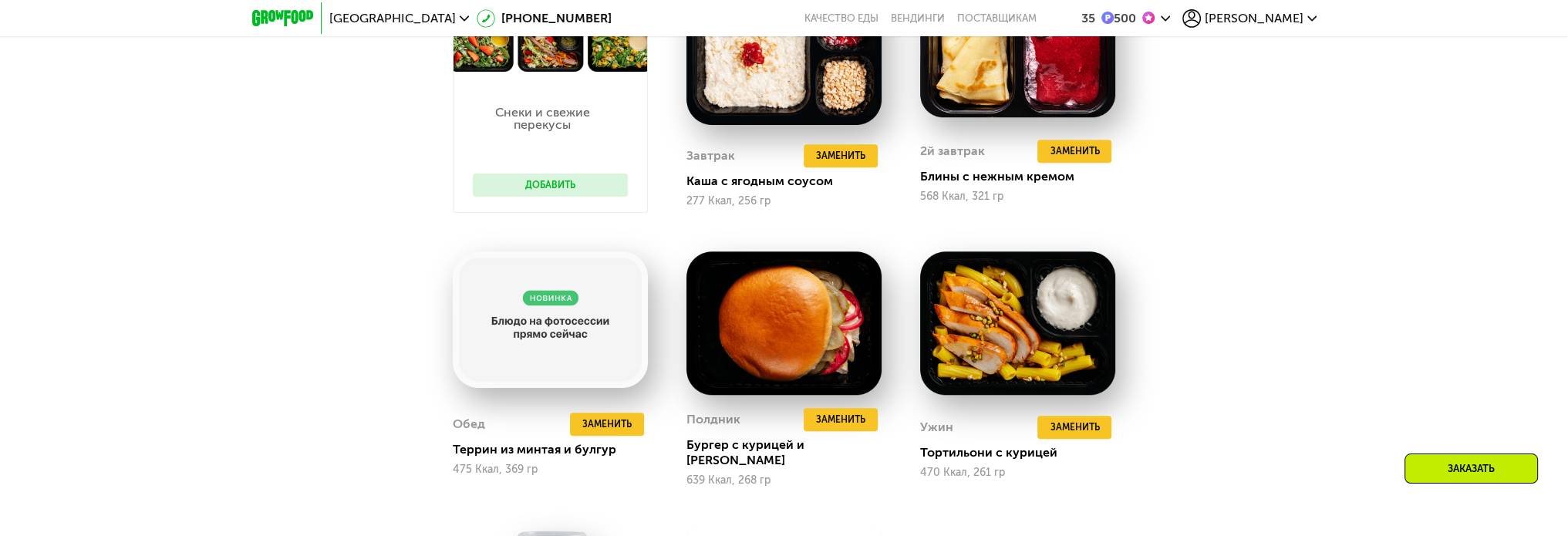
scroll to position [1821, 0]
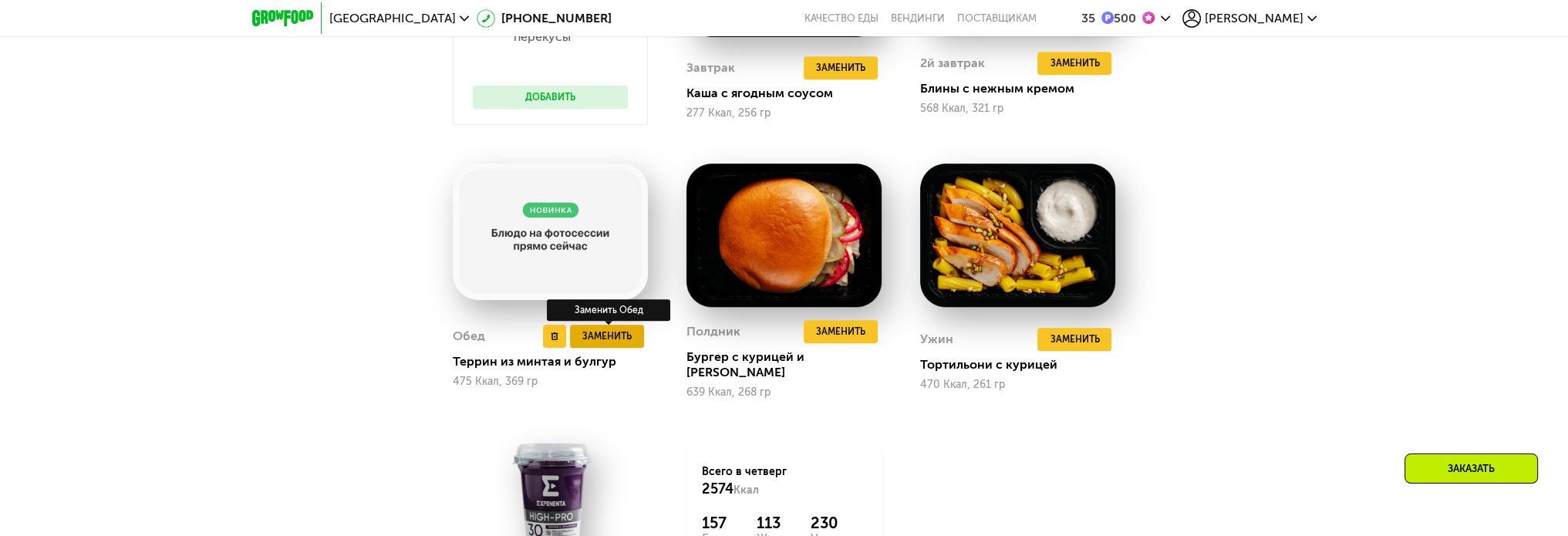
click at [604, 330] on span "Заменить" at bounding box center [607, 336] width 50 height 15
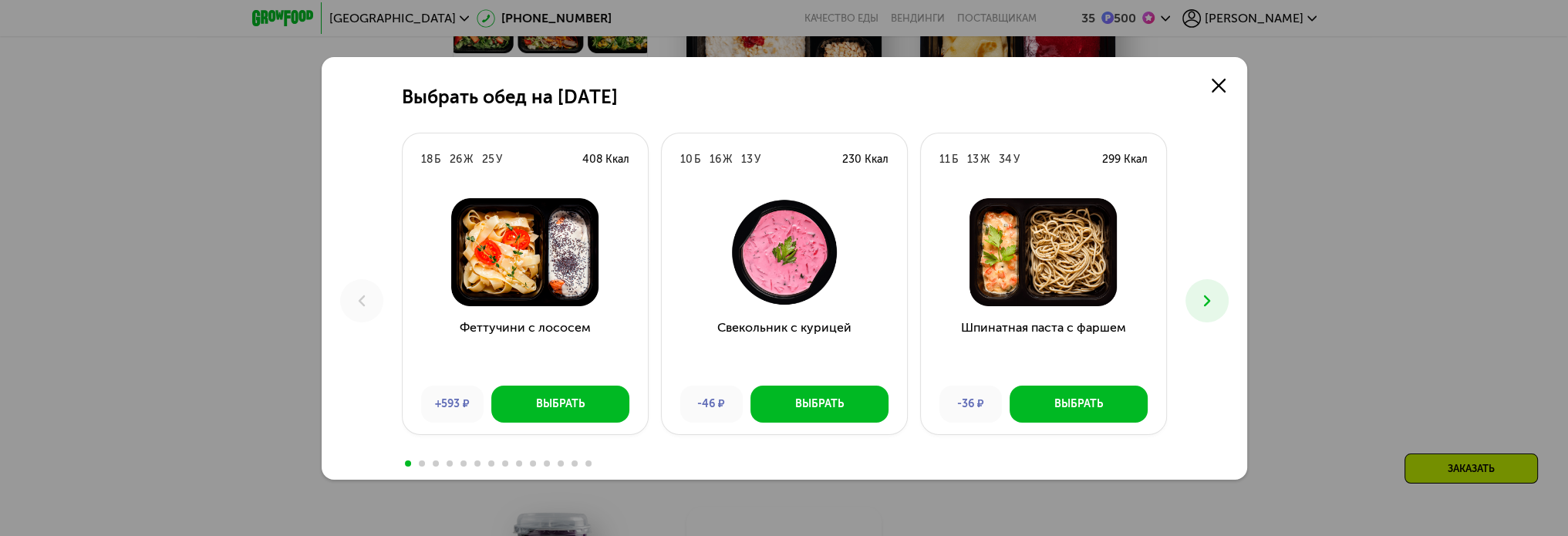
scroll to position [1745, 0]
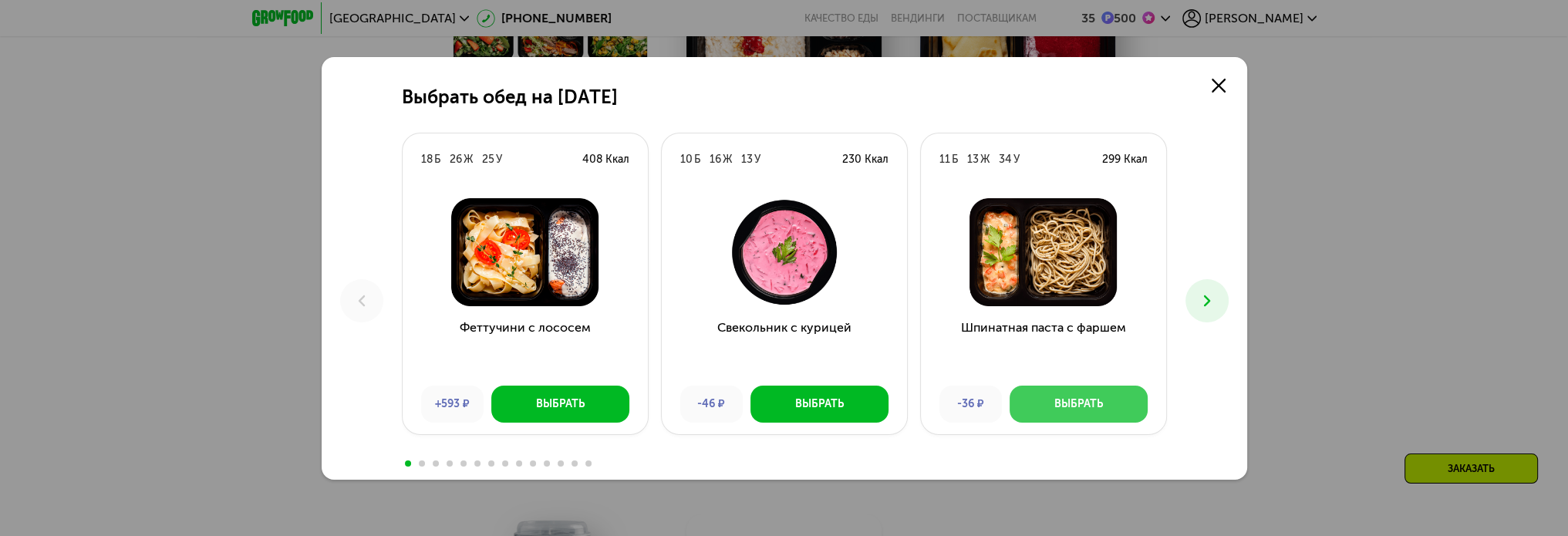
click at [1102, 401] on div "Выбрать" at bounding box center [1079, 404] width 49 height 15
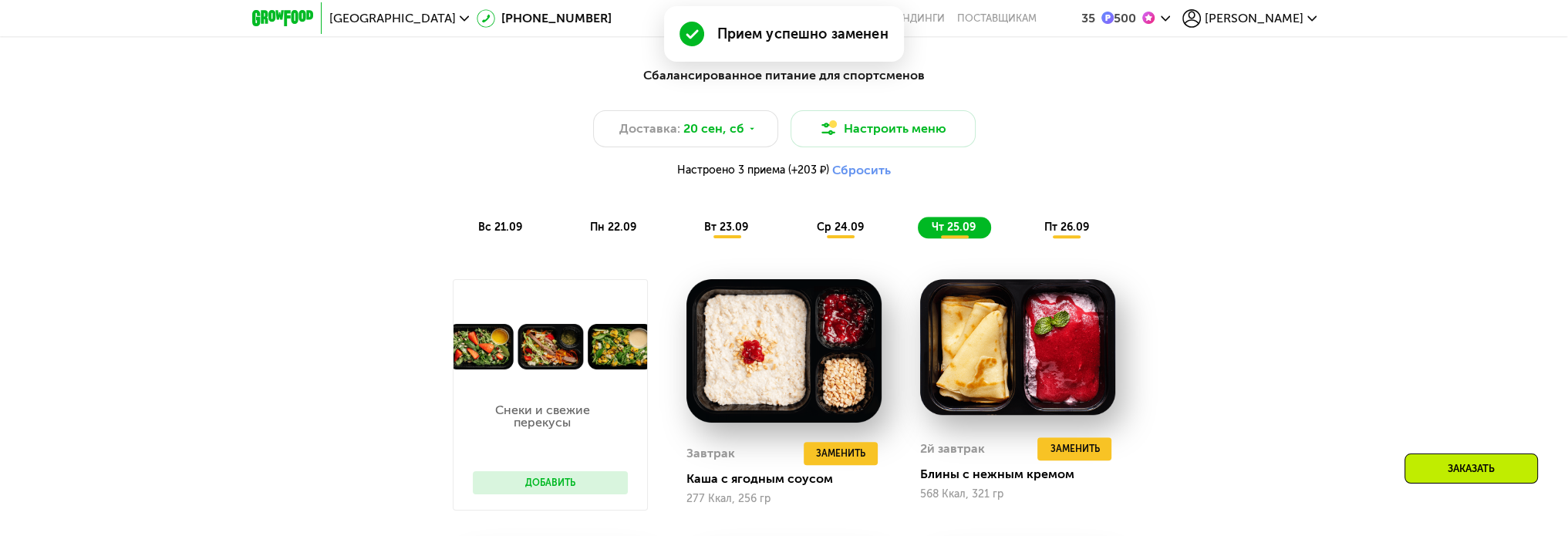
click at [1068, 233] on span "пт 26.09" at bounding box center [1066, 228] width 45 height 13
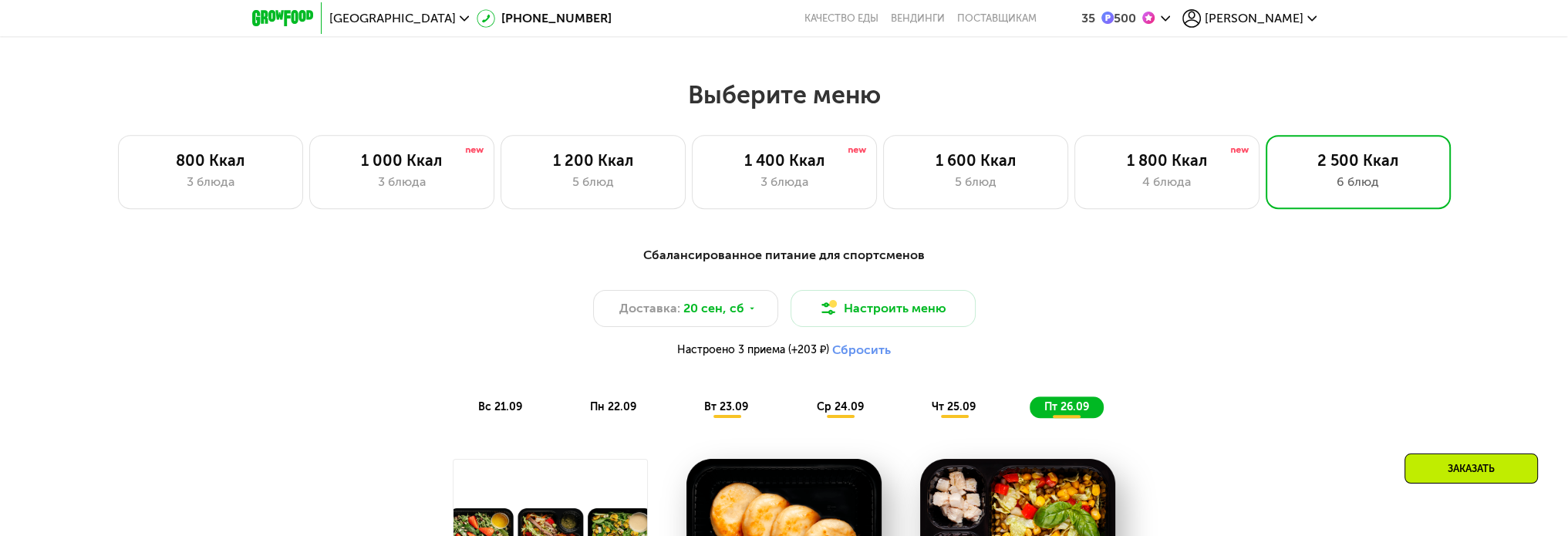
scroll to position [1204, 0]
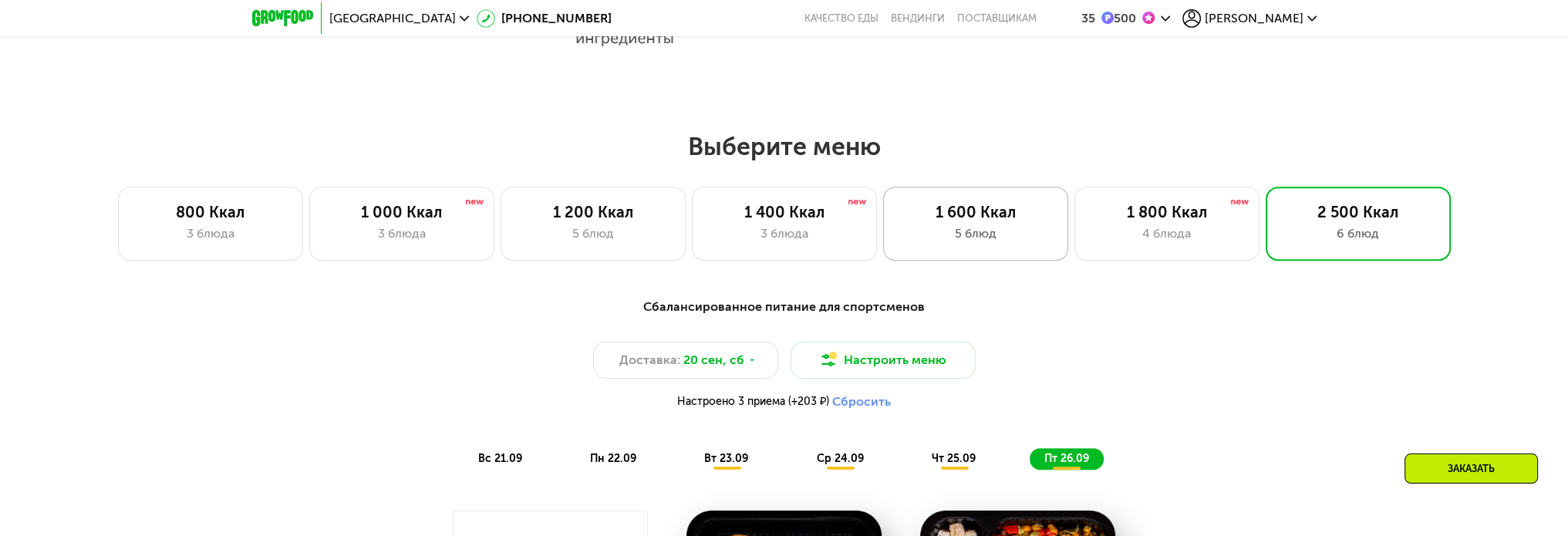
click at [1024, 250] on div "1 600 Ккал 5 блюд" at bounding box center [976, 223] width 185 height 74
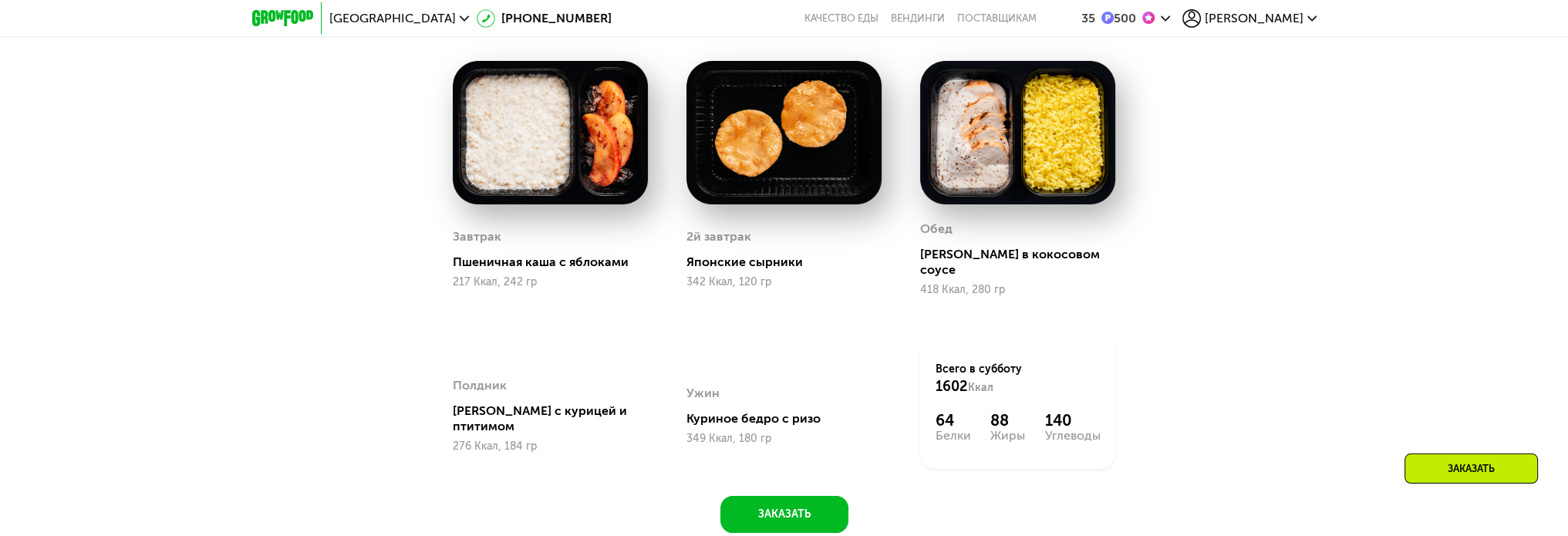
scroll to position [1590, 0]
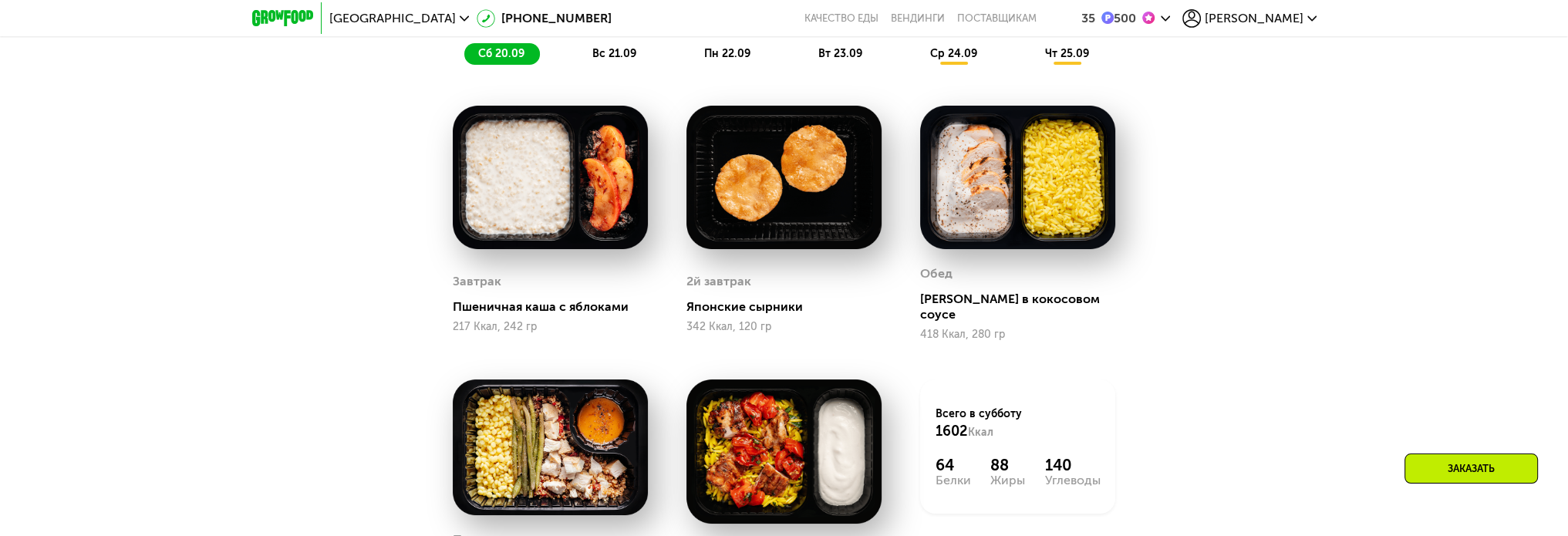
click at [625, 60] on span "вс 21.09" at bounding box center [615, 54] width 44 height 13
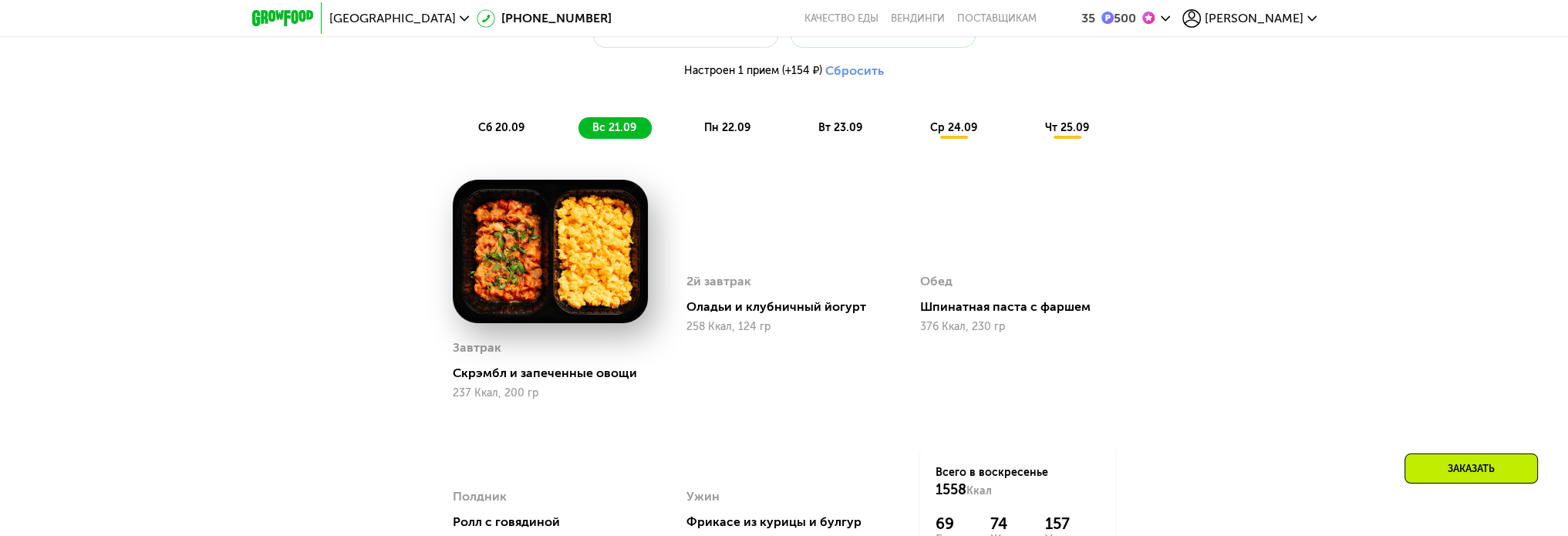
scroll to position [1513, 0]
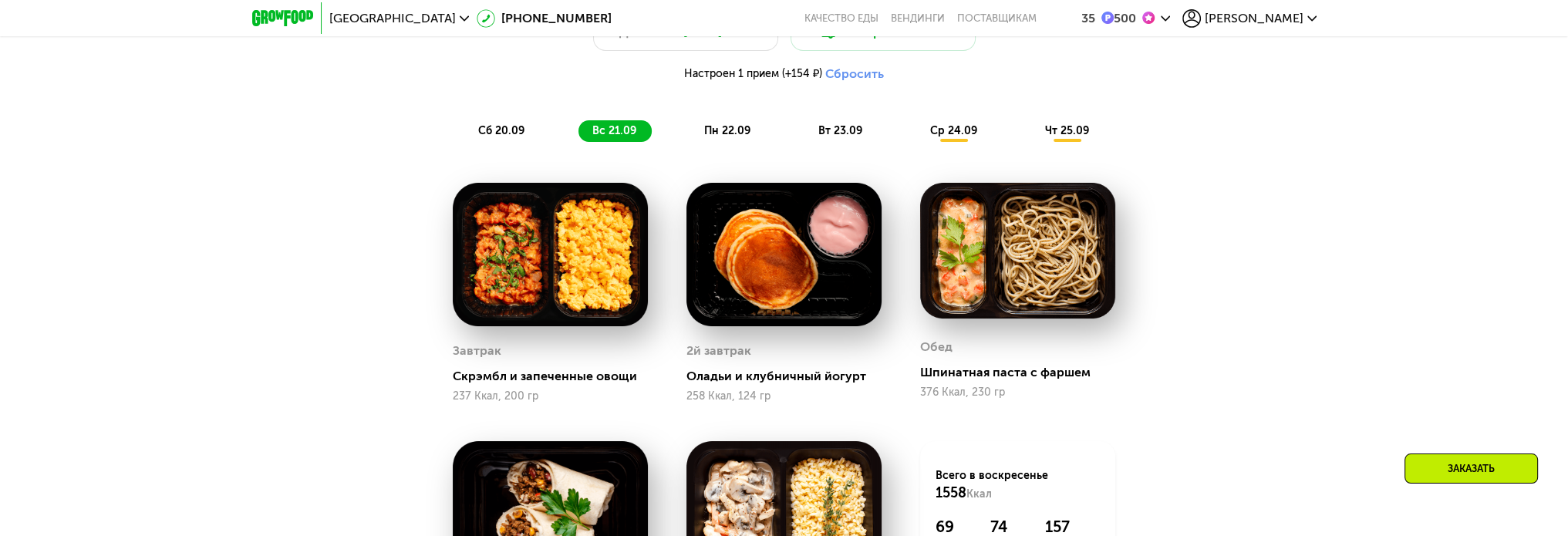
click at [739, 131] on span "пн 22.09" at bounding box center [727, 131] width 46 height 13
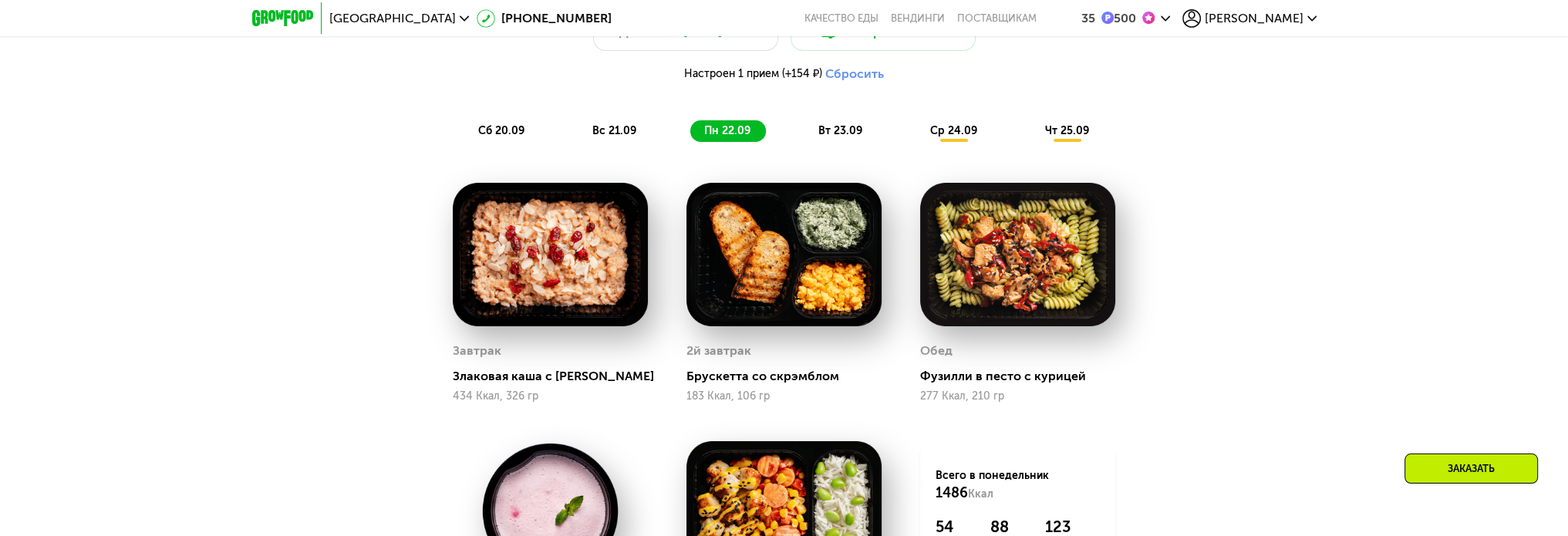
click at [851, 135] on span "вт 23.09" at bounding box center [840, 131] width 44 height 13
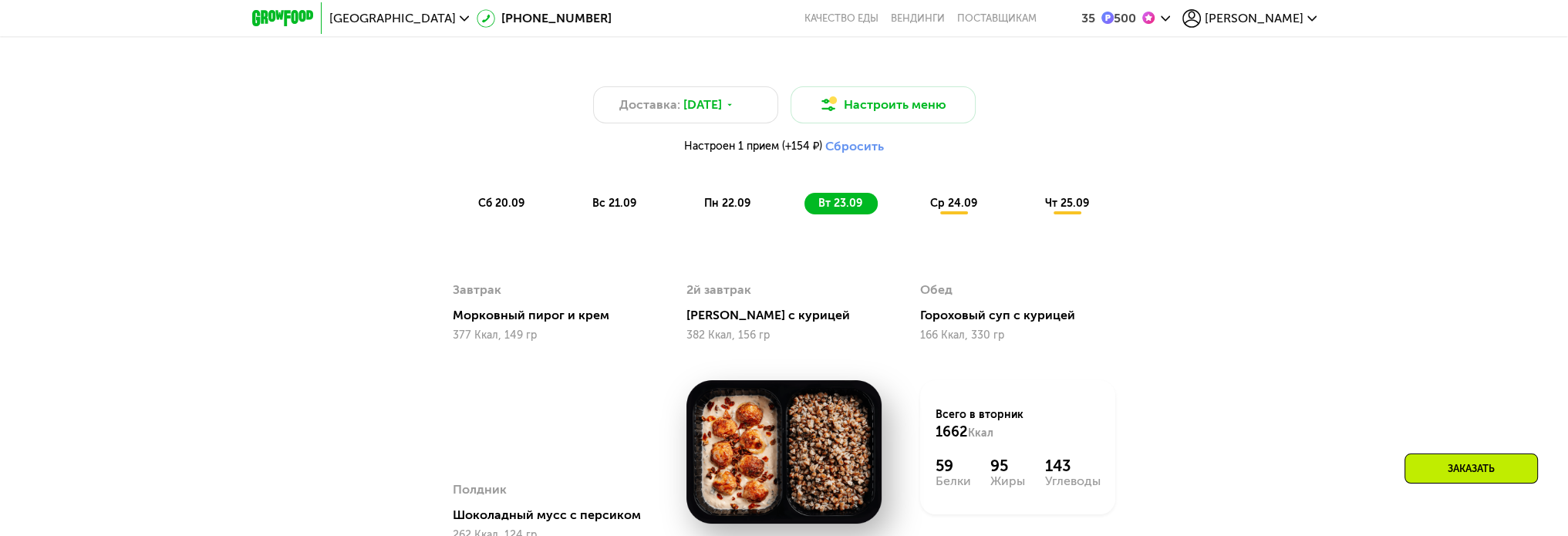
scroll to position [1359, 0]
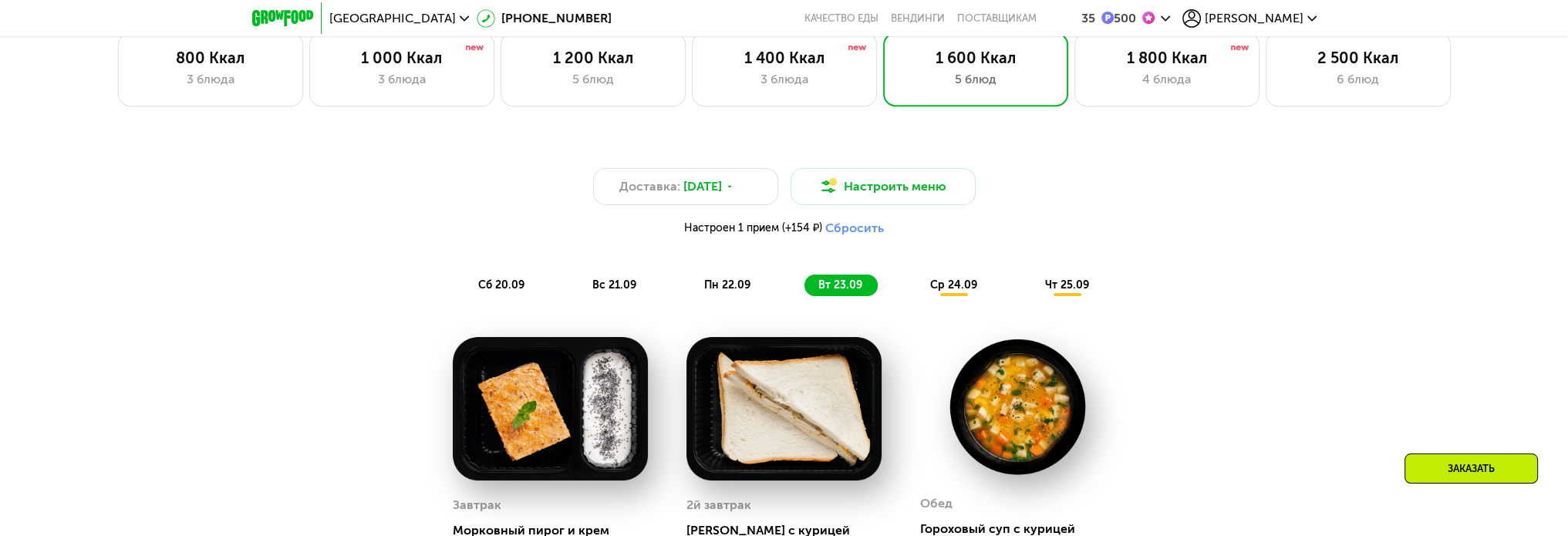
drag, startPoint x: 948, startPoint y: 287, endPoint x: 1039, endPoint y: 292, distance: 91.1
click at [948, 287] on span "ср 24.09" at bounding box center [953, 285] width 47 height 13
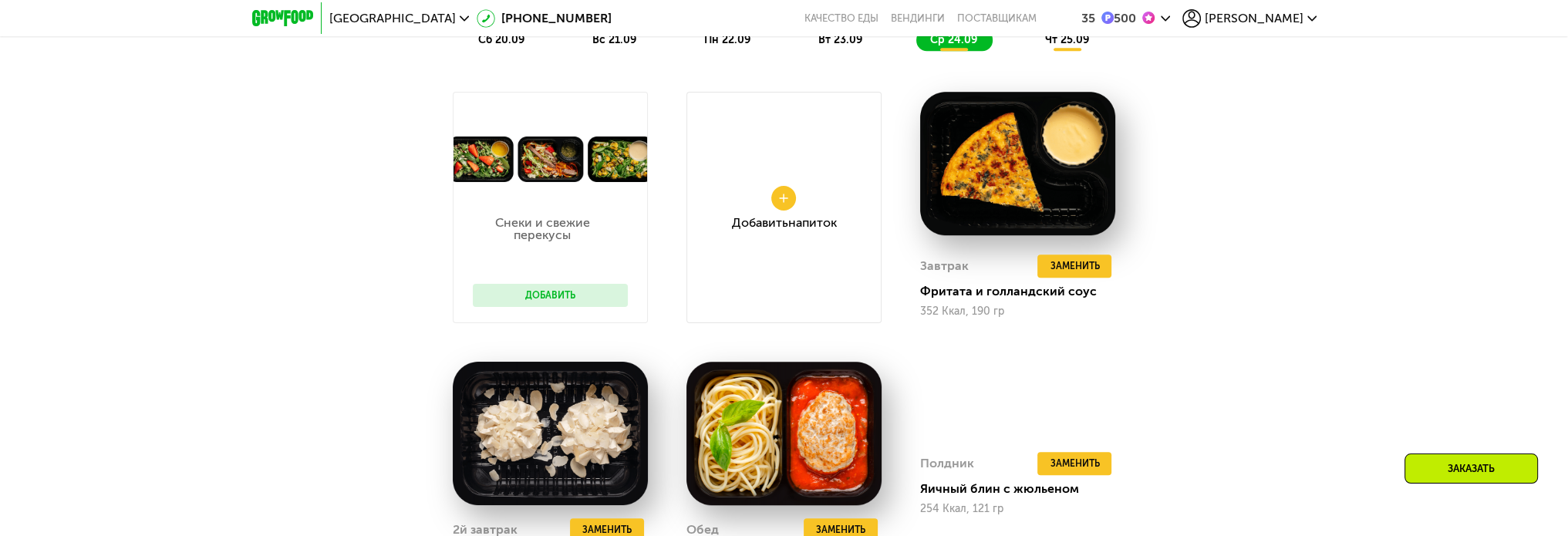
scroll to position [1590, 0]
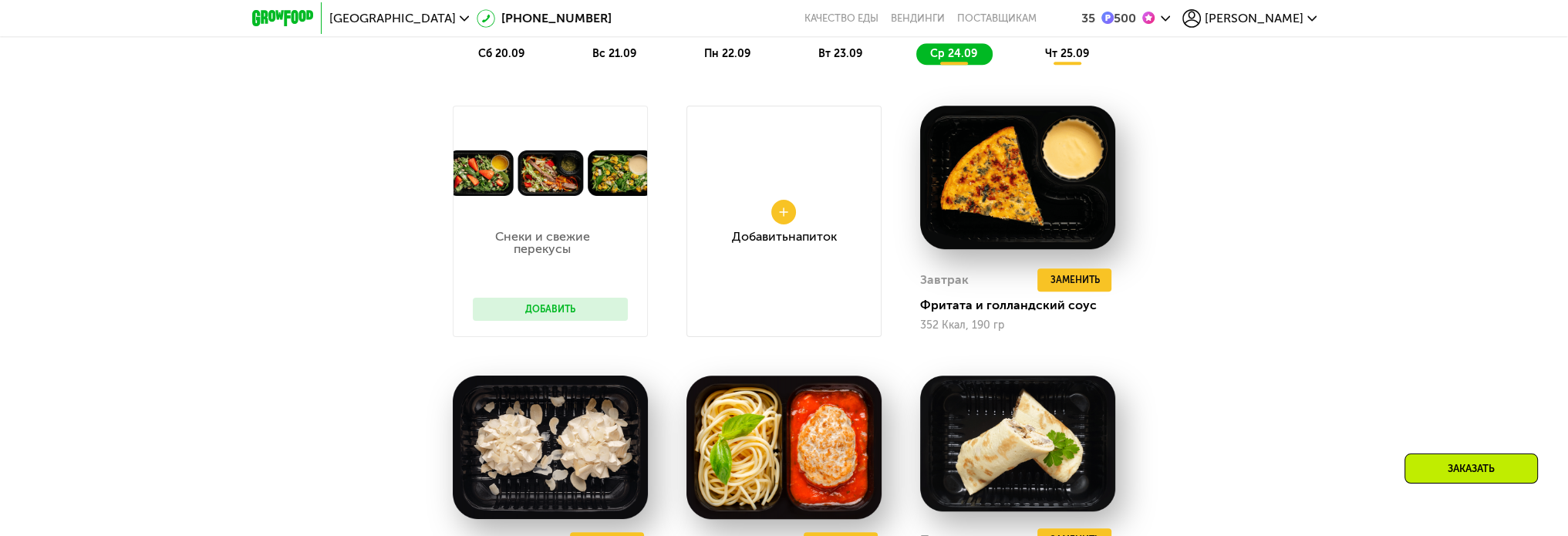
click at [1084, 60] on span "чт 25.09" at bounding box center [1067, 54] width 44 height 13
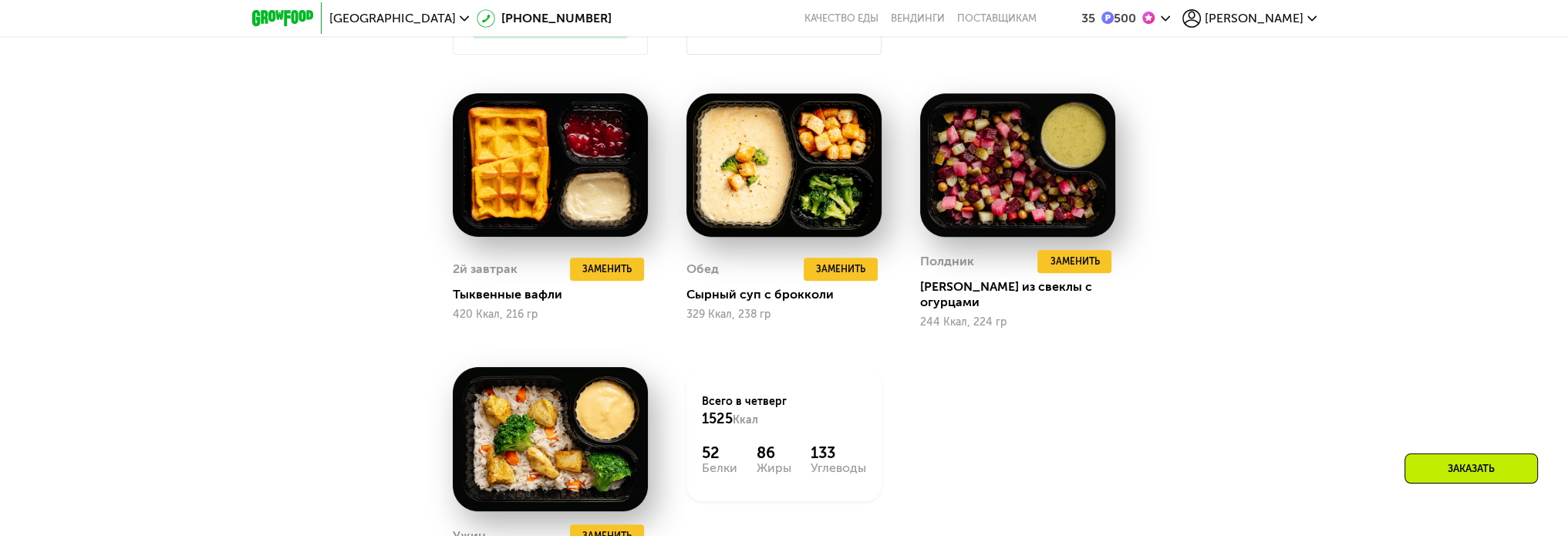
scroll to position [1821, 0]
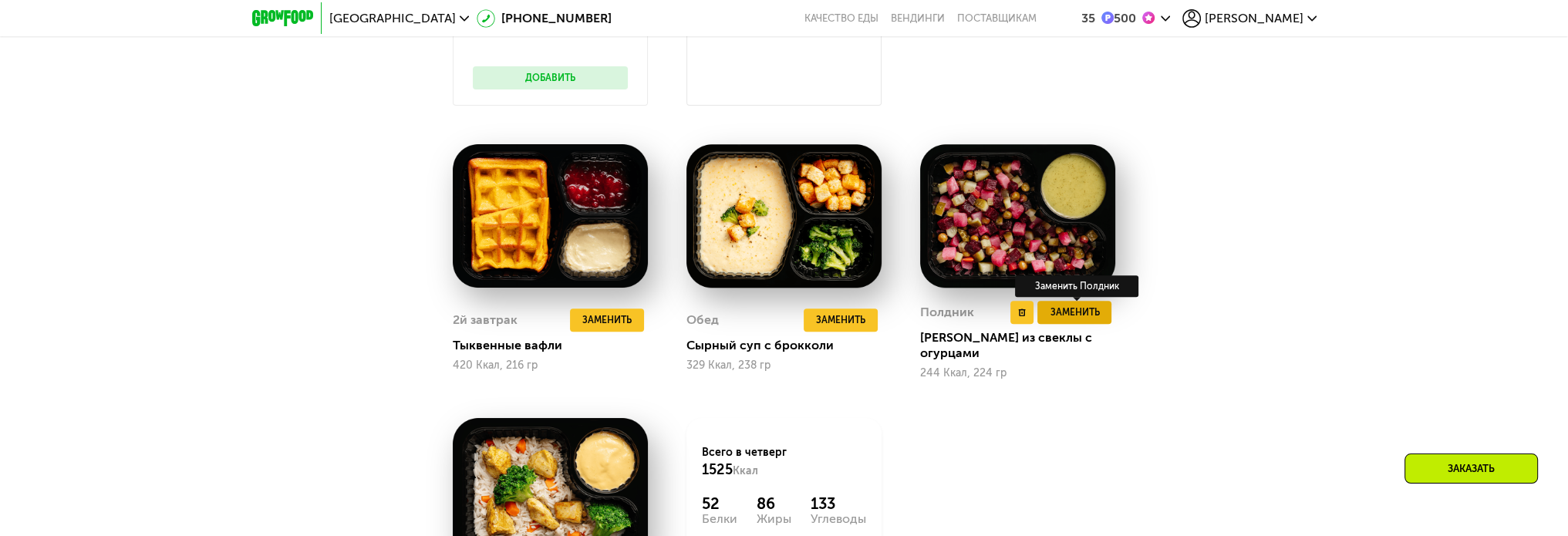
click at [1092, 320] on span "Заменить" at bounding box center [1074, 312] width 50 height 15
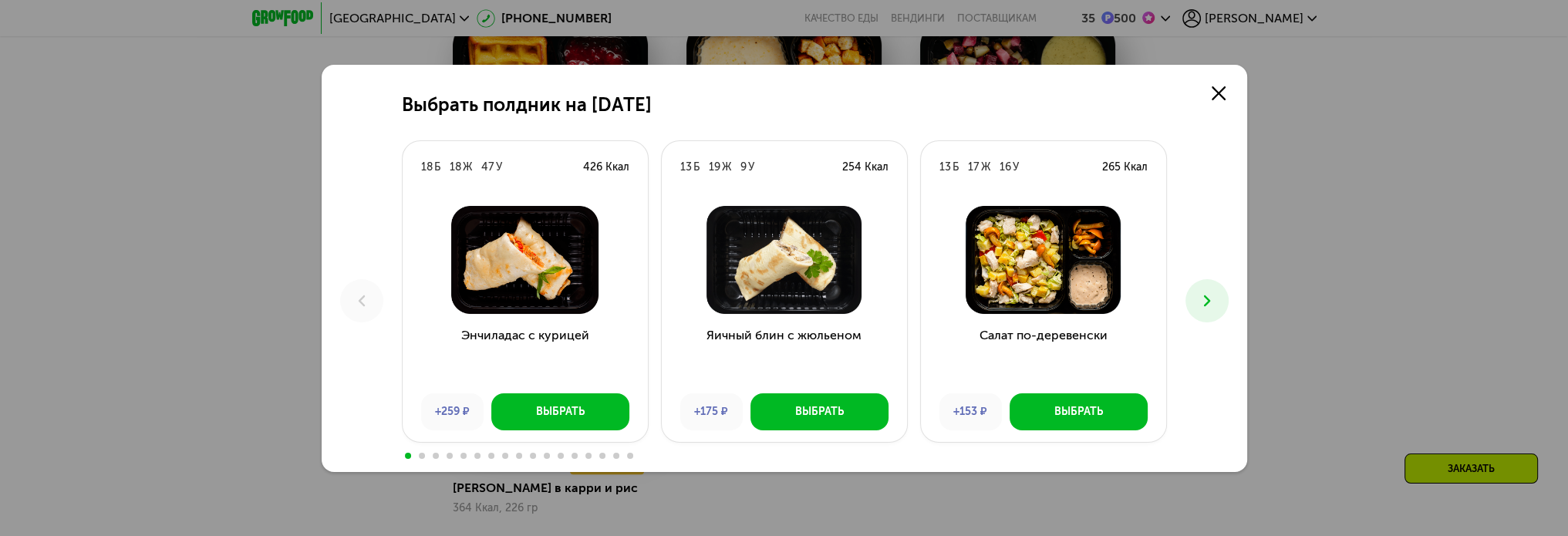
scroll to position [1975, 0]
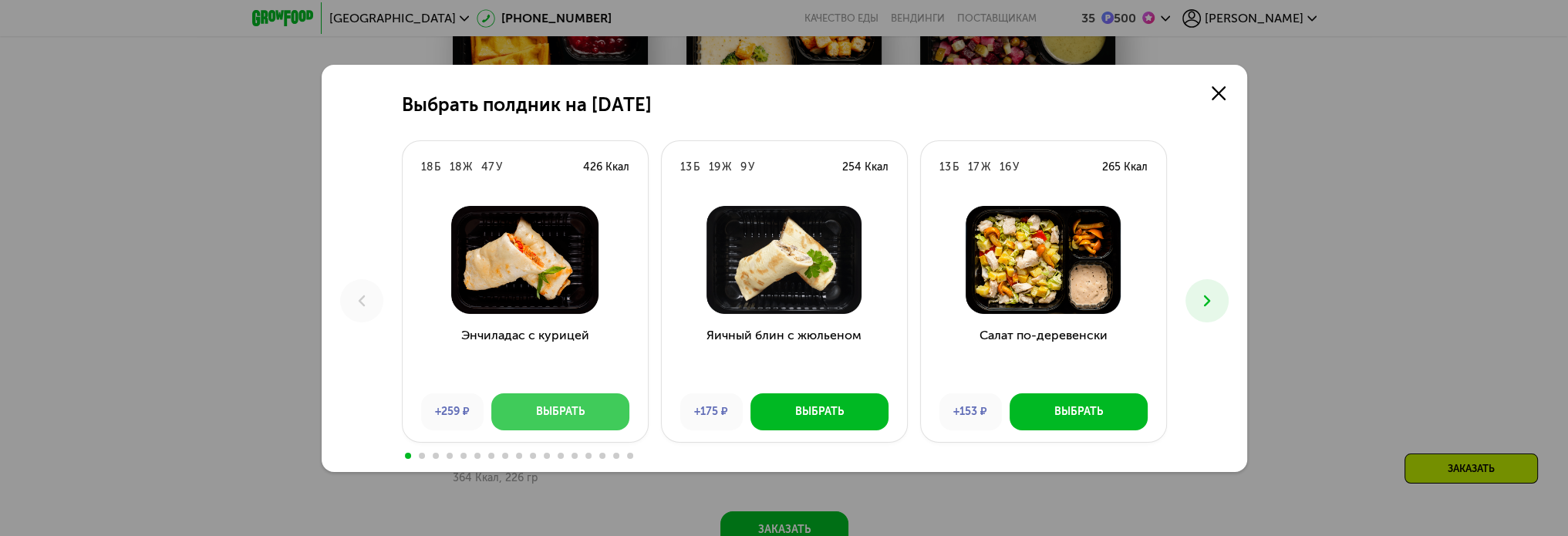
click at [579, 402] on button "Выбрать" at bounding box center [561, 412] width 138 height 37
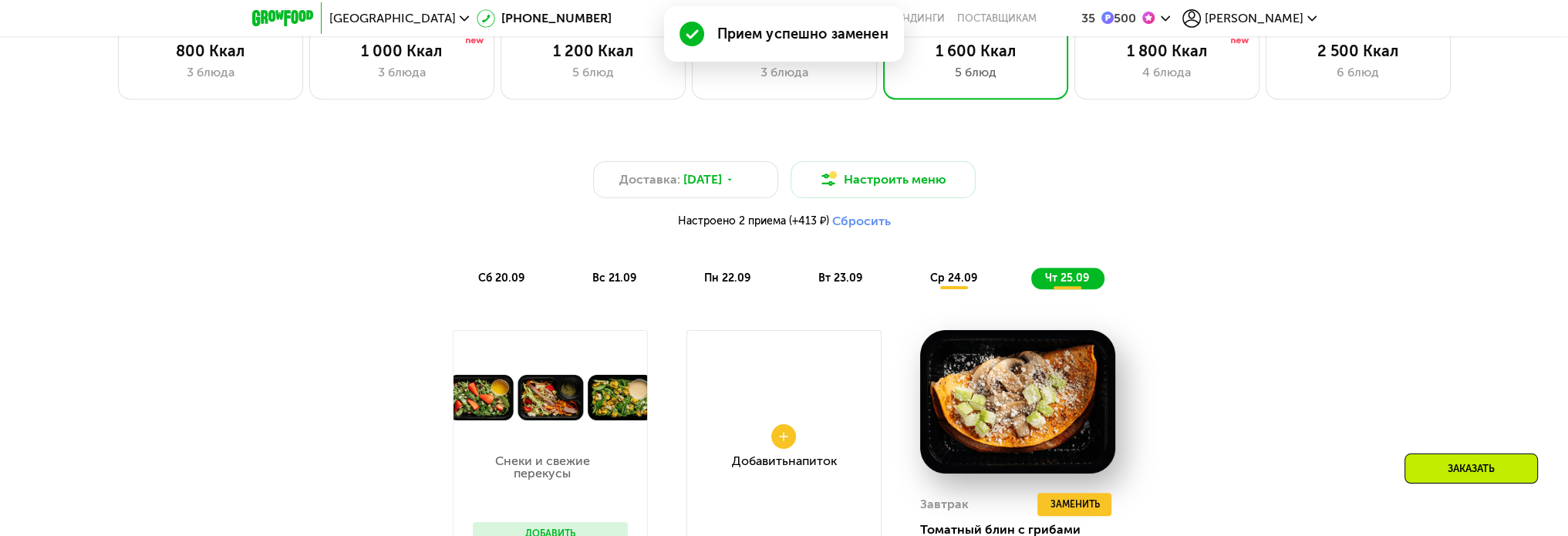
scroll to position [1359, 0]
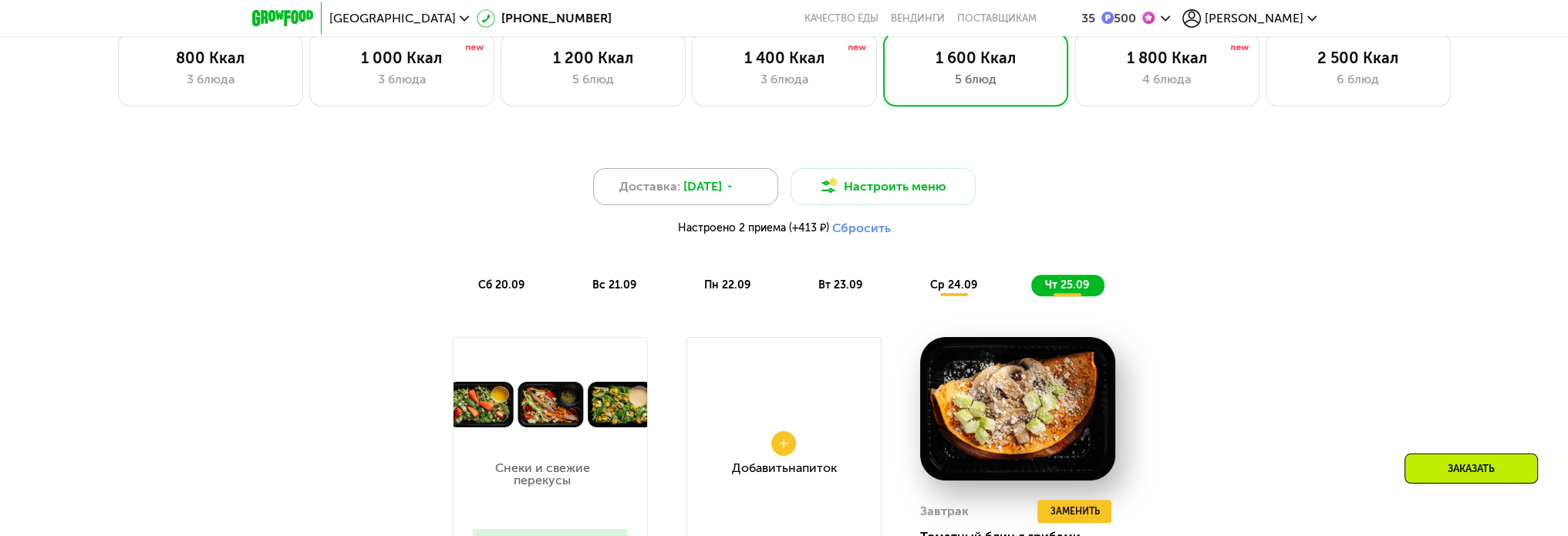
click at [739, 187] on div "Доставка: [DATE]" at bounding box center [686, 186] width 185 height 37
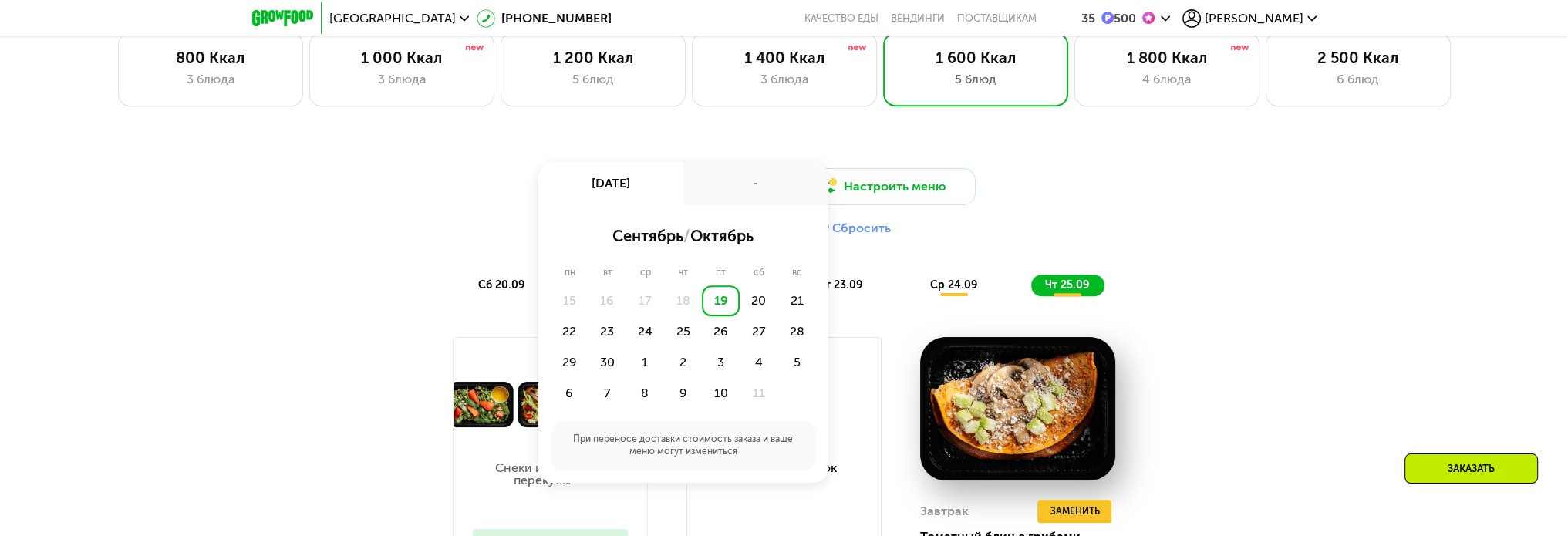
click at [716, 305] on div "19" at bounding box center [721, 301] width 38 height 31
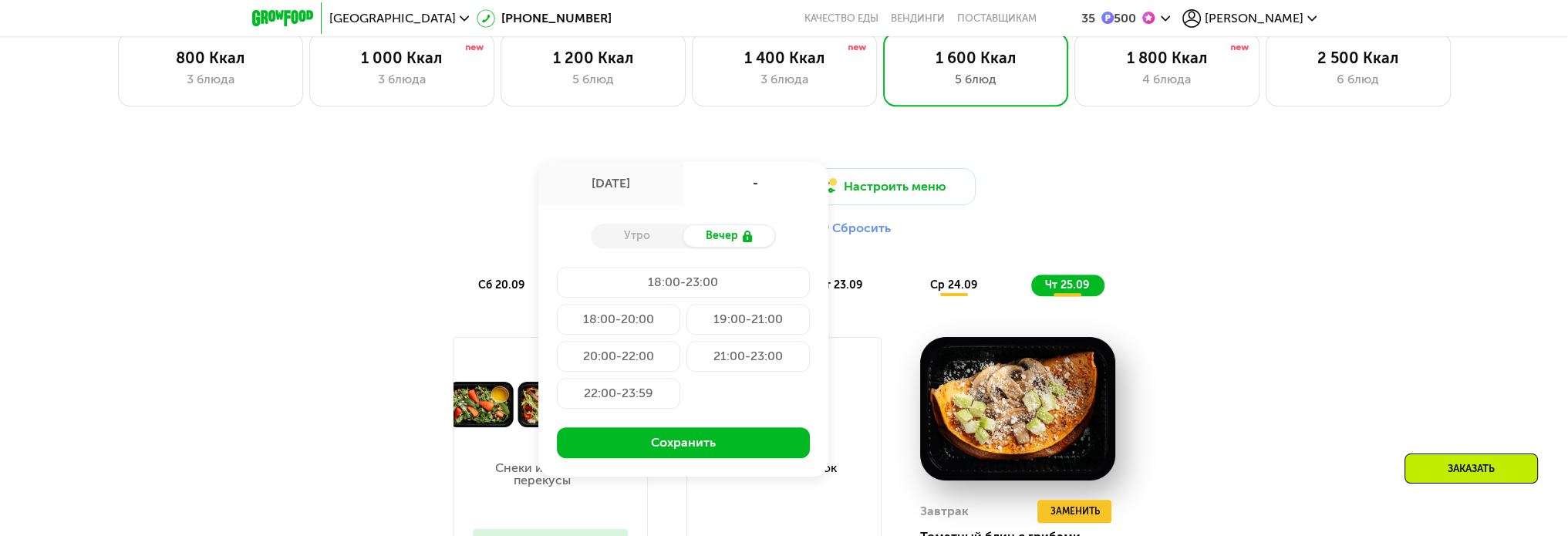
click at [656, 237] on div "Утро" at bounding box center [637, 236] width 93 height 22
click at [631, 325] on div "18:00-20:00" at bounding box center [619, 319] width 123 height 31
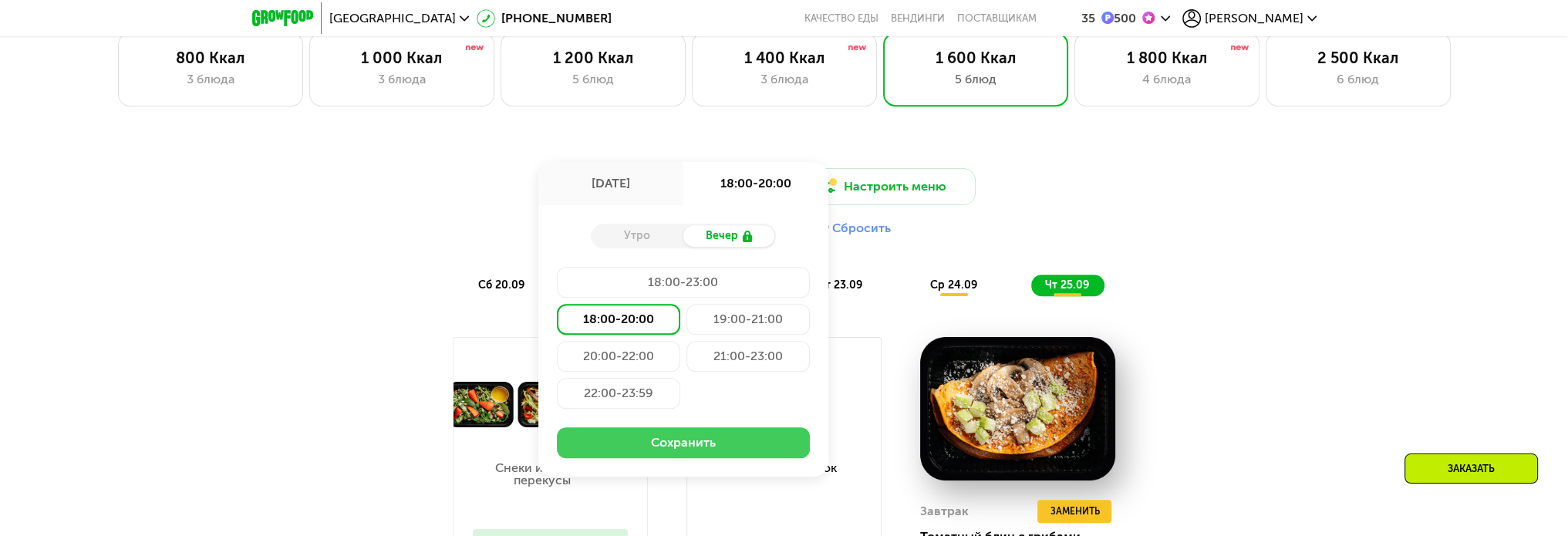
click at [728, 444] on button "Сохранить" at bounding box center [684, 442] width 253 height 31
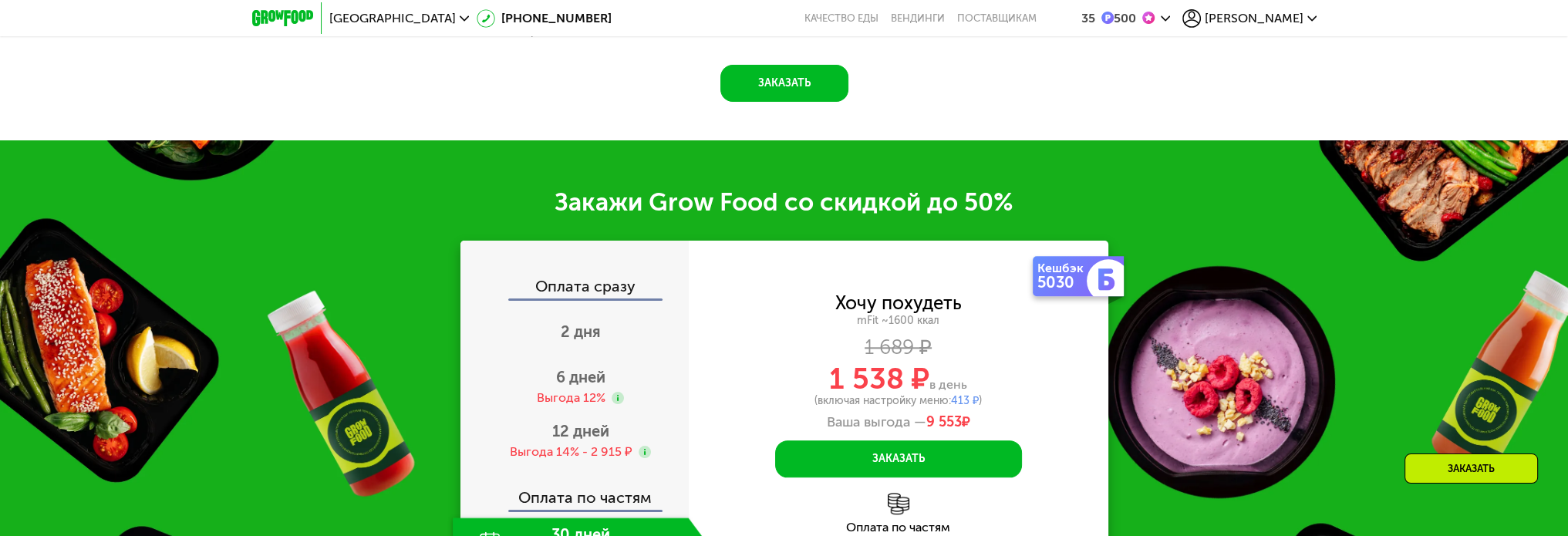
scroll to position [2207, 0]
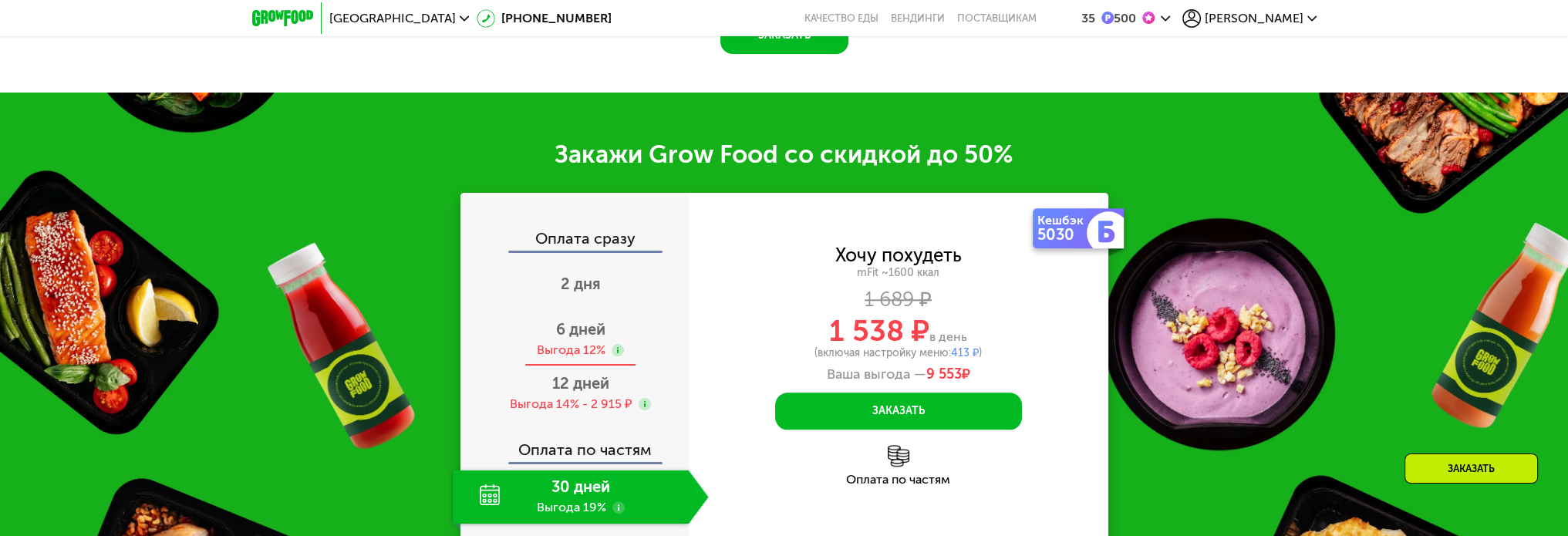
click at [593, 320] on span "6 дней" at bounding box center [581, 330] width 50 height 19
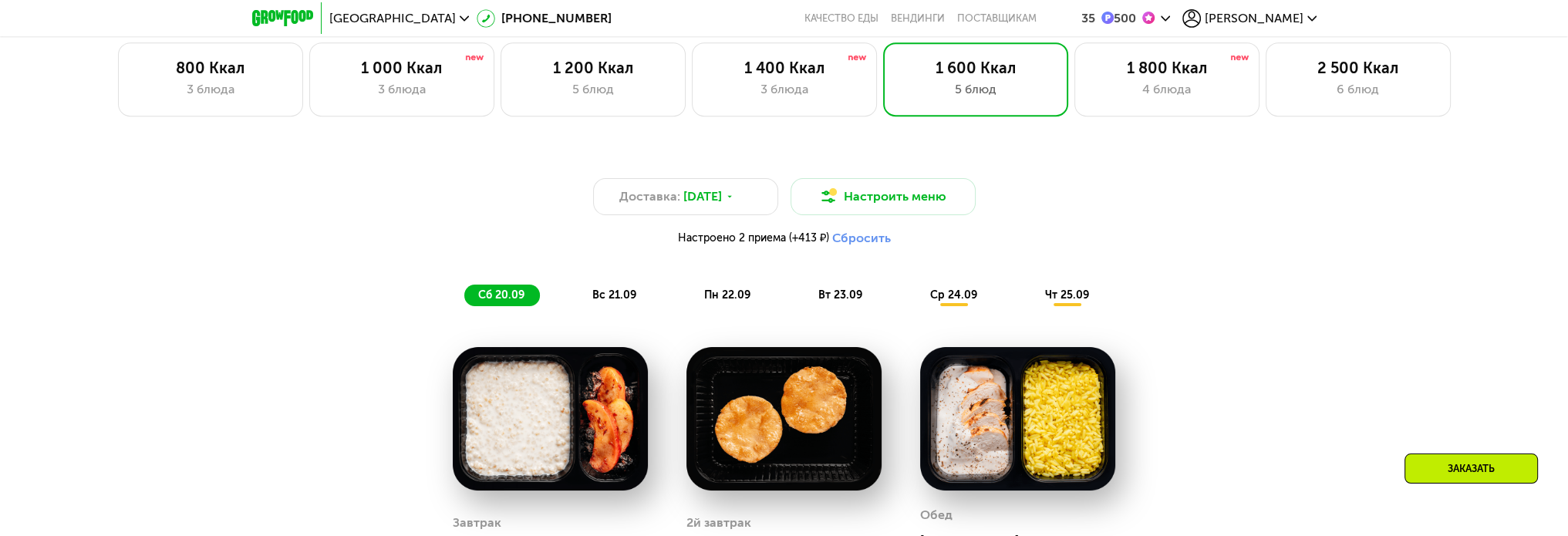
scroll to position [1295, 0]
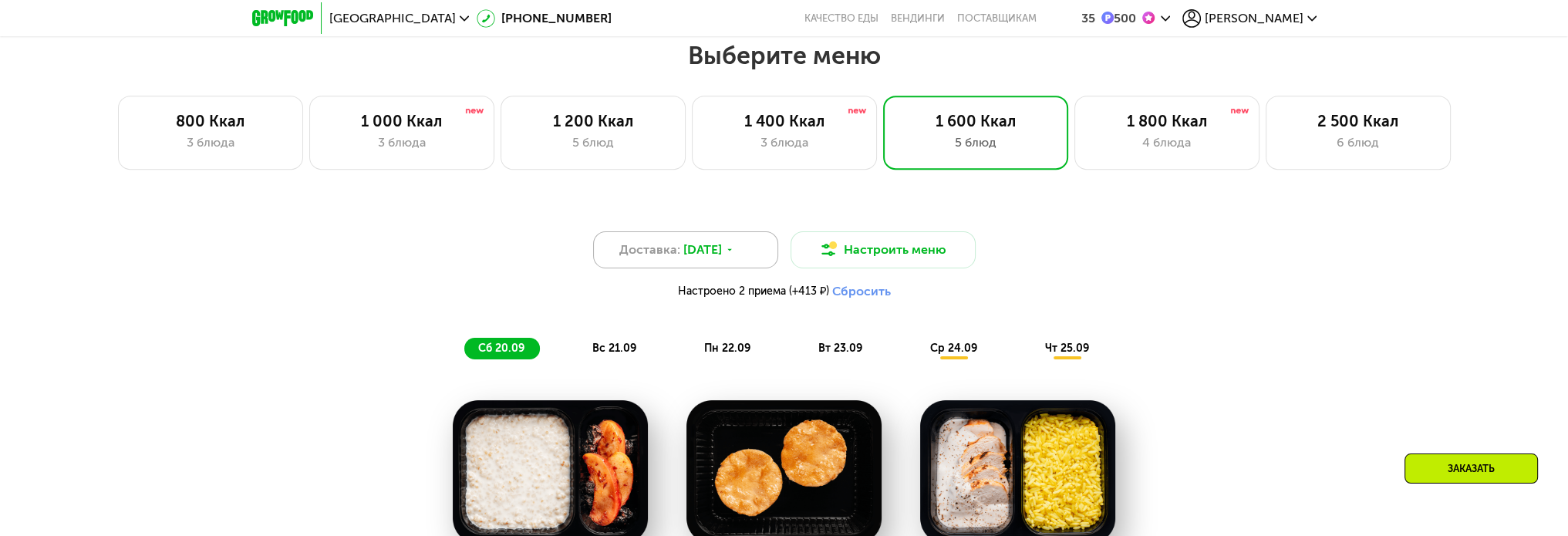
click at [740, 251] on div "Доставка: [DATE]" at bounding box center [686, 249] width 185 height 37
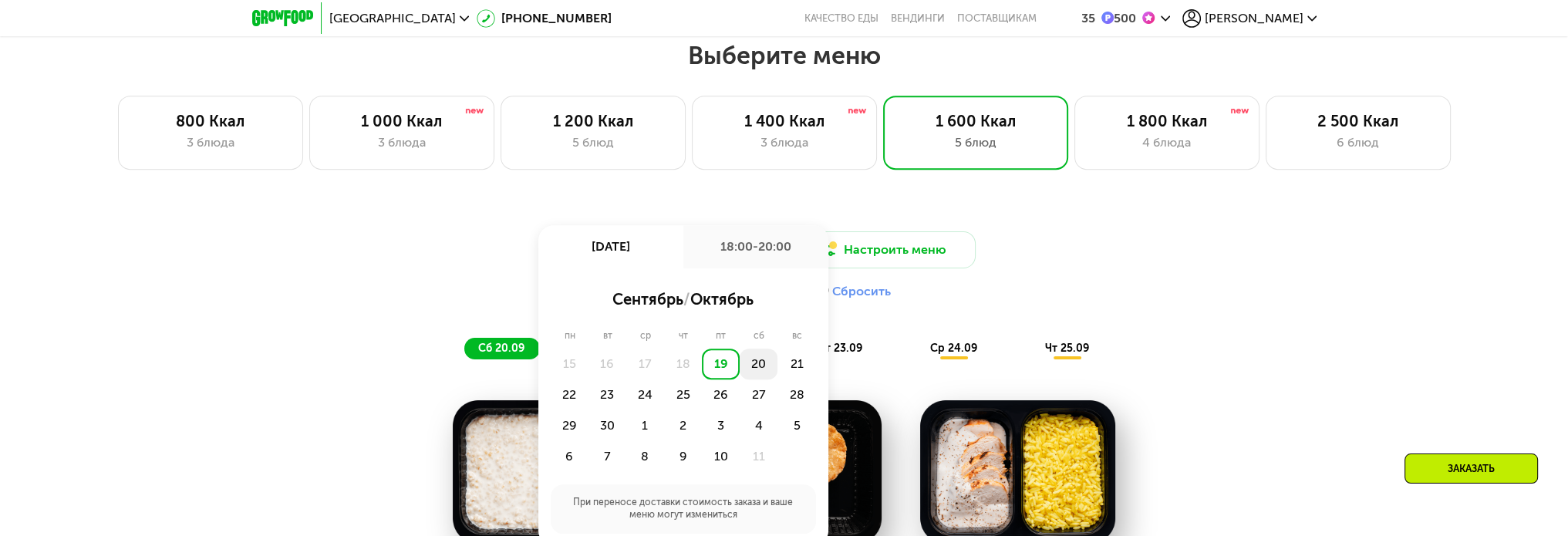
click at [761, 373] on div "20" at bounding box center [758, 364] width 38 height 31
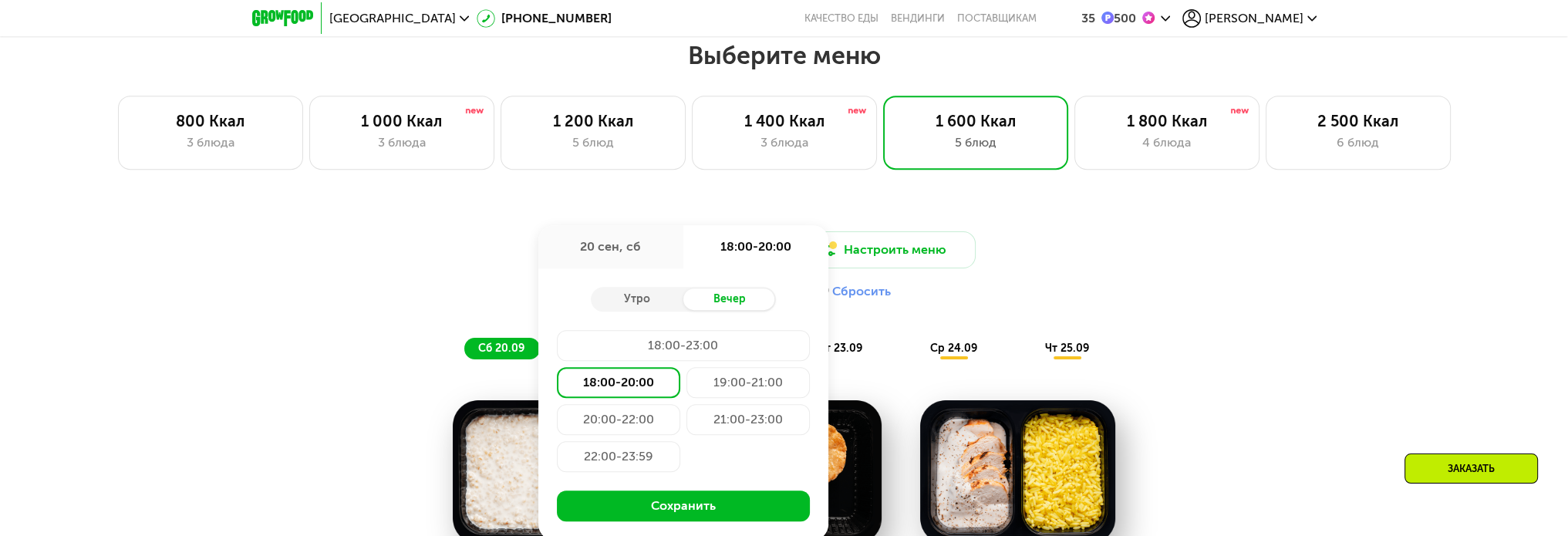
click at [648, 259] on div "20 сен, сб" at bounding box center [611, 246] width 145 height 43
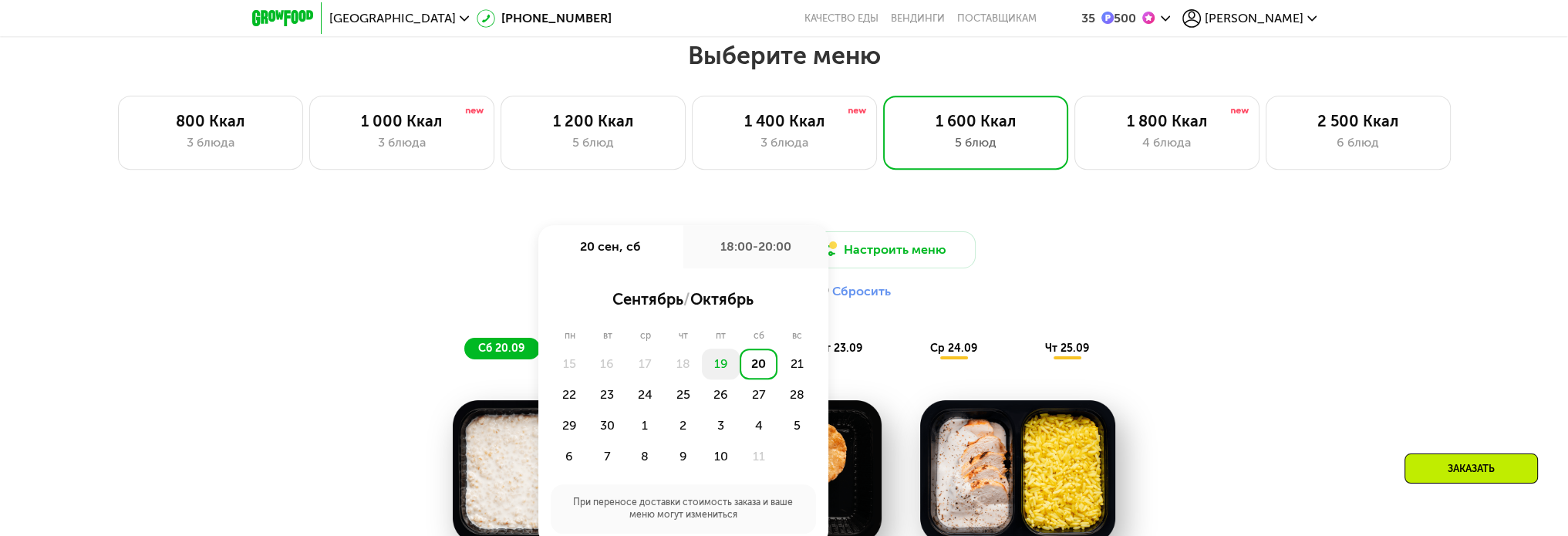
click at [720, 369] on div "19" at bounding box center [721, 364] width 38 height 31
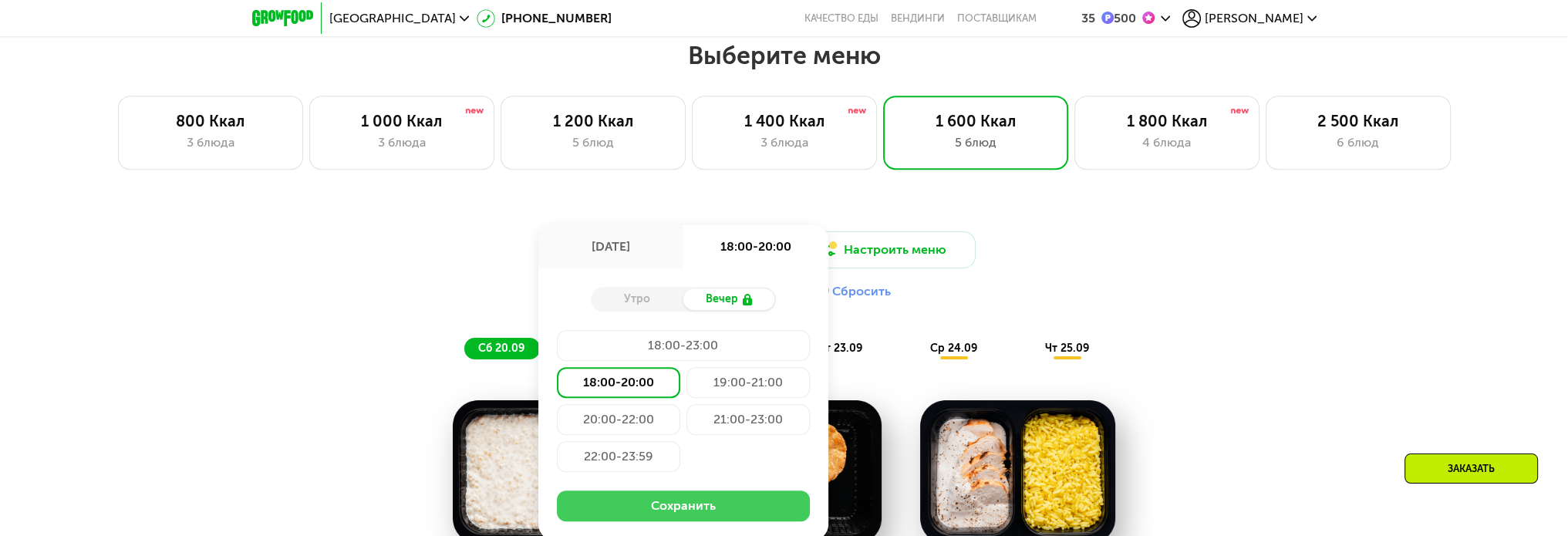
click at [784, 512] on button "Сохранить" at bounding box center [684, 506] width 253 height 31
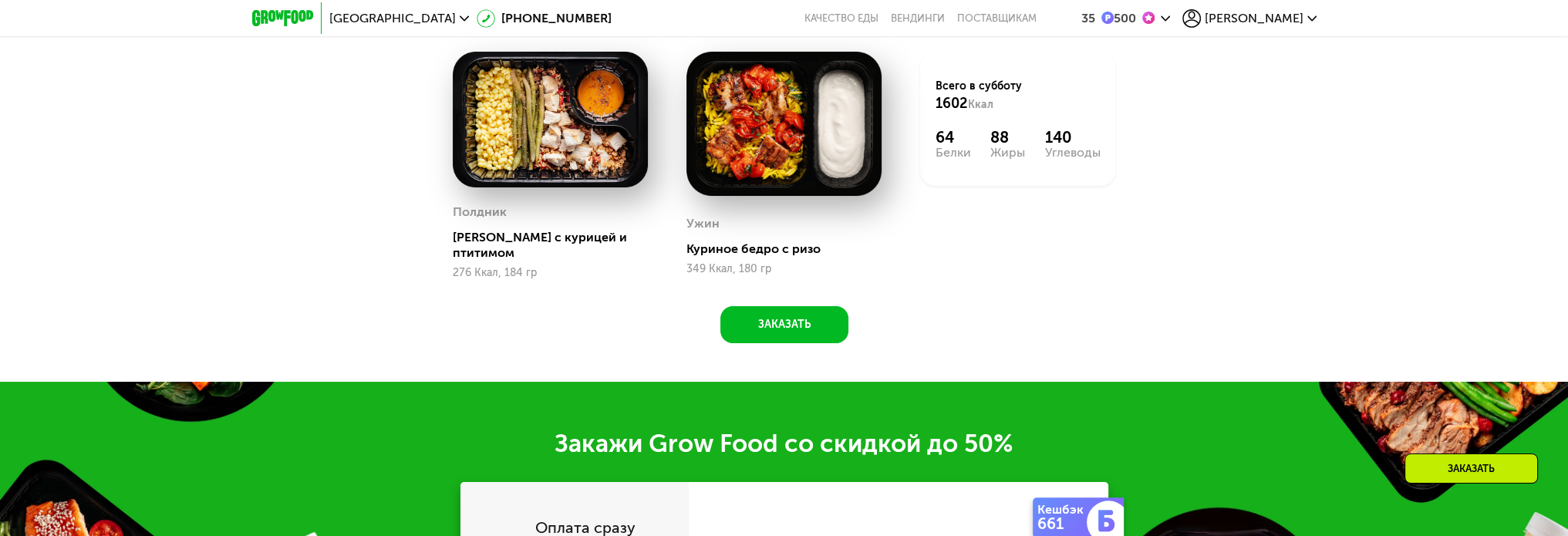
scroll to position [1912, 0]
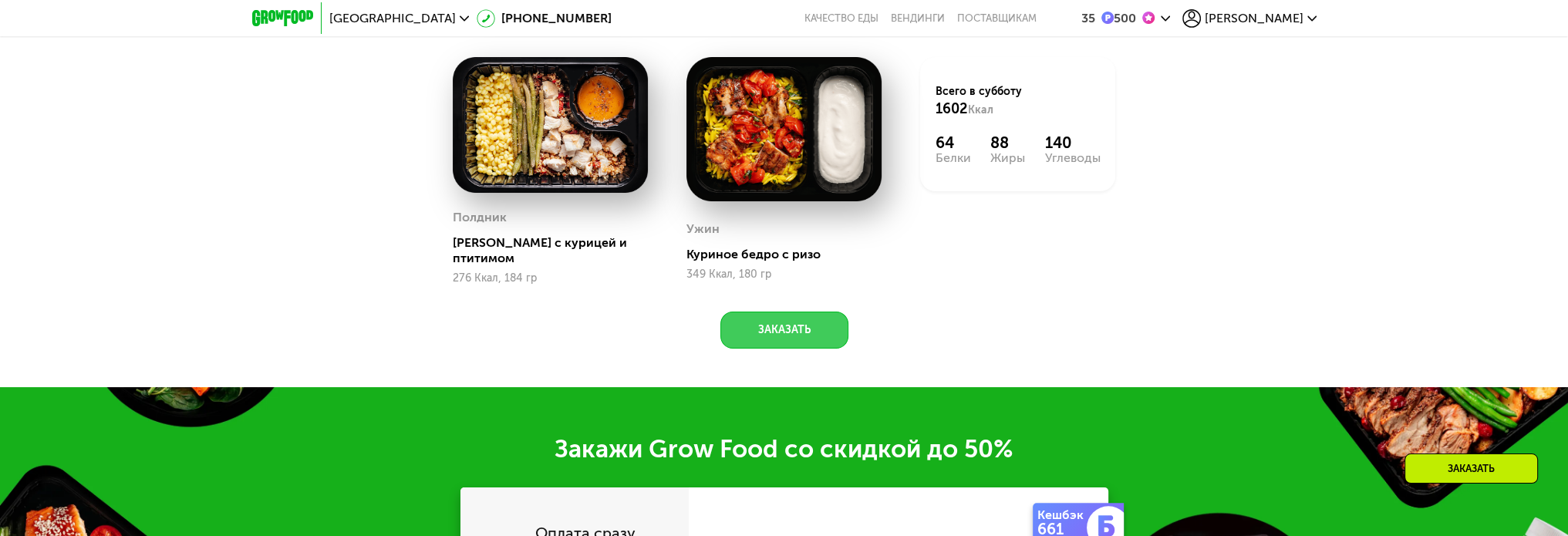
click at [814, 312] on button "Заказать" at bounding box center [785, 330] width 128 height 37
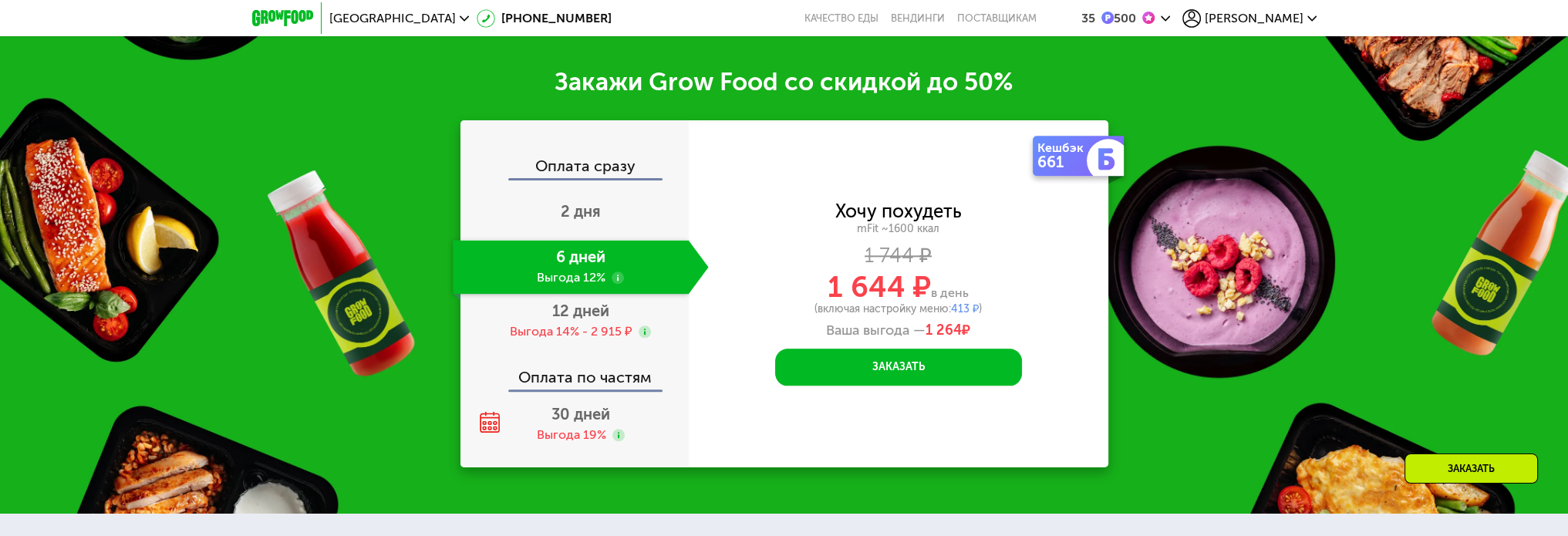
scroll to position [2281, 0]
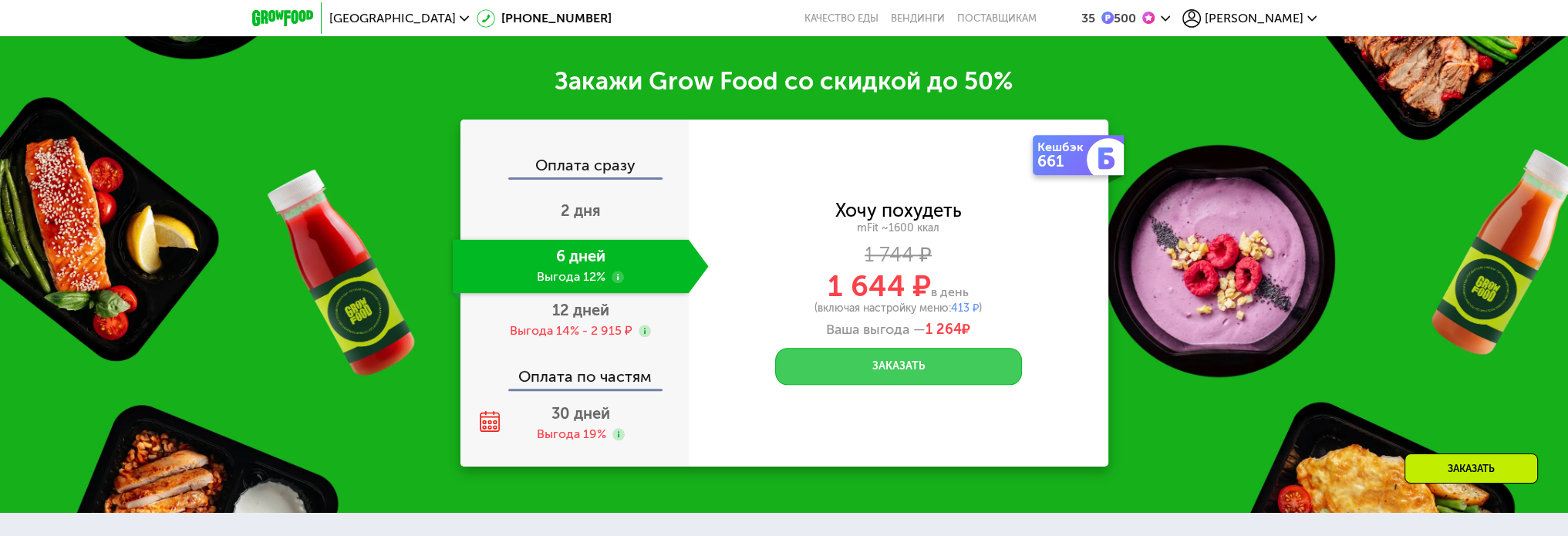
click at [922, 348] on button "Заказать" at bounding box center [899, 367] width 247 height 37
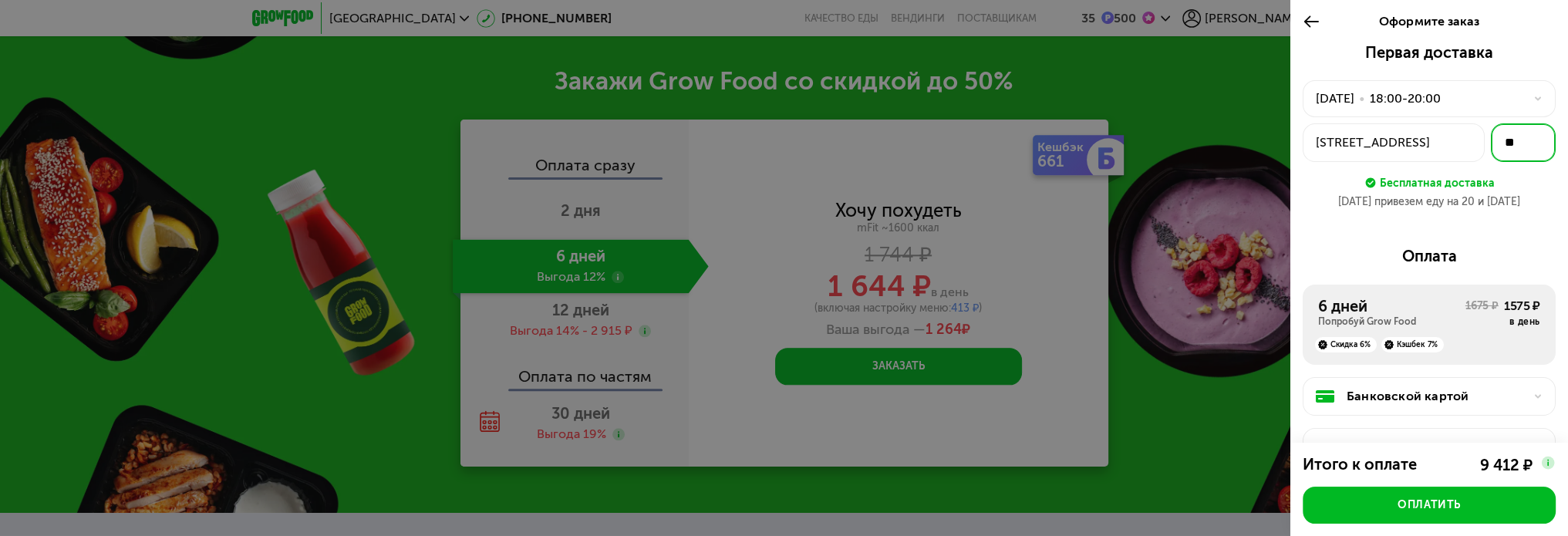
click at [1511, 147] on input "**" at bounding box center [1523, 142] width 65 height 39
click at [1459, 146] on button "[STREET_ADDRESS]" at bounding box center [1393, 142] width 182 height 39
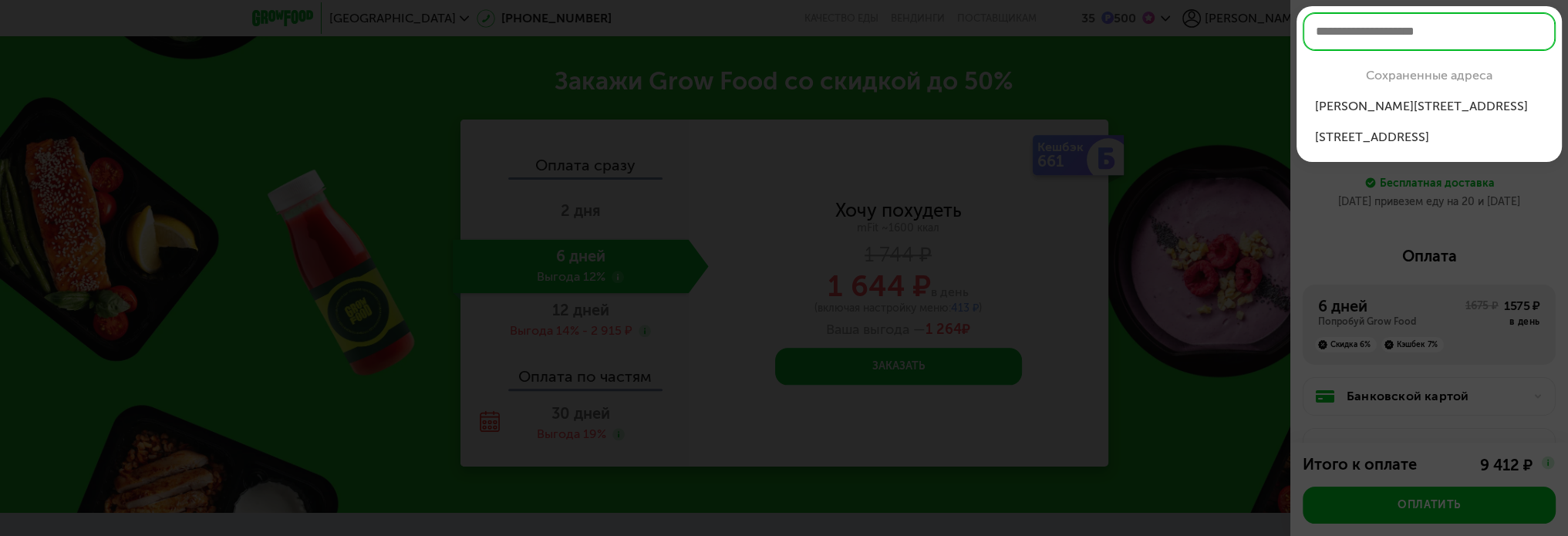
click at [1463, 138] on div "[STREET_ADDRESS]" at bounding box center [1429, 137] width 228 height 19
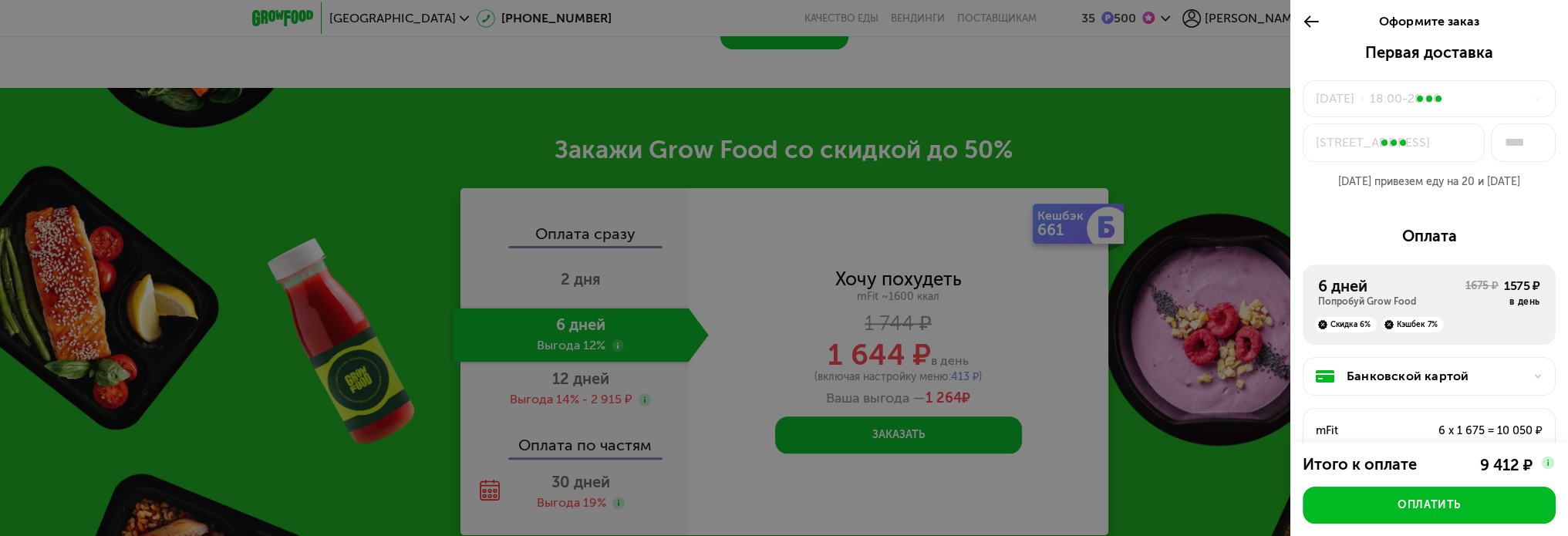
scroll to position [2203, 0]
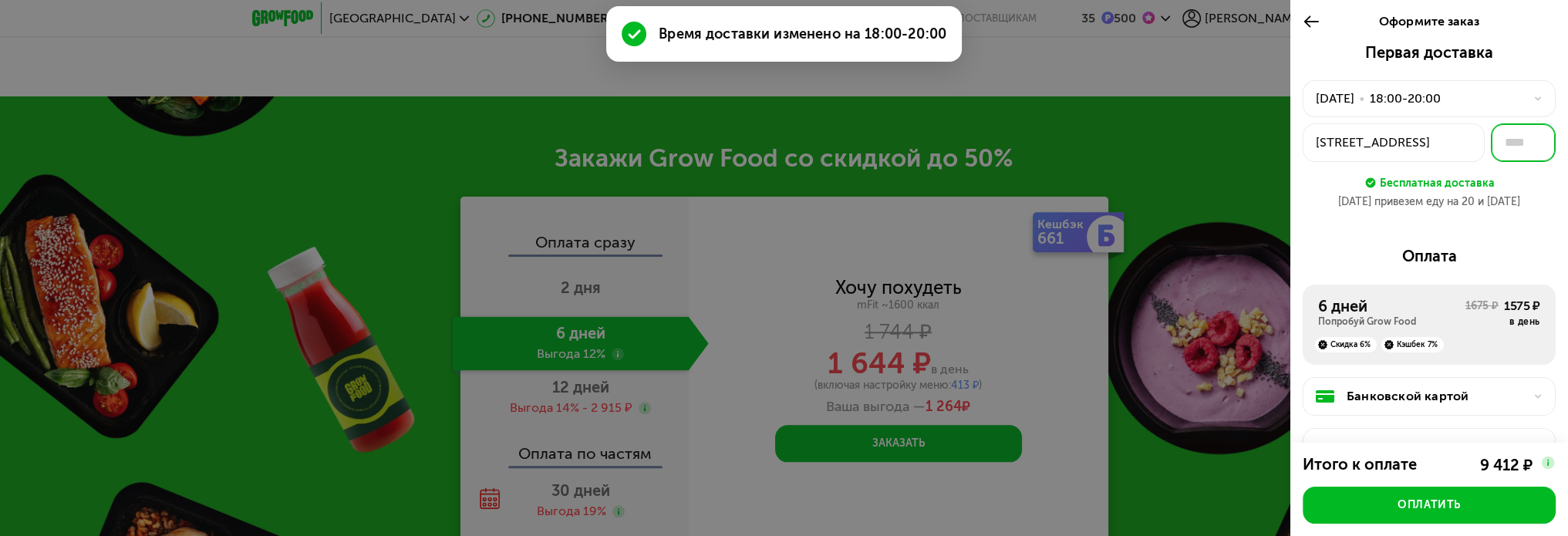
click at [1503, 151] on input "text" at bounding box center [1523, 142] width 65 height 39
type input "**"
click at [1537, 186] on div "Бесплатная доставка" at bounding box center [1429, 183] width 253 height 17
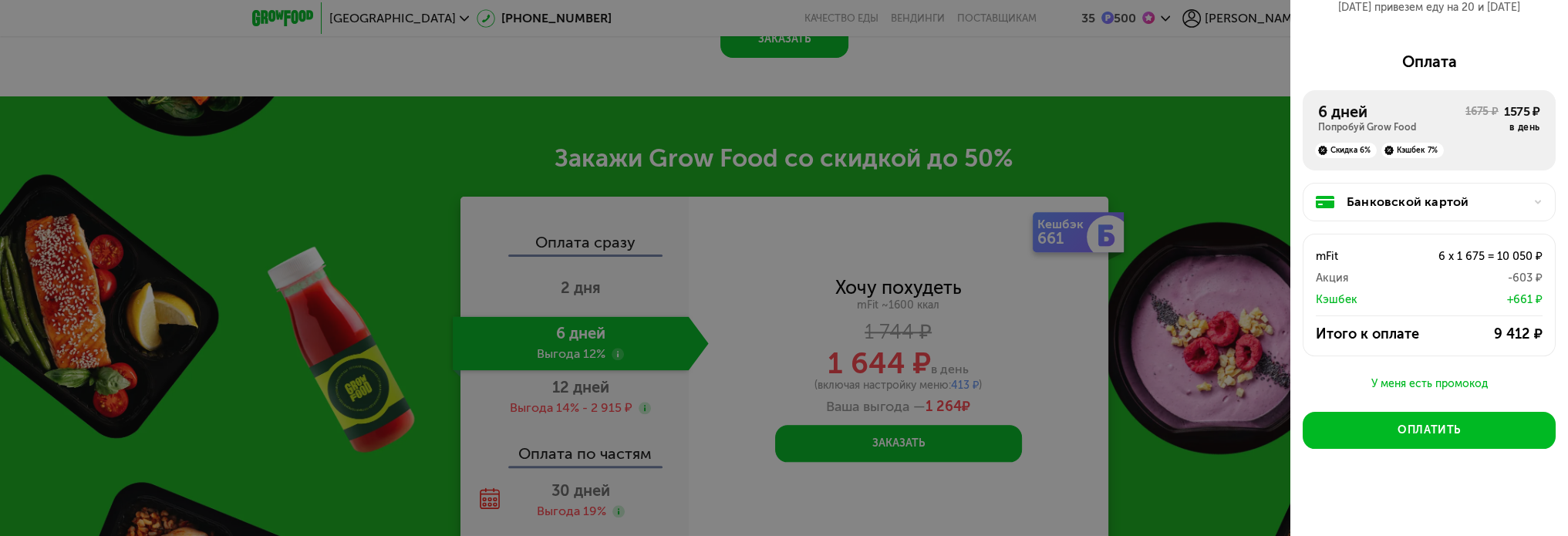
scroll to position [195, 0]
click at [1449, 203] on div "Банковской картой" at bounding box center [1436, 201] width 177 height 19
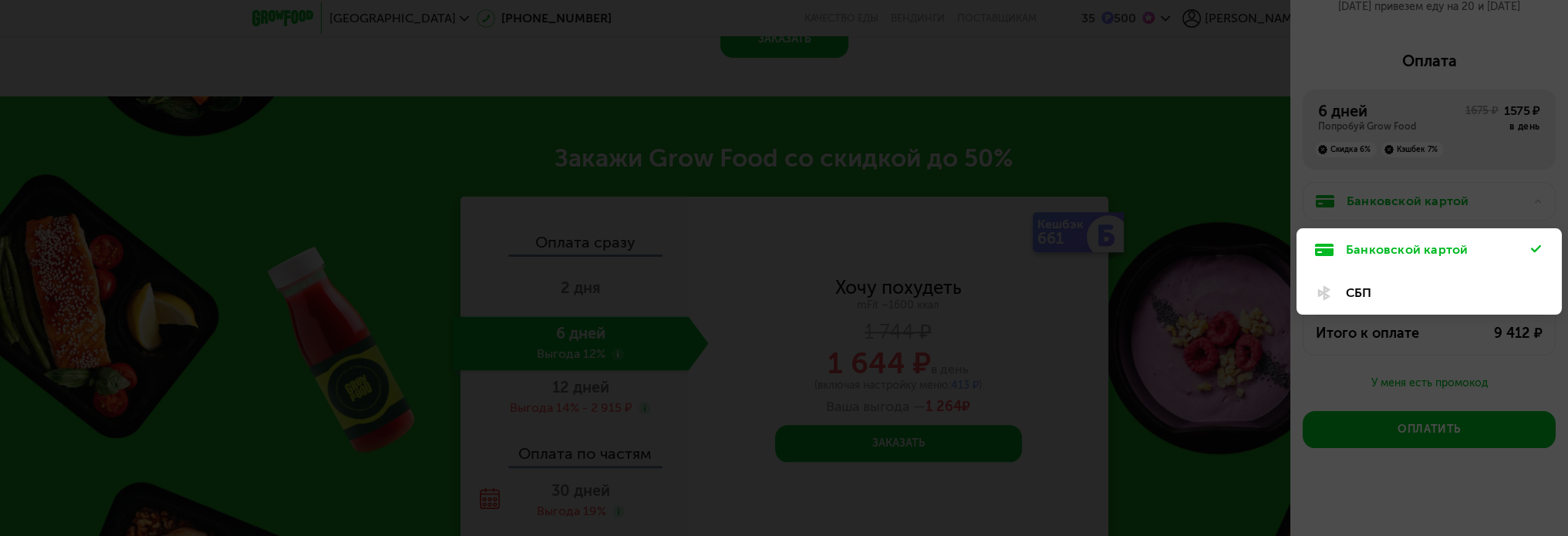
click at [1453, 293] on div "СБП" at bounding box center [1439, 293] width 185 height 19
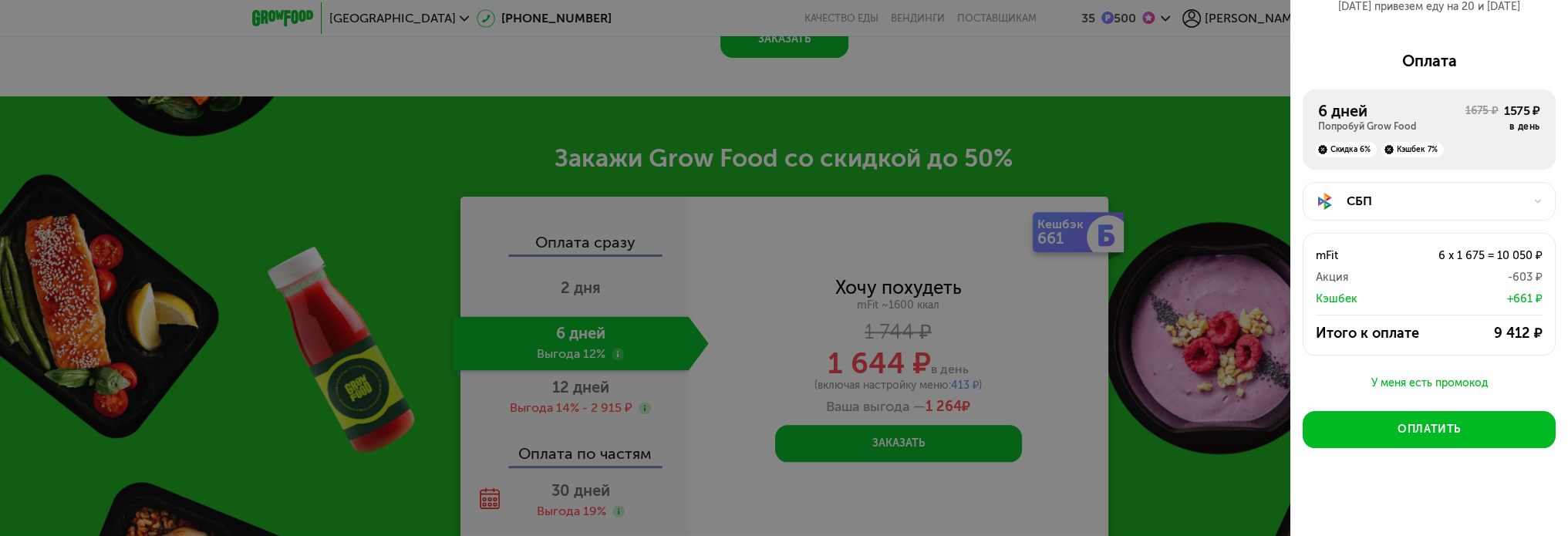
click at [1433, 197] on div "СБП" at bounding box center [1436, 201] width 177 height 19
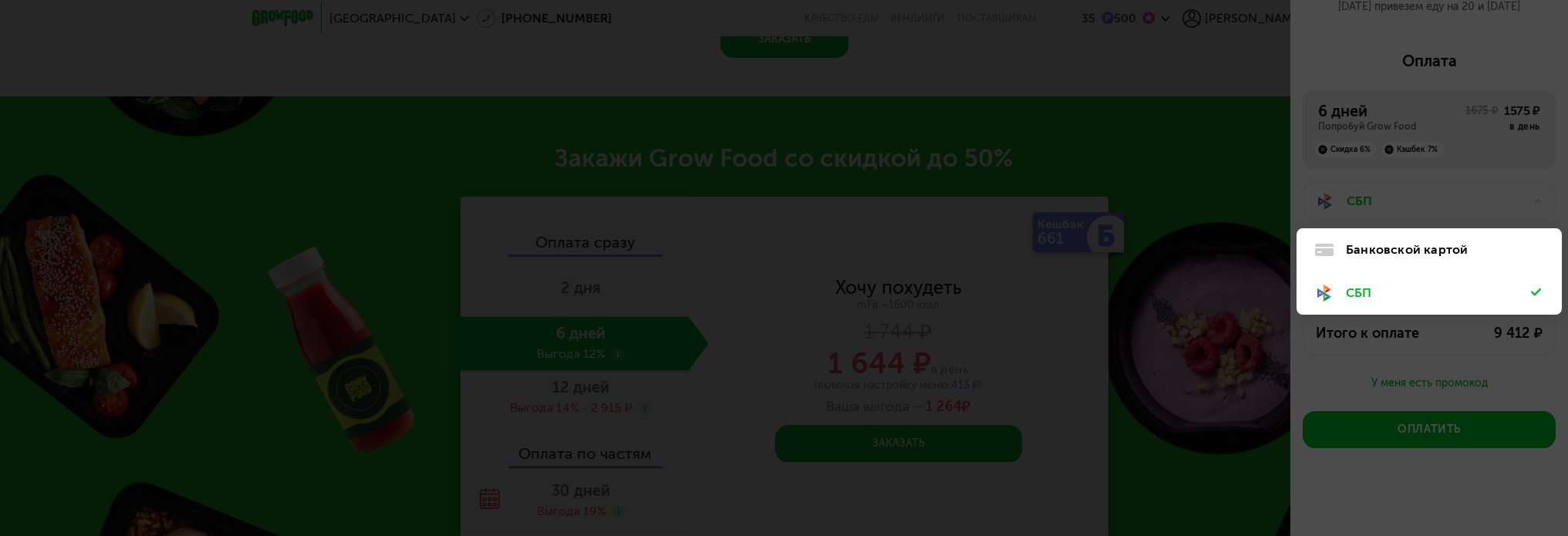
click at [1420, 235] on div "Банковской картой" at bounding box center [1429, 249] width 266 height 43
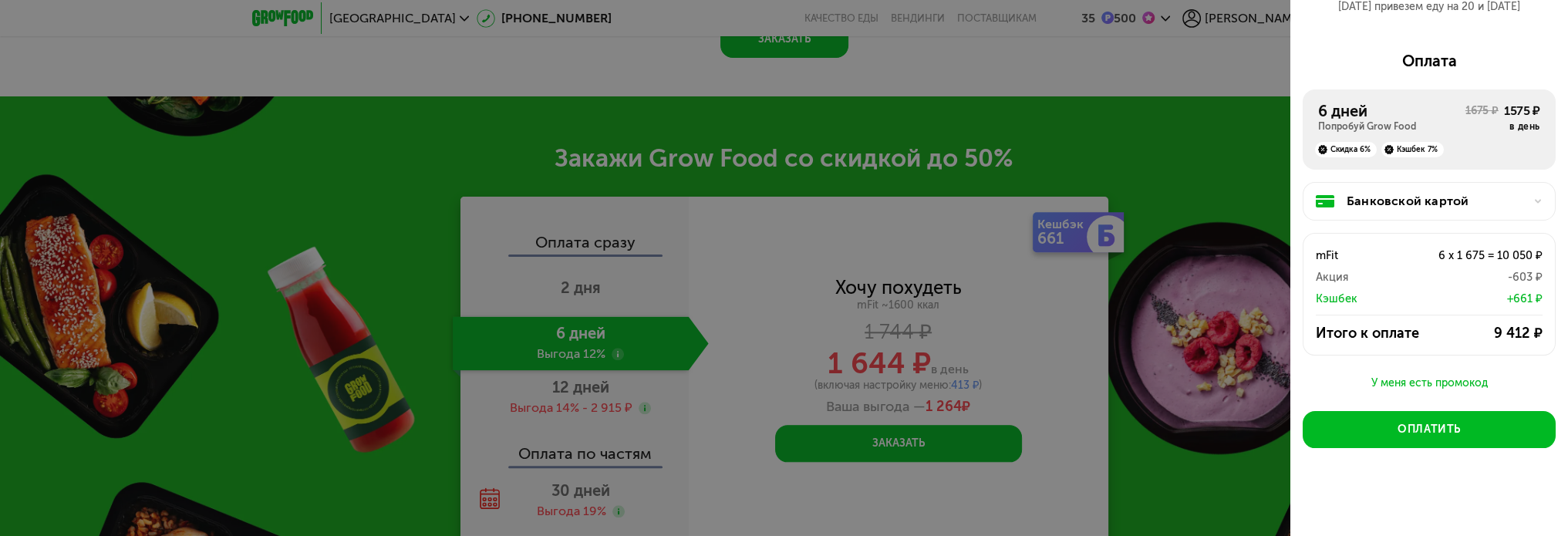
click at [1482, 150] on div "Скидка 6% [DEMOGRAPHIC_DATA] 7%" at bounding box center [1430, 144] width 223 height 24
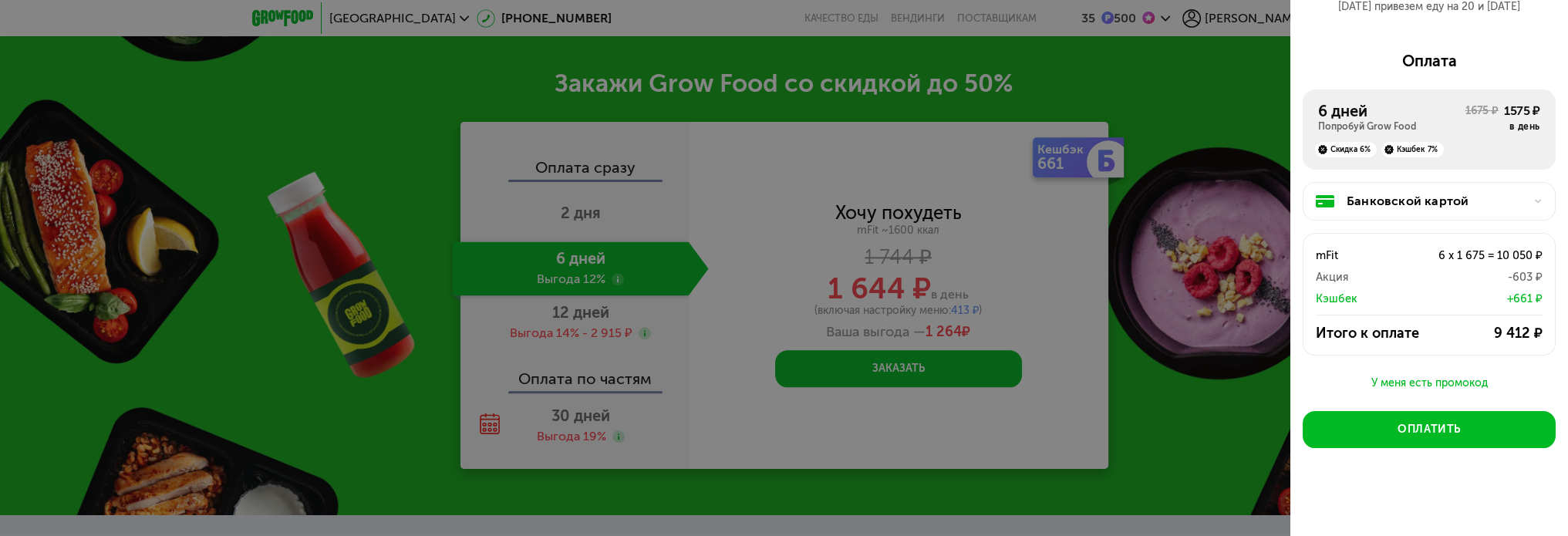
scroll to position [2281, 0]
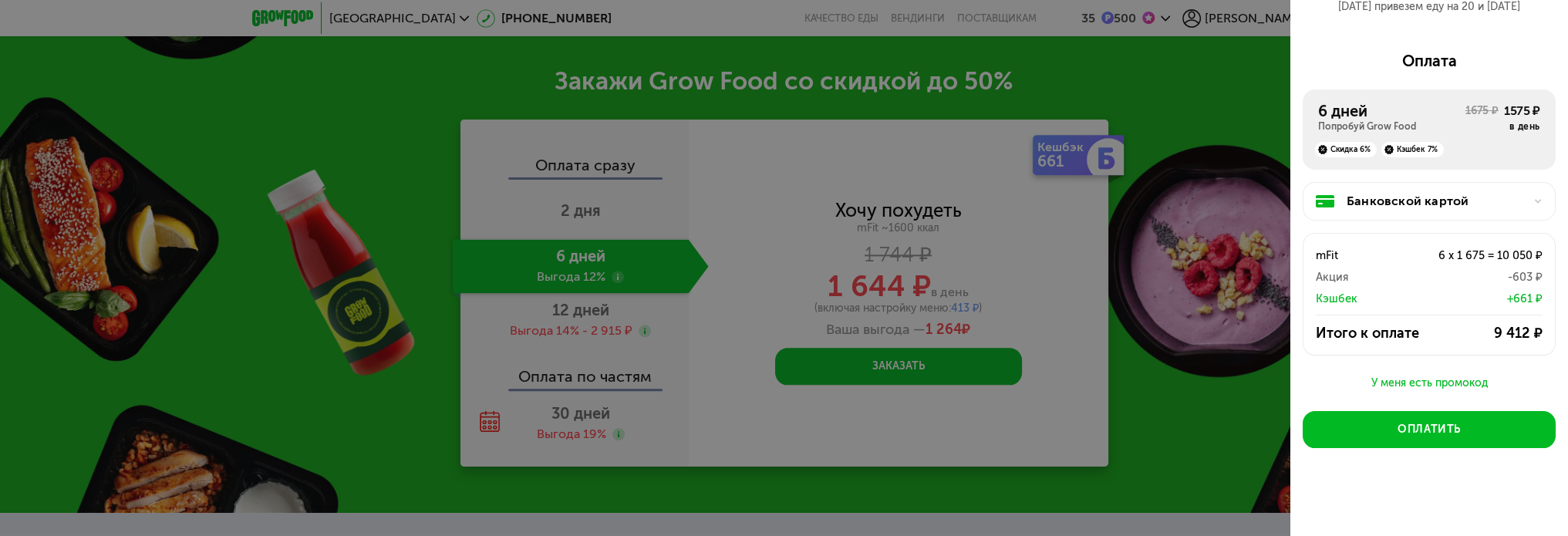
click at [1438, 383] on div "У меня есть промокод" at bounding box center [1429, 383] width 253 height 19
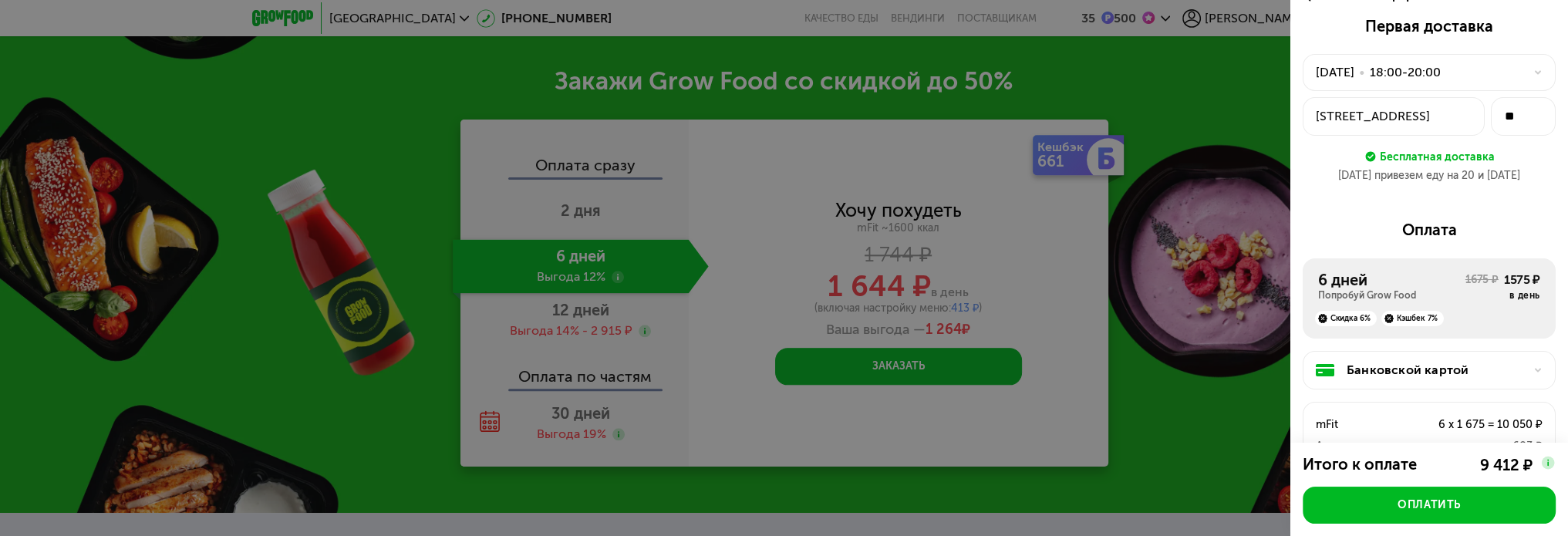
scroll to position [0, 0]
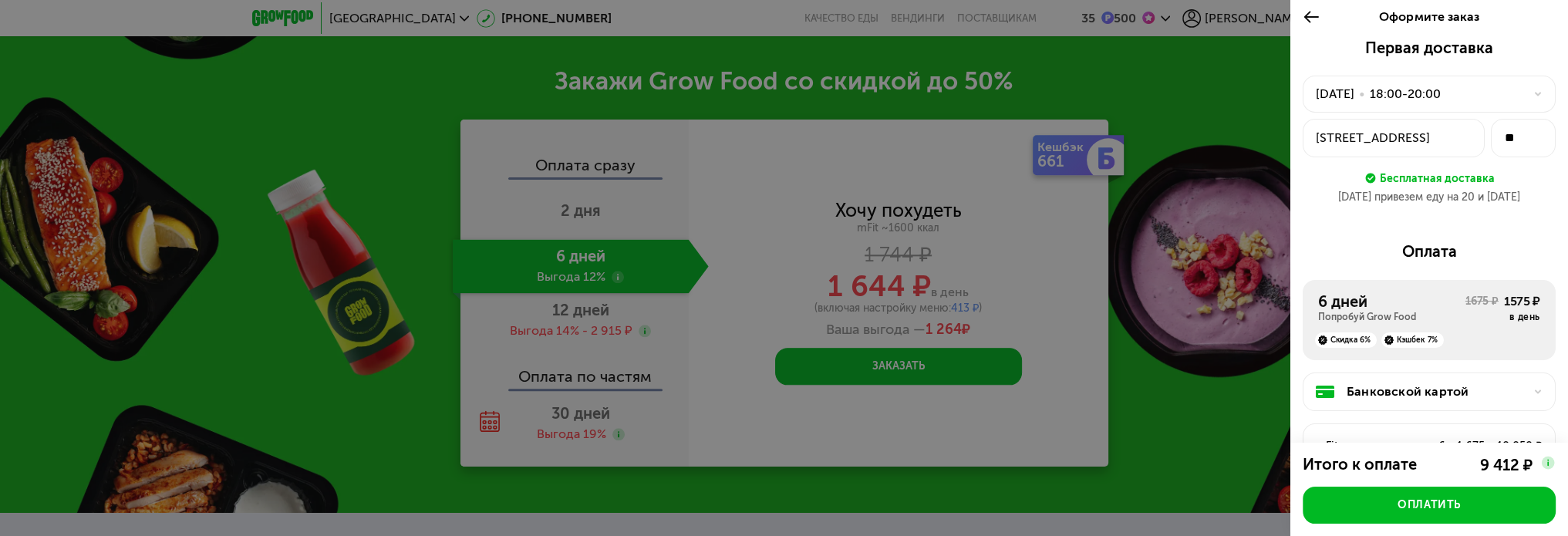
click at [1314, 19] on icon at bounding box center [1311, 17] width 18 height 19
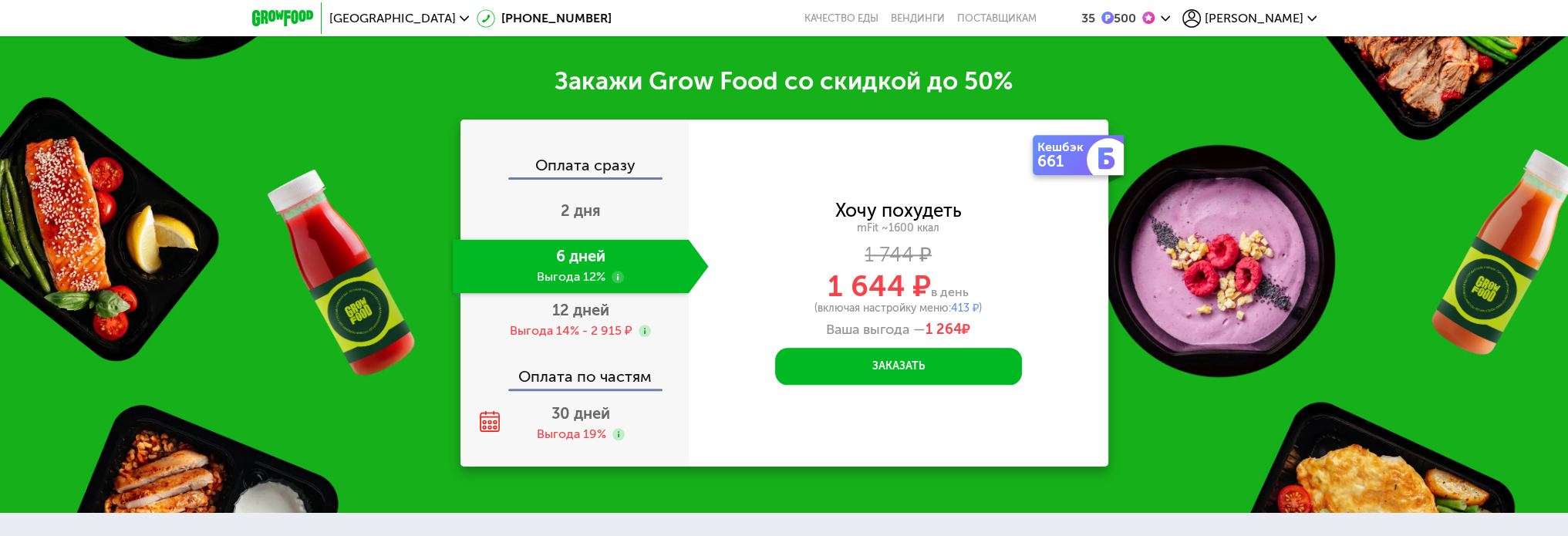
click at [1155, 21] on div "500" at bounding box center [1134, 19] width 40 height 13
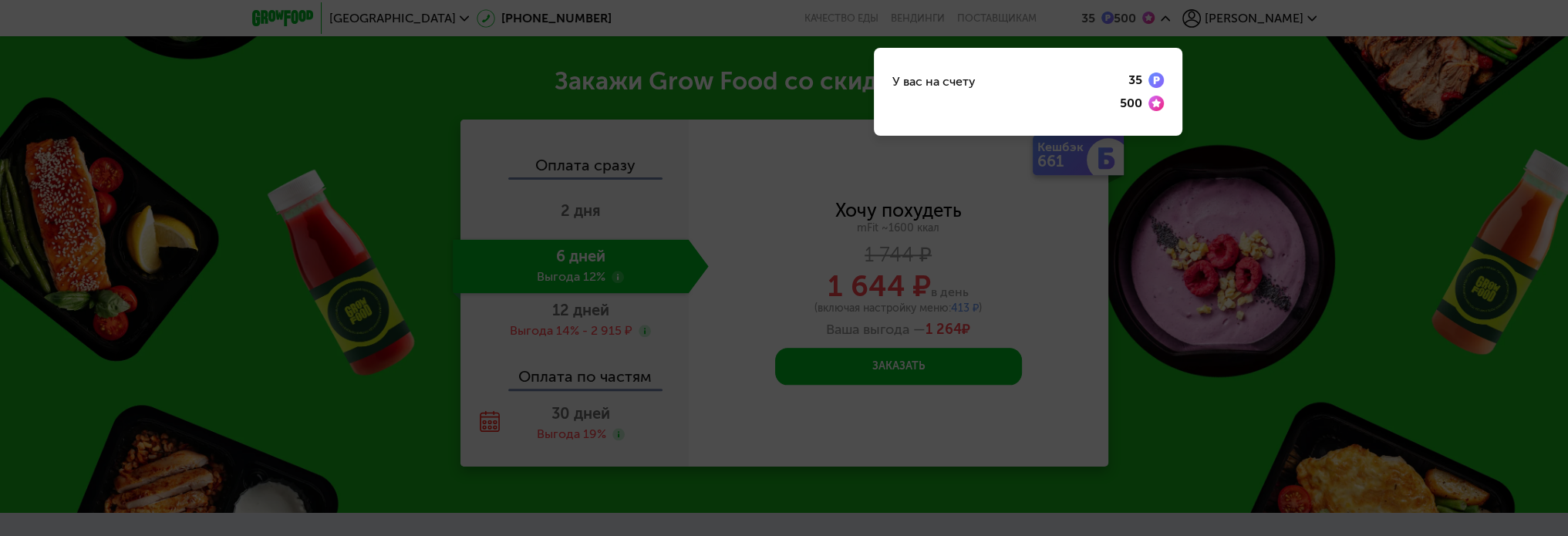
click at [1142, 100] on div "500" at bounding box center [1131, 103] width 23 height 13
